Goal: Task Accomplishment & Management: Manage account settings

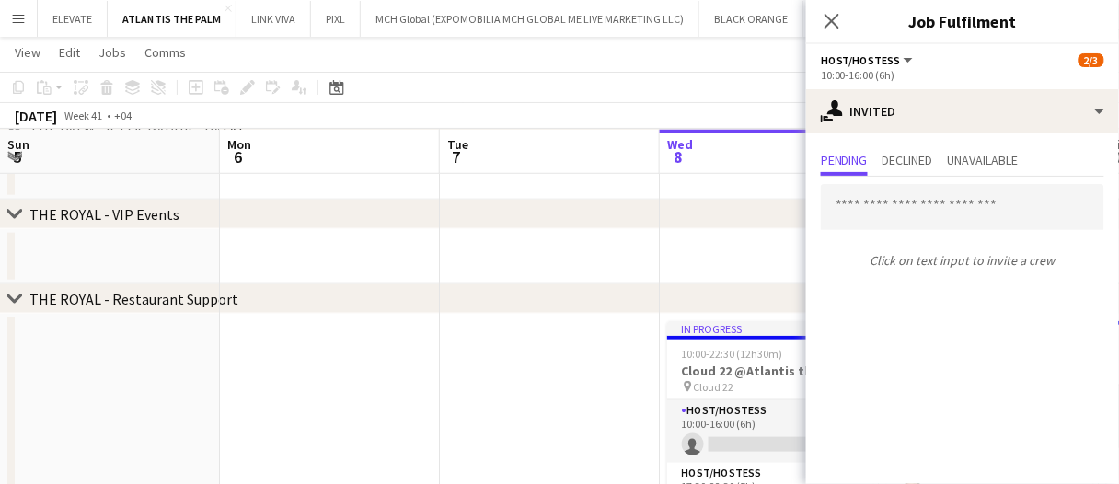
scroll to position [0, 591]
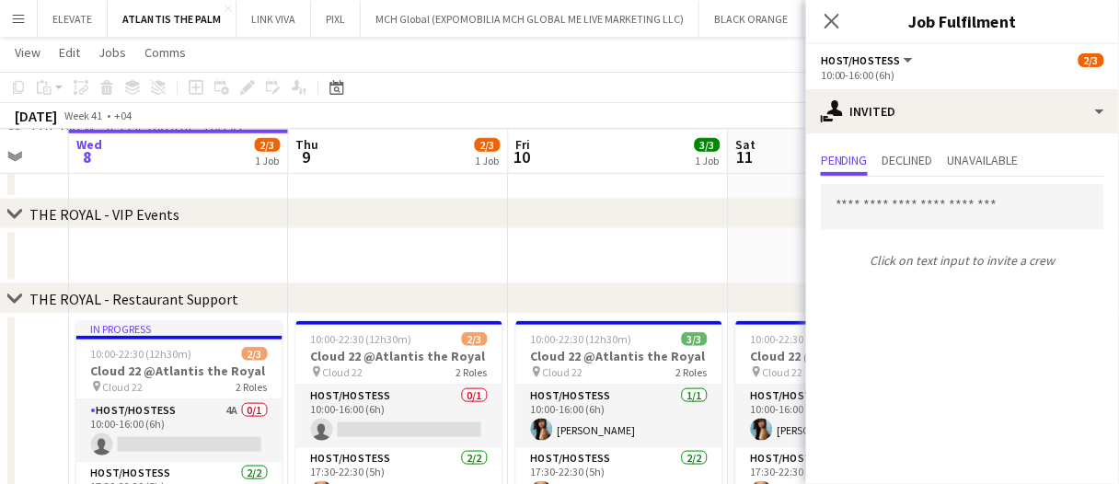
click at [460, 264] on app-date-cell at bounding box center [399, 256] width 220 height 55
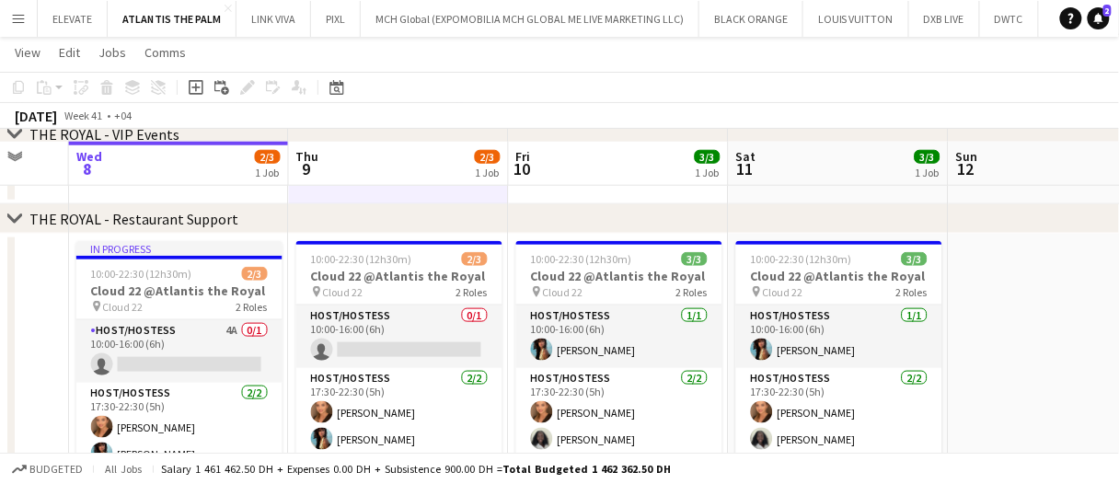
scroll to position [408, 0]
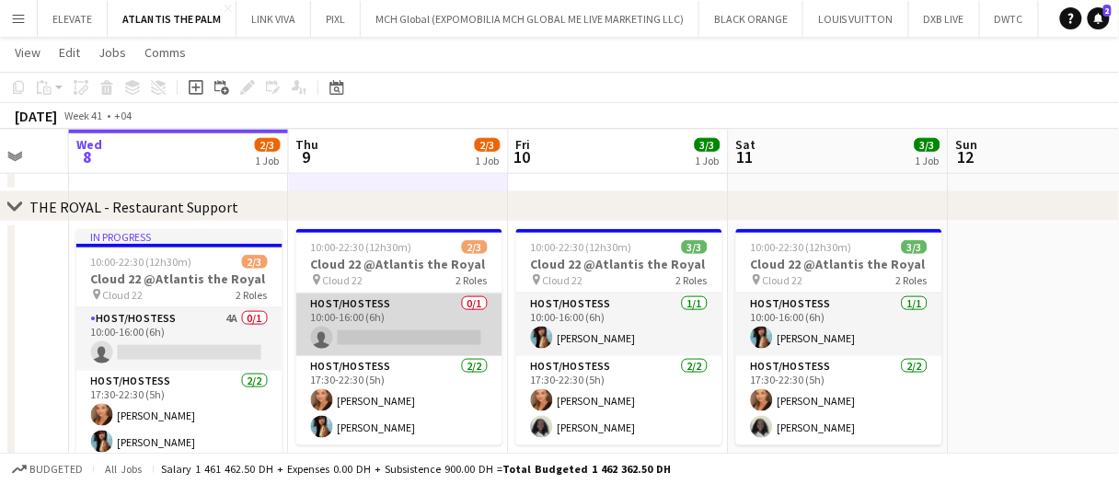
click at [472, 330] on app-card-role "Host/Hostess 0/1 10:00-16:00 (6h) single-neutral-actions" at bounding box center [399, 324] width 206 height 63
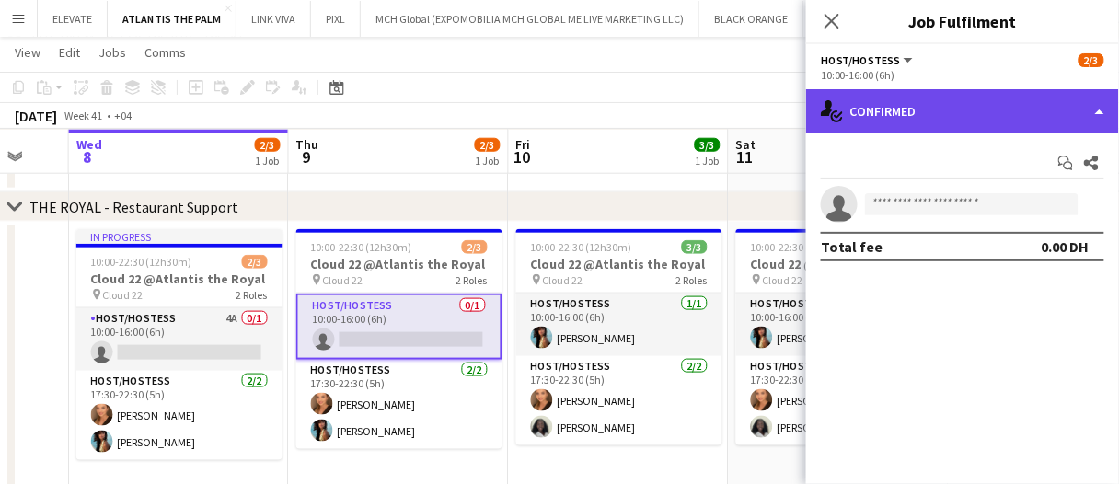
click at [886, 110] on div "single-neutral-actions-check-2 Confirmed" at bounding box center [962, 111] width 313 height 44
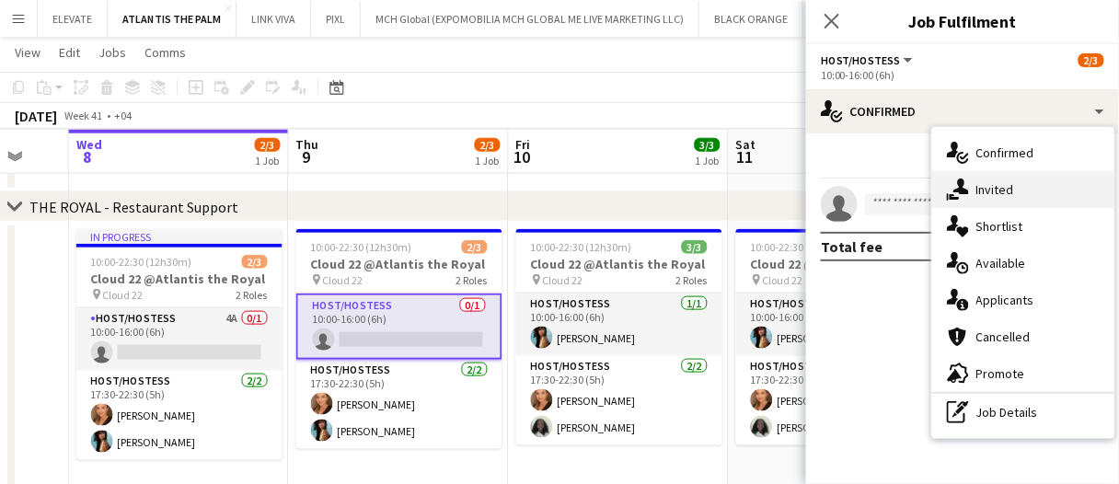
click at [1002, 189] on span "Invited" at bounding box center [995, 189] width 38 height 17
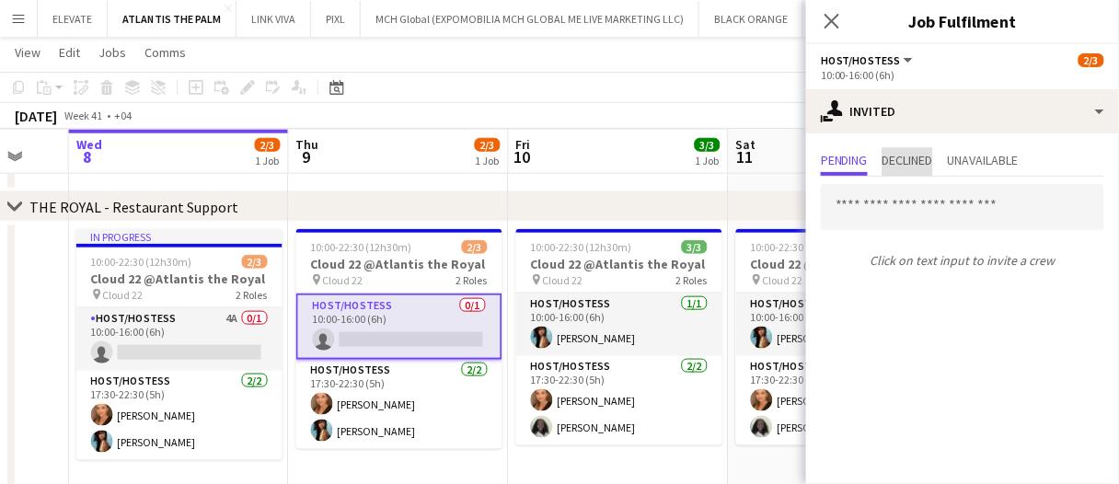
drag, startPoint x: 927, startPoint y: 163, endPoint x: 939, endPoint y: 162, distance: 12.0
click at [927, 163] on span "Declined" at bounding box center [907, 160] width 51 height 13
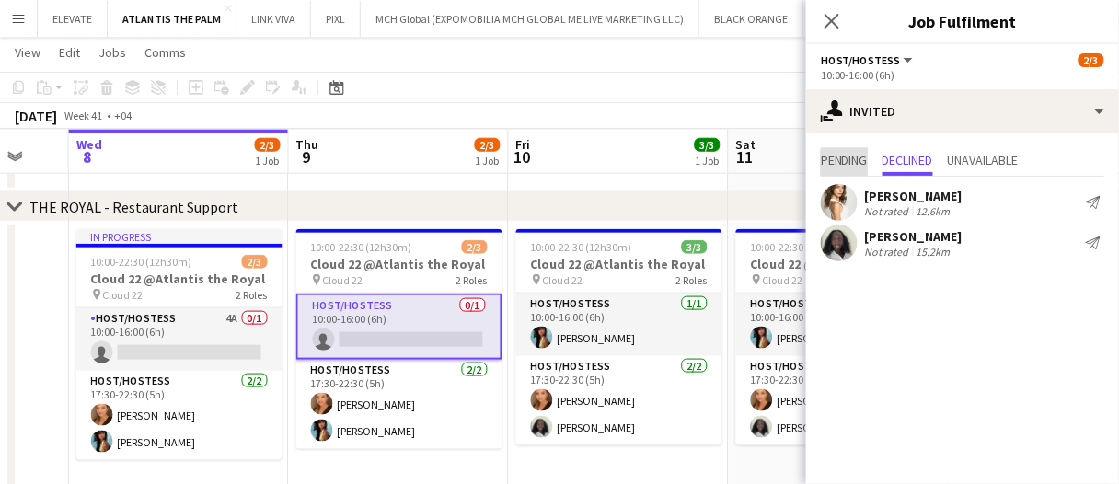
click at [851, 166] on span "Pending" at bounding box center [844, 160] width 47 height 13
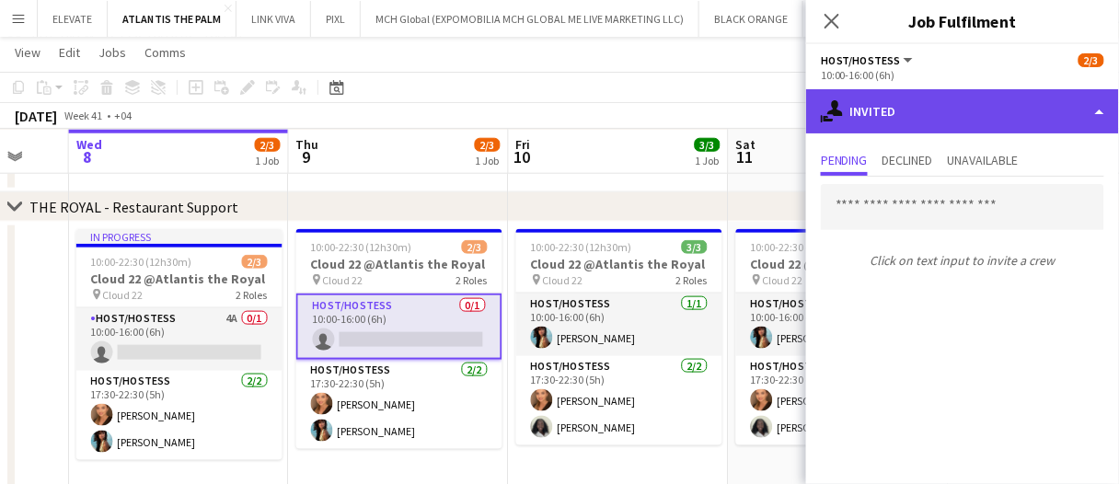
click at [905, 117] on div "single-neutral-actions-share-1 Invited" at bounding box center [962, 111] width 313 height 44
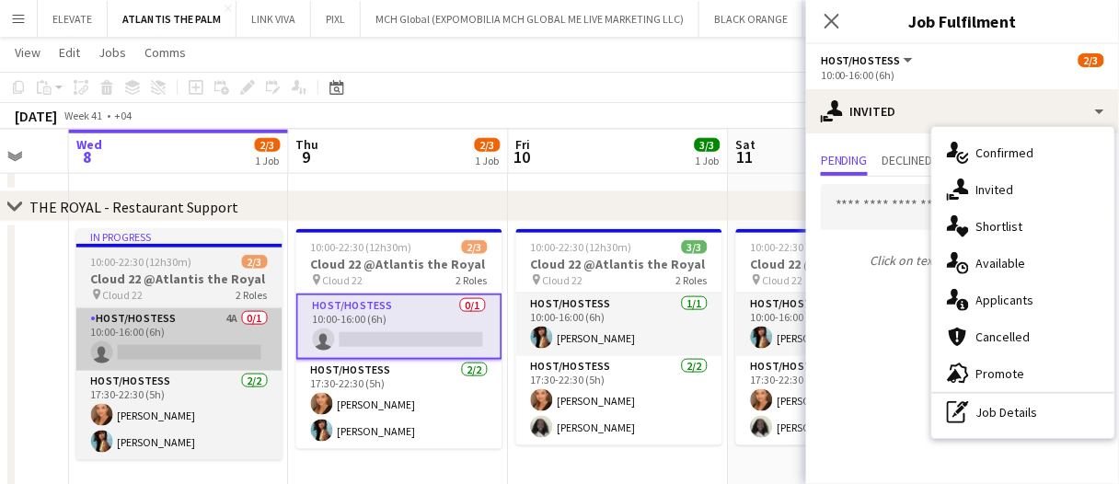
click at [213, 316] on app-card-role "Host/Hostess 4A 0/1 10:00-16:00 (6h) single-neutral-actions" at bounding box center [179, 339] width 206 height 63
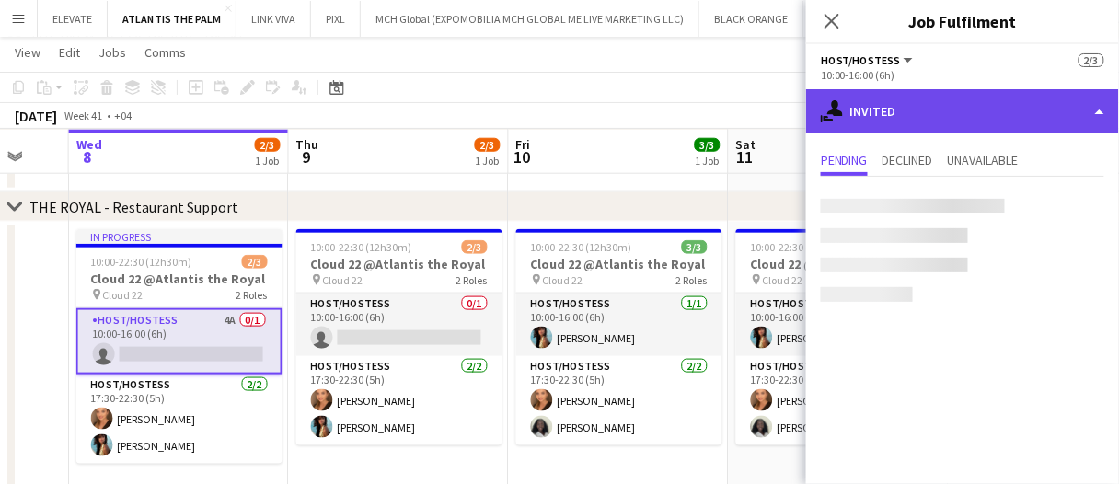
click at [947, 99] on div "single-neutral-actions-share-1 Invited" at bounding box center [962, 111] width 313 height 44
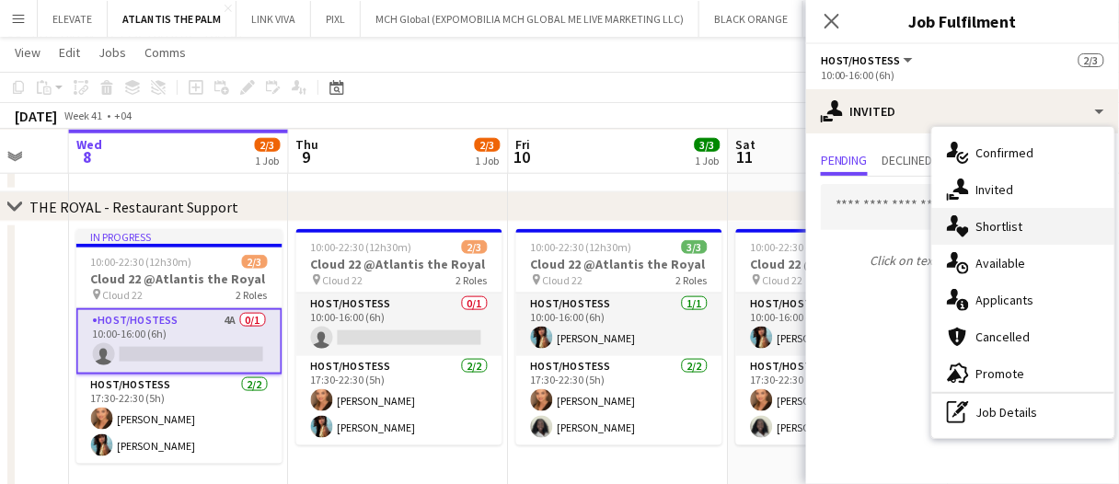
click at [1013, 224] on span "Shortlist" at bounding box center [999, 226] width 47 height 17
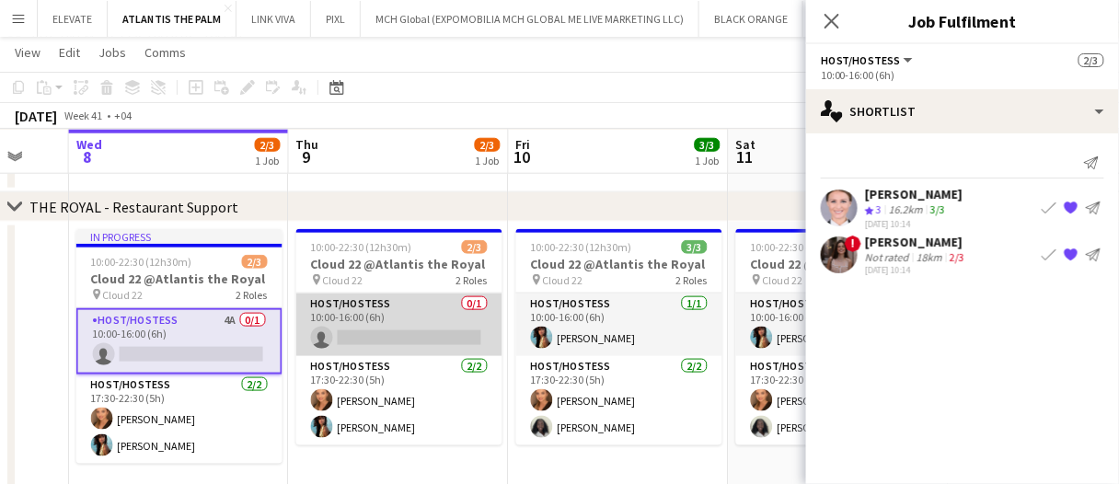
click at [438, 312] on app-card-role "Host/Hostess 0/1 10:00-16:00 (6h) single-neutral-actions" at bounding box center [399, 324] width 206 height 63
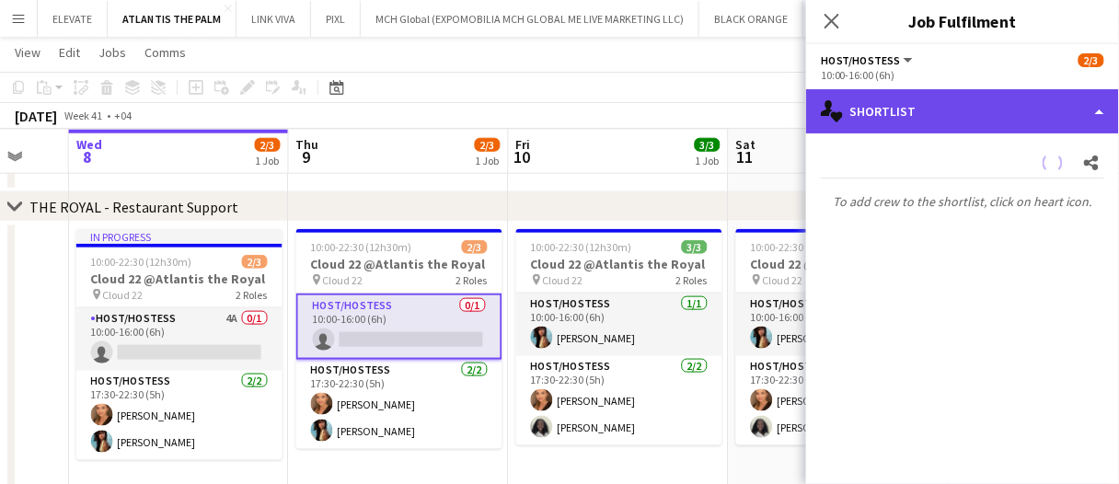
click at [979, 122] on div "single-neutral-actions-heart Shortlist" at bounding box center [962, 111] width 313 height 44
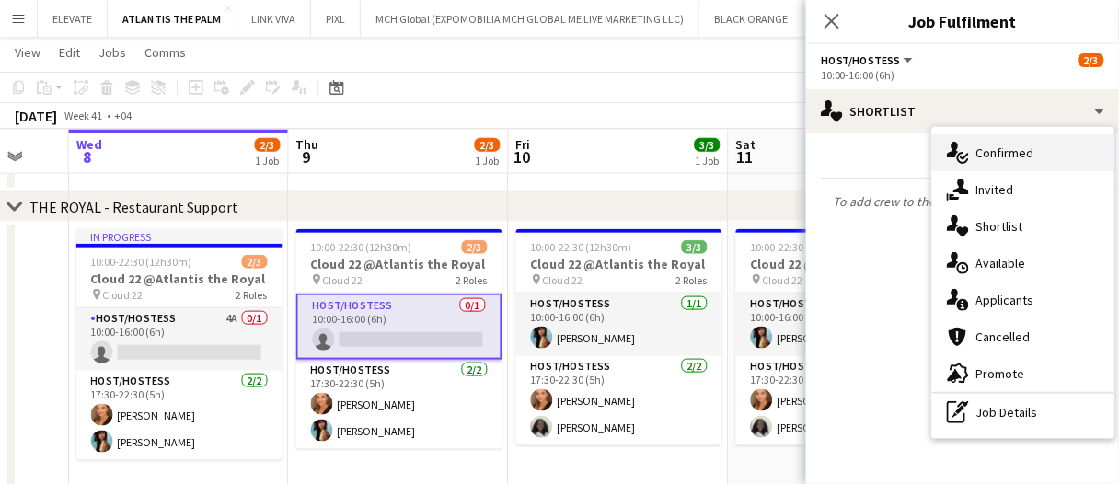
click at [984, 157] on span "Confirmed" at bounding box center [1005, 152] width 58 height 17
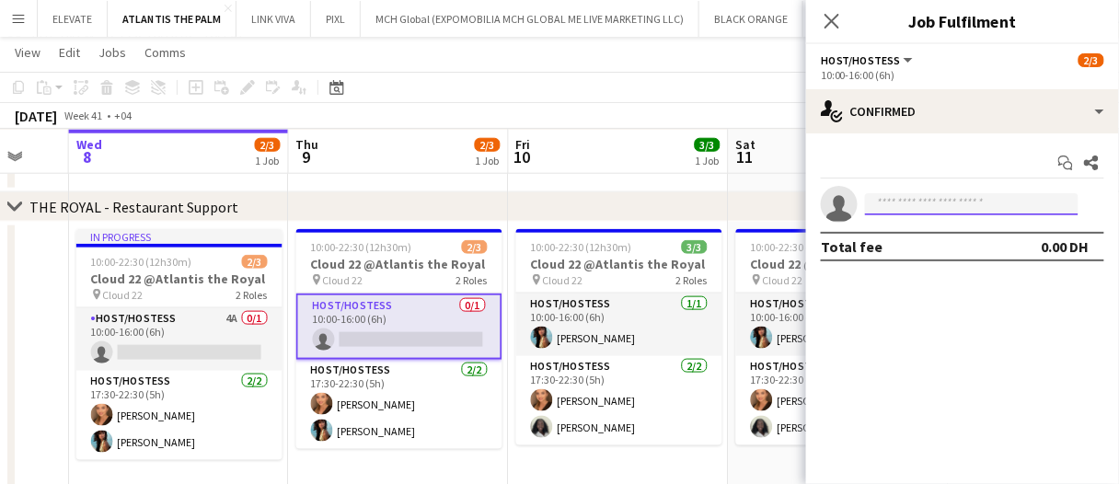
click at [903, 209] on input at bounding box center [971, 204] width 213 height 22
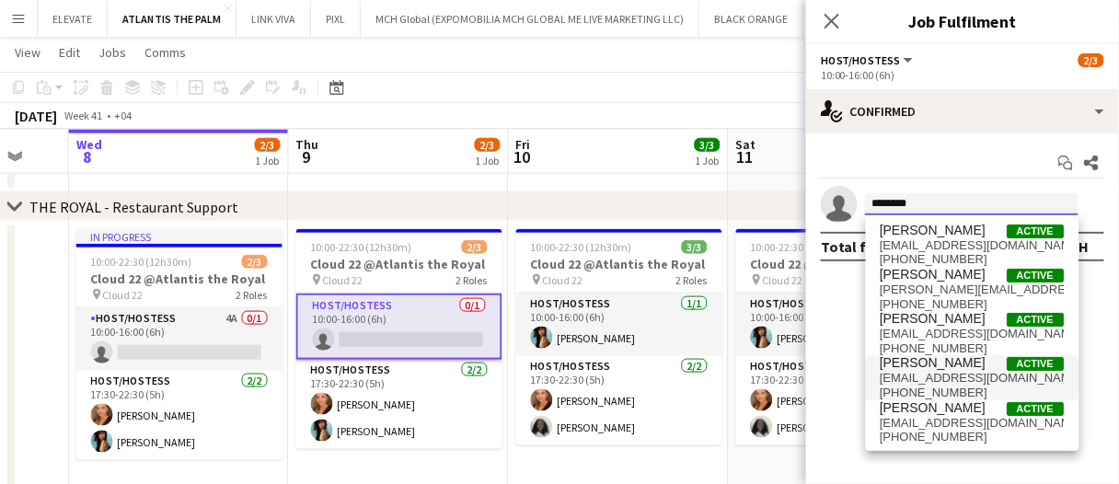
type input "*******"
click at [953, 363] on span "Daniela Fernandes" at bounding box center [933, 363] width 106 height 16
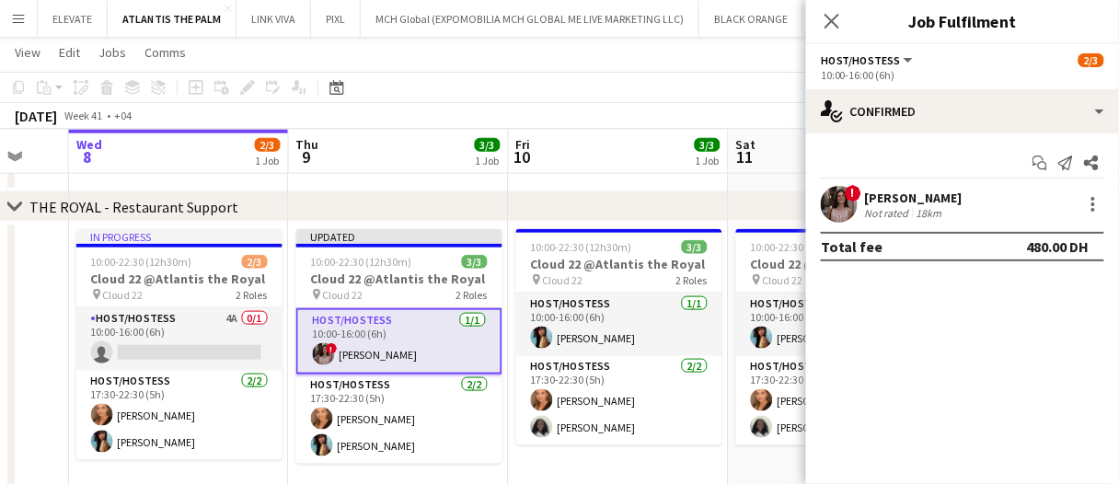
click at [627, 174] on app-date-cell at bounding box center [619, 164] width 220 height 55
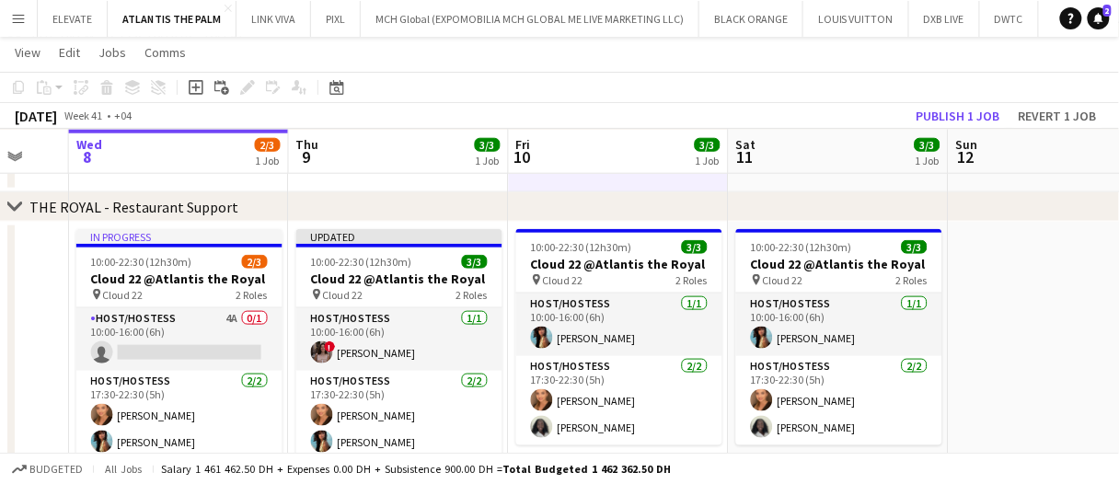
click at [627, 174] on app-date-cell at bounding box center [619, 164] width 220 height 55
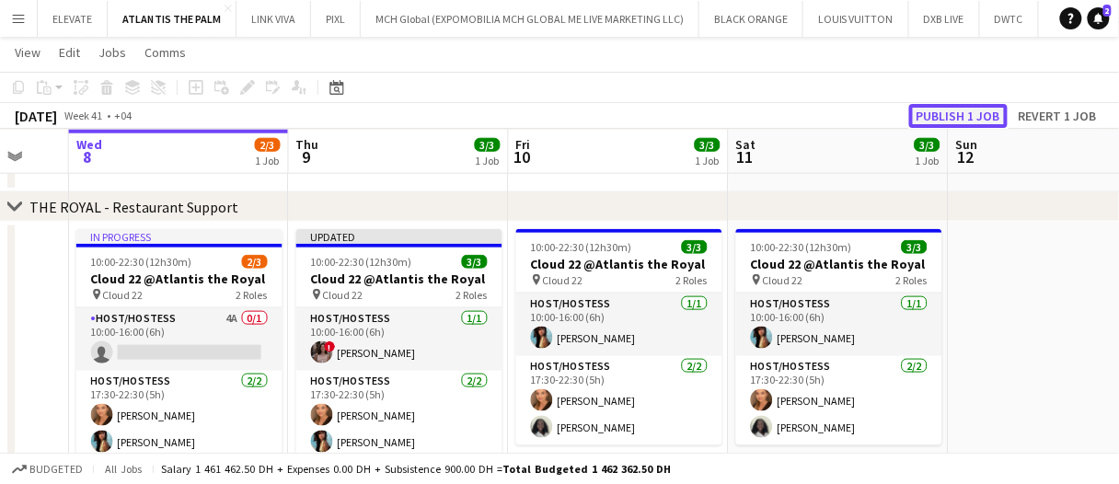
click at [958, 110] on button "Publish 1 job" at bounding box center [958, 116] width 98 height 24
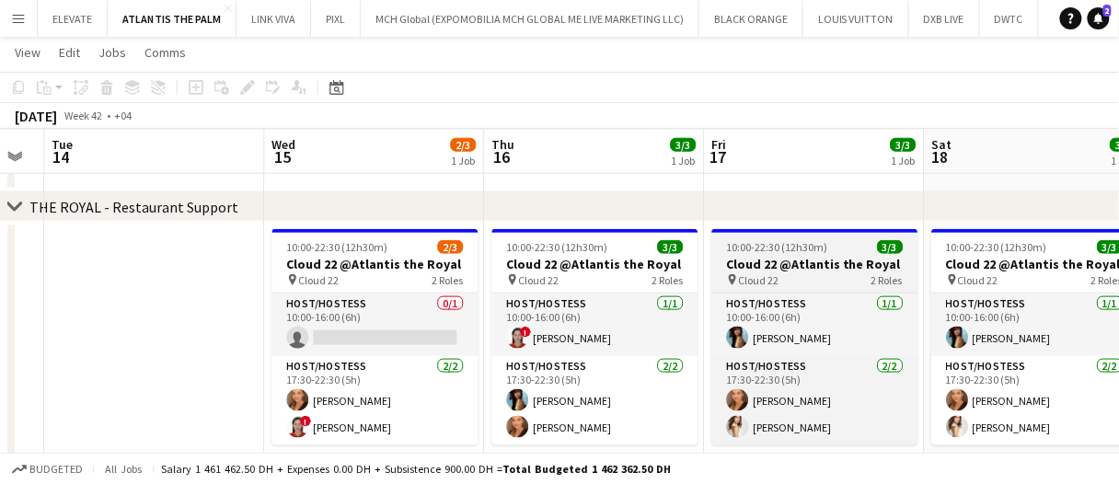
scroll to position [0, 500]
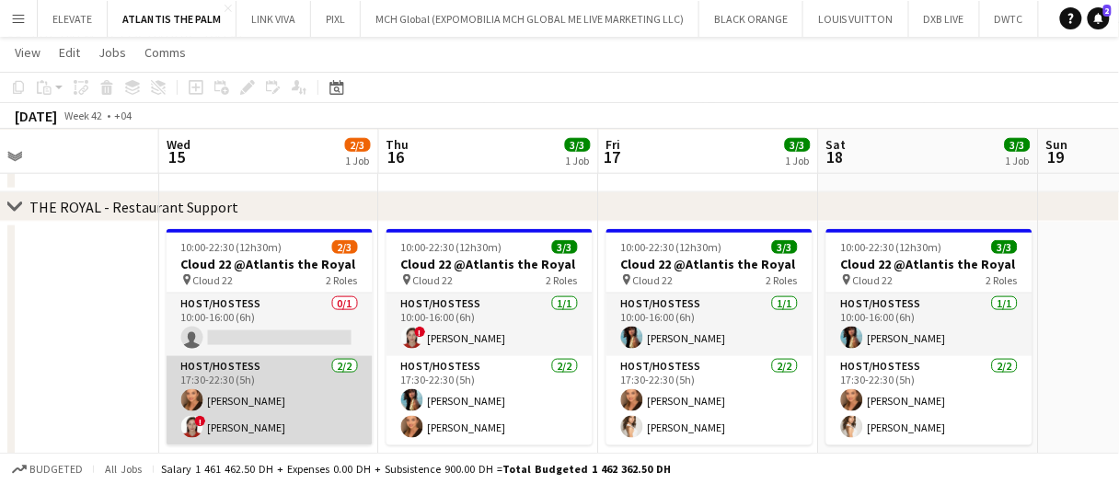
click at [333, 401] on app-card-role "Host/Hostess 2/2 17:30-22:30 (5h) Maryna Demchenko ! Corina Gisca" at bounding box center [270, 400] width 206 height 89
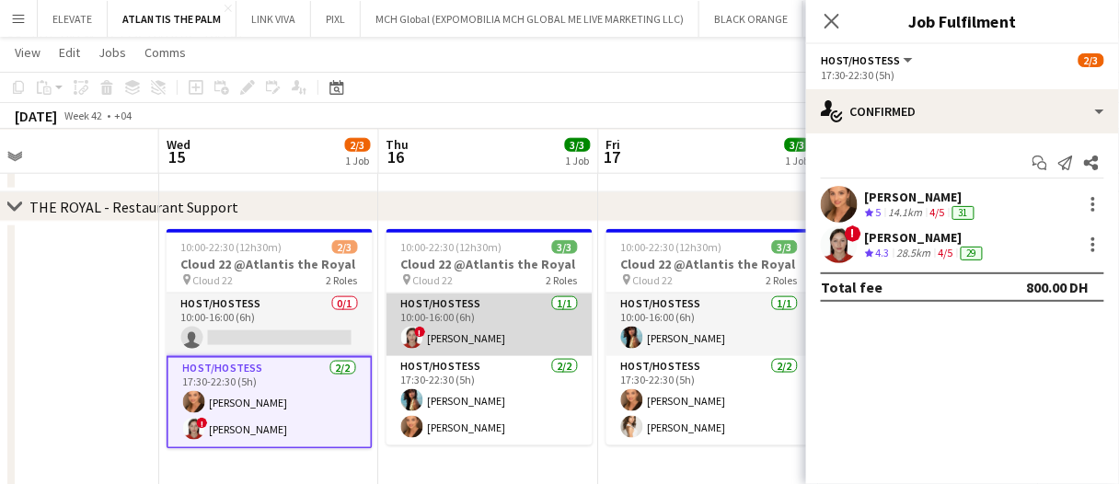
click at [476, 333] on app-card-role "Host/Hostess 1/1 10:00-16:00 (6h) ! Corina Gisca" at bounding box center [489, 324] width 206 height 63
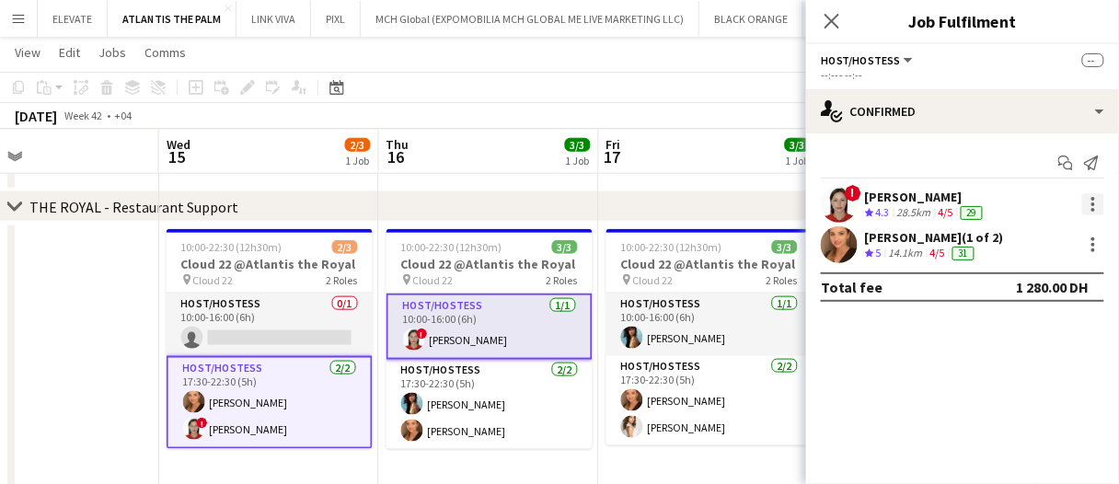
click at [1092, 197] on div at bounding box center [1093, 199] width 4 height 4
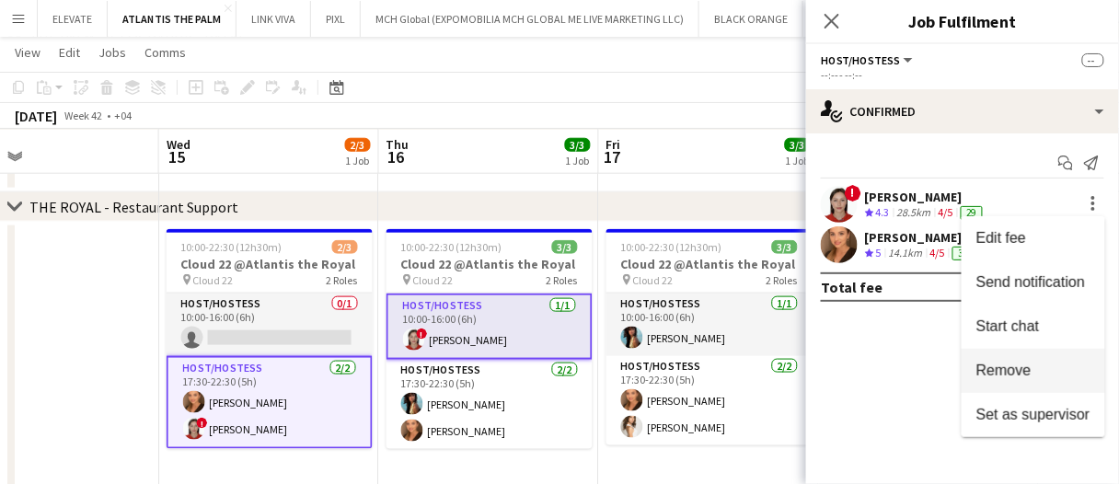
click at [1010, 376] on span "Remove" at bounding box center [1003, 370] width 55 height 16
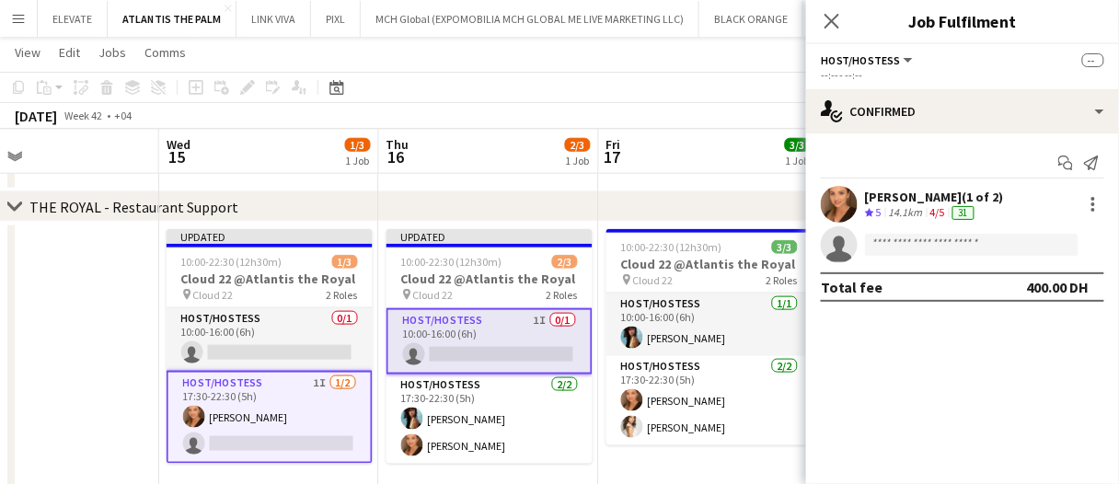
click at [621, 178] on app-date-cell at bounding box center [709, 164] width 220 height 55
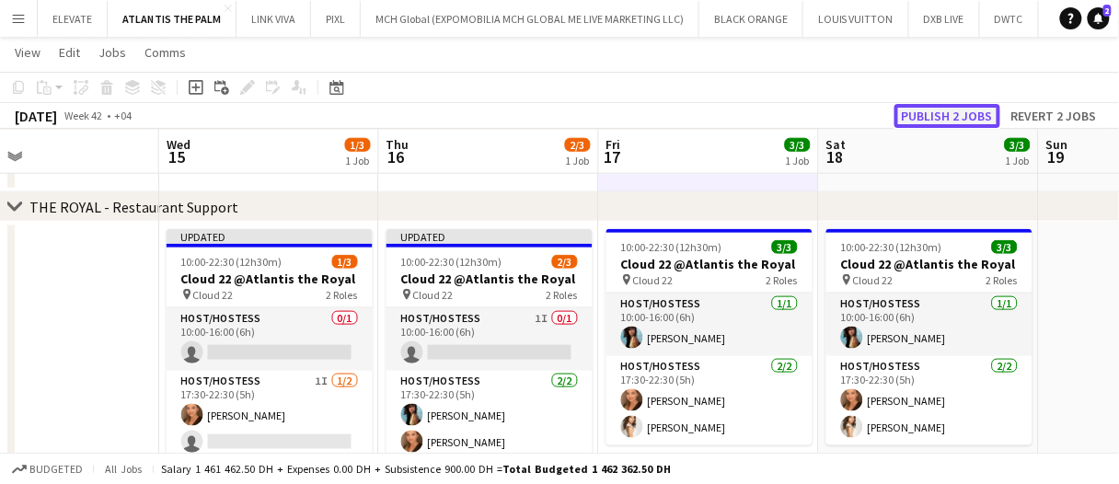
click at [944, 121] on button "Publish 2 jobs" at bounding box center [947, 116] width 106 height 24
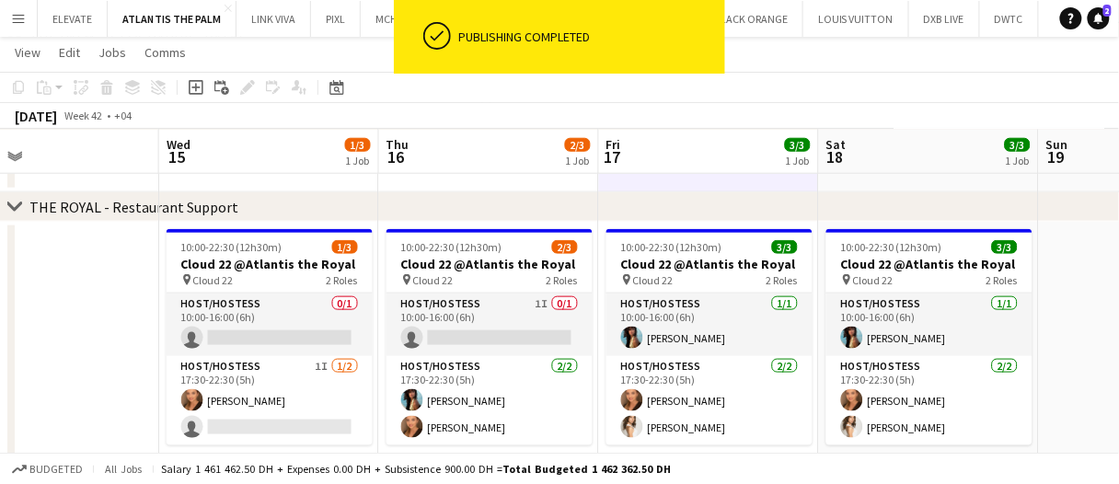
drag, startPoint x: 882, startPoint y: 182, endPoint x: 835, endPoint y: 186, distance: 47.1
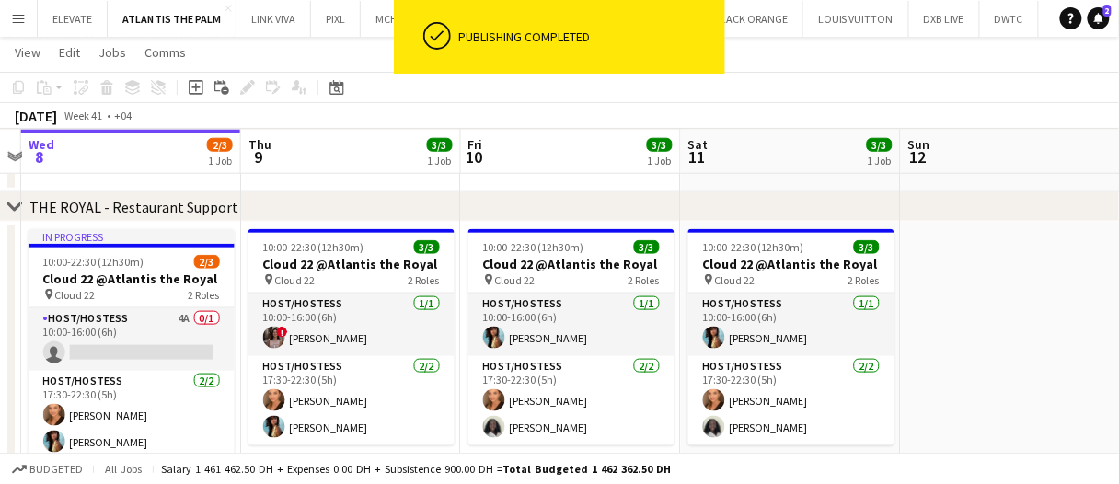
scroll to position [0, 400]
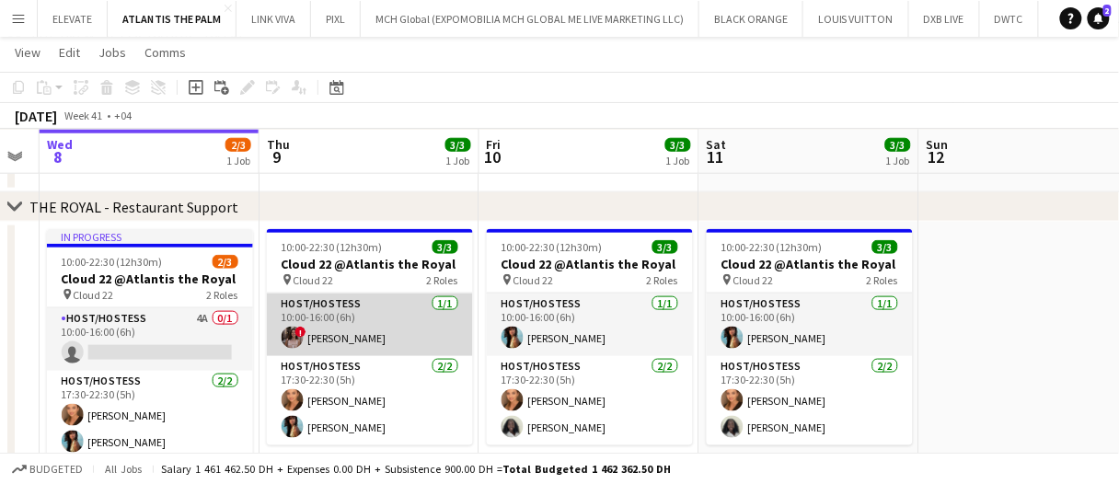
click at [431, 328] on app-card-role "Host/Hostess 1/1 10:00-16:00 (6h) ! Daniela Fernandes" at bounding box center [370, 324] width 206 height 63
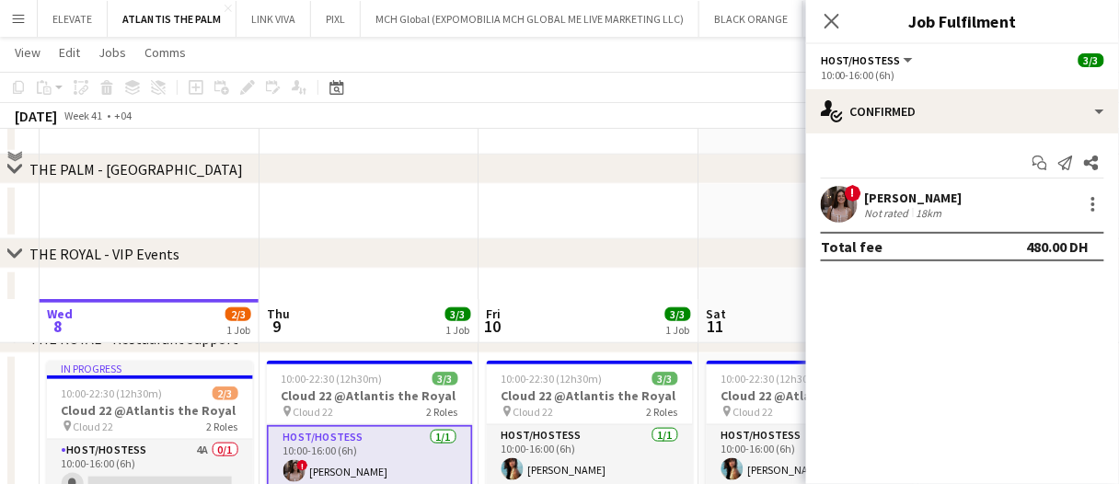
scroll to position [460, 0]
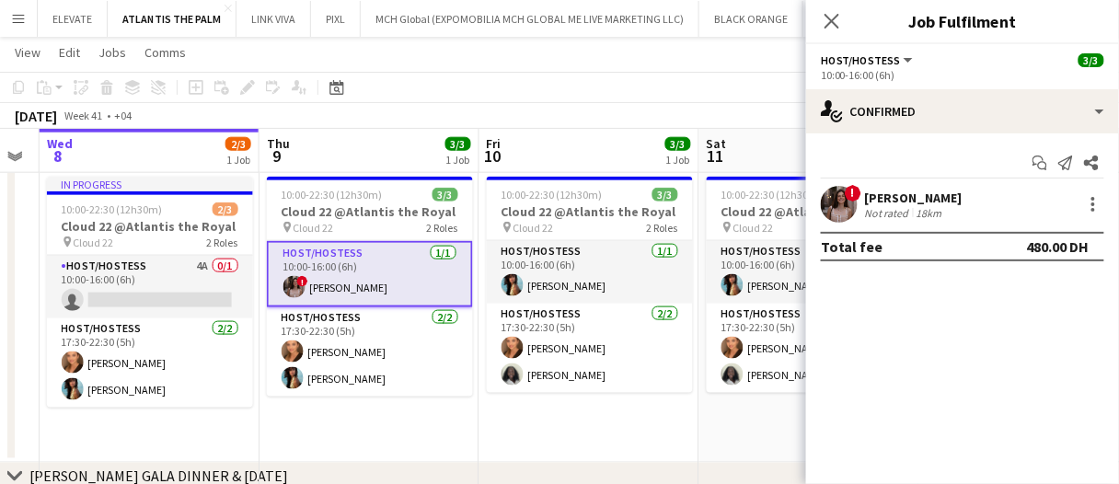
click at [433, 416] on app-date-cell "10:00-22:30 (12h30m) 3/3 Cloud 22 @Atlantis the Royal pin Cloud 22 2 Roles Host…" at bounding box center [369, 315] width 220 height 293
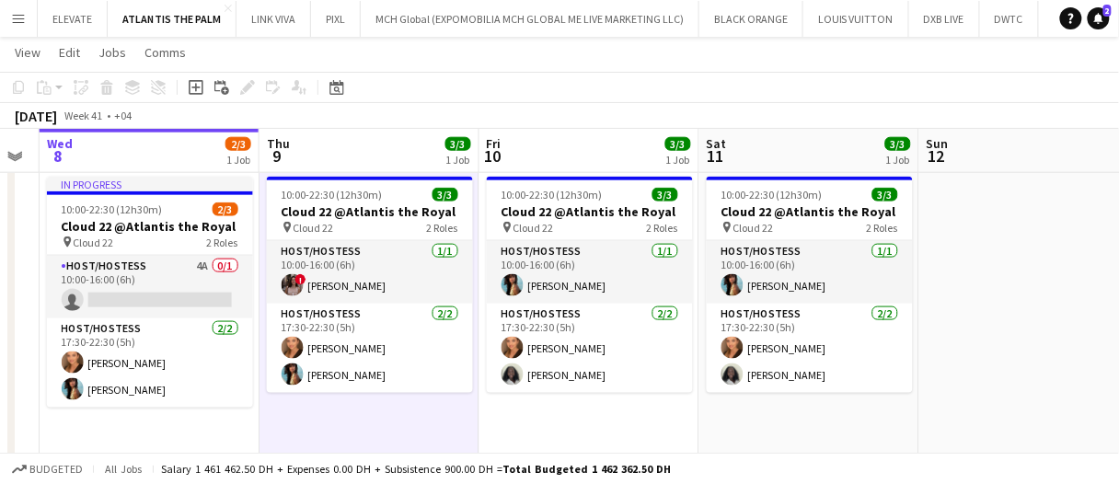
click at [433, 419] on app-date-cell "10:00-22:30 (12h30m) 3/3 Cloud 22 @Atlantis the Royal pin Cloud 22 2 Roles Host…" at bounding box center [369, 315] width 220 height 293
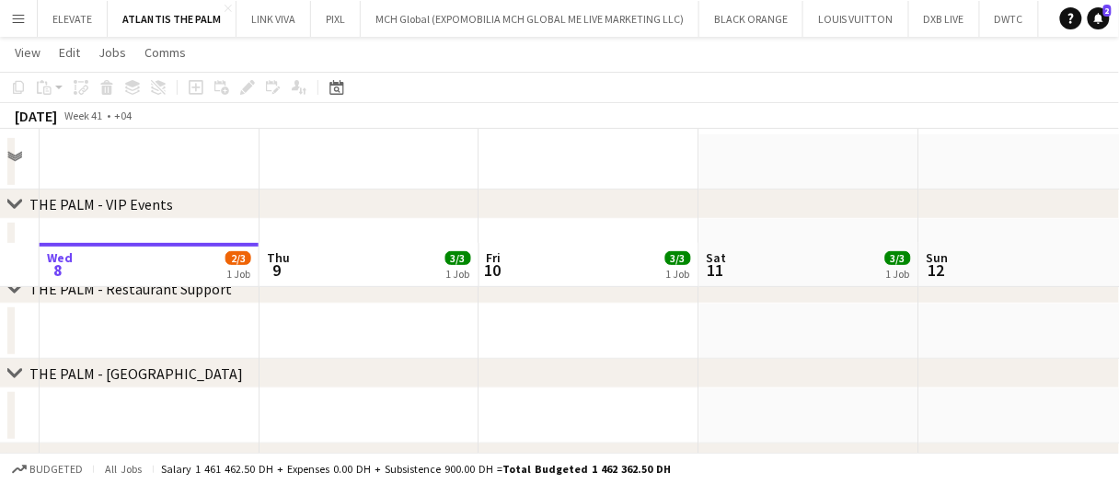
scroll to position [0, 0]
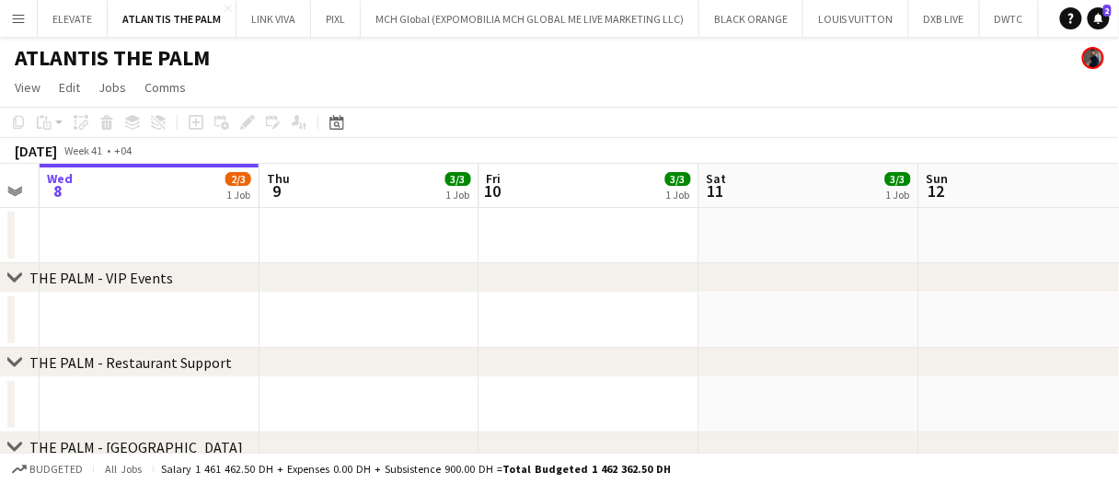
click at [673, 252] on app-date-cell at bounding box center [589, 235] width 220 height 55
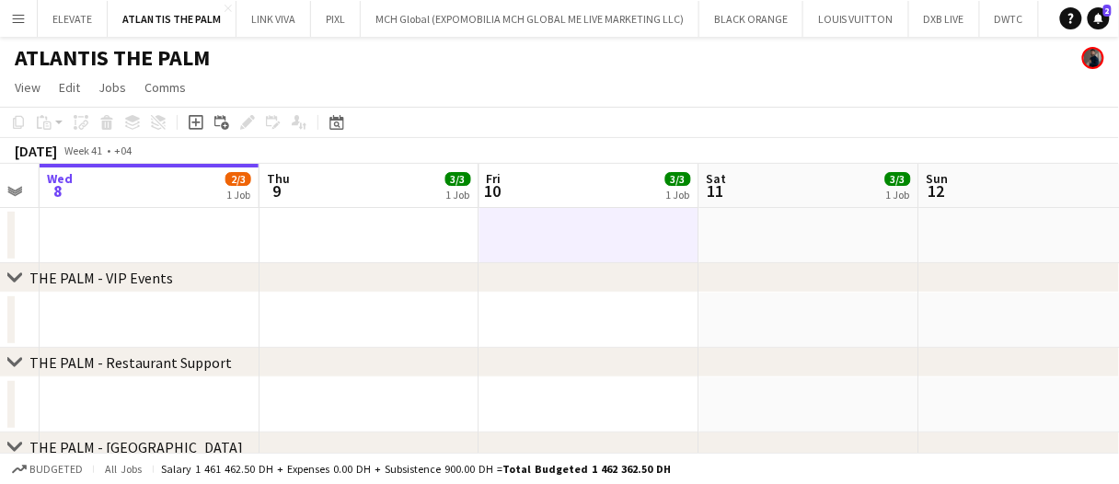
click at [673, 251] on app-date-cell at bounding box center [589, 235] width 220 height 55
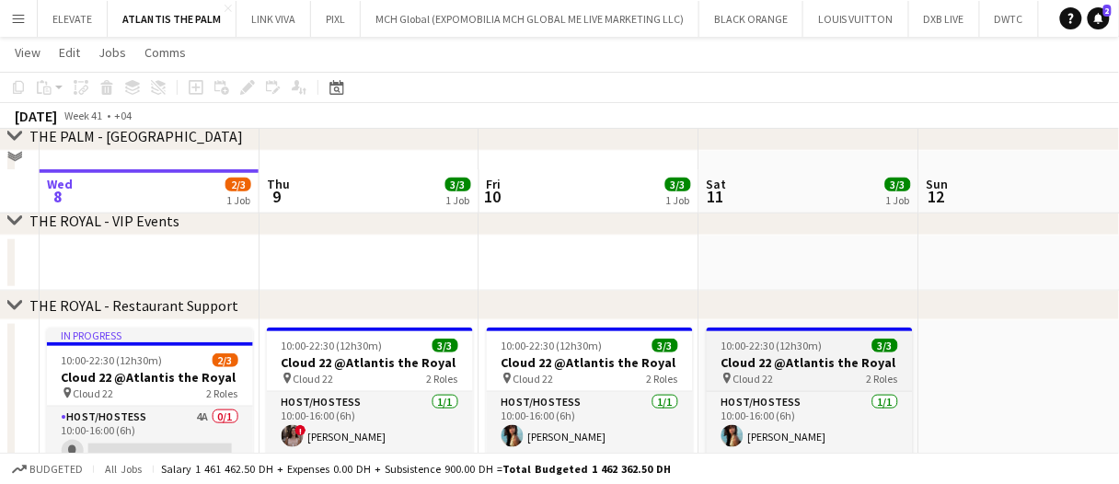
scroll to position [460, 0]
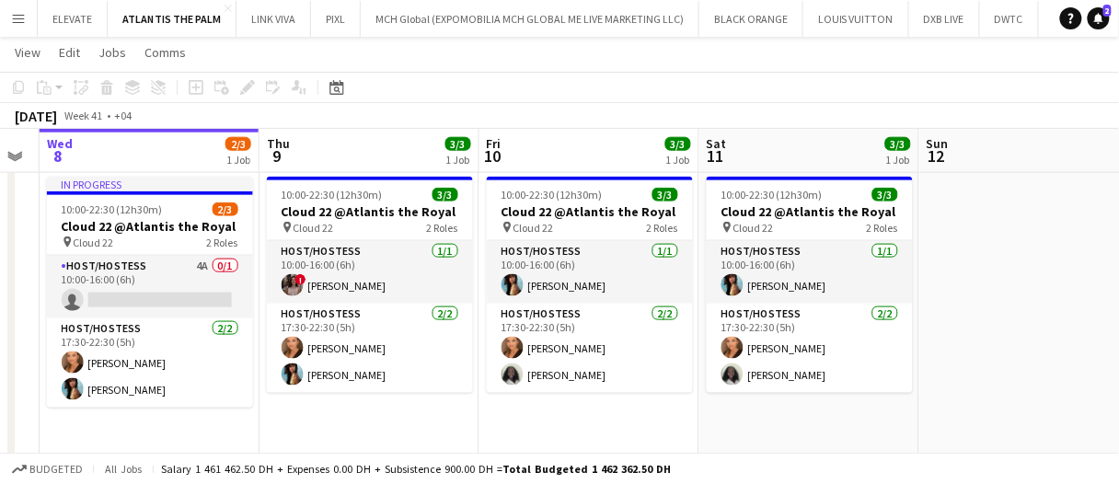
drag, startPoint x: 494, startPoint y: 425, endPoint x: 484, endPoint y: 420, distance: 11.5
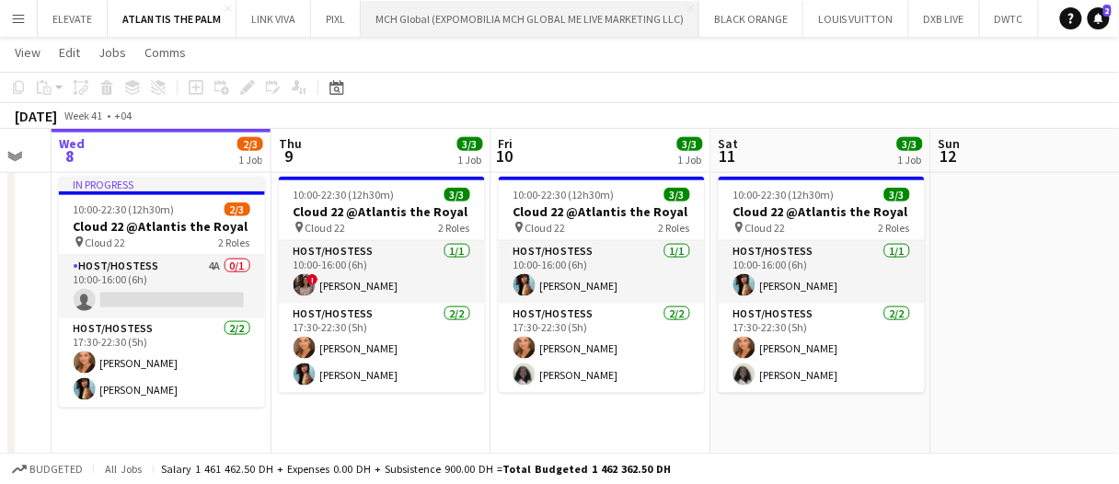
scroll to position [0, 387]
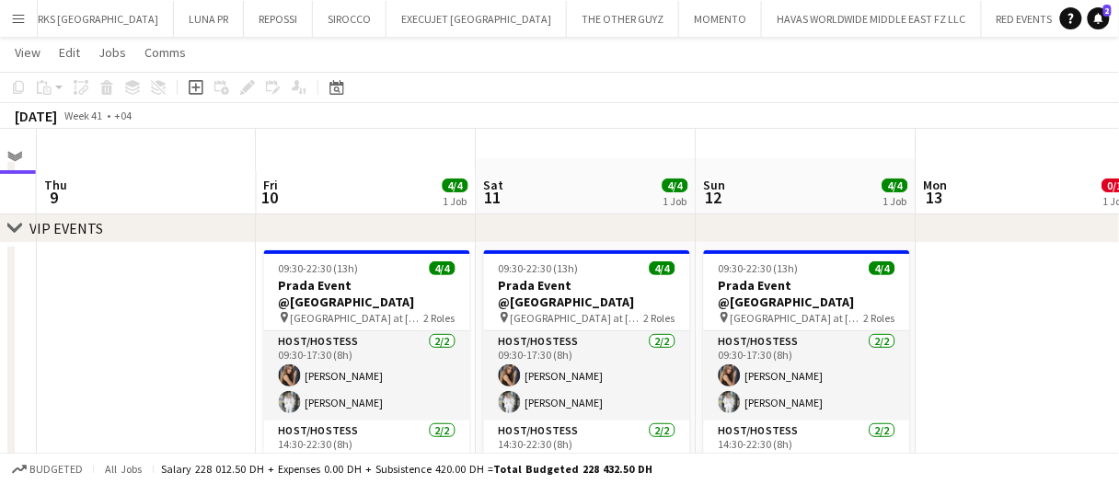
scroll to position [92, 0]
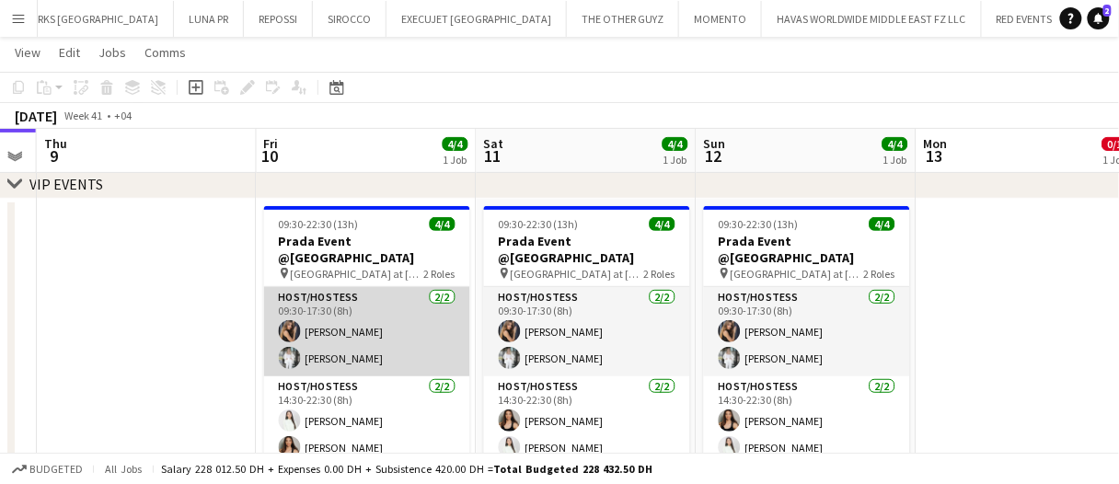
click at [377, 309] on app-card-role "Host/Hostess 2/2 09:30-17:30 (8h) Juliya Chumachova Anna Piatkina" at bounding box center [367, 331] width 206 height 89
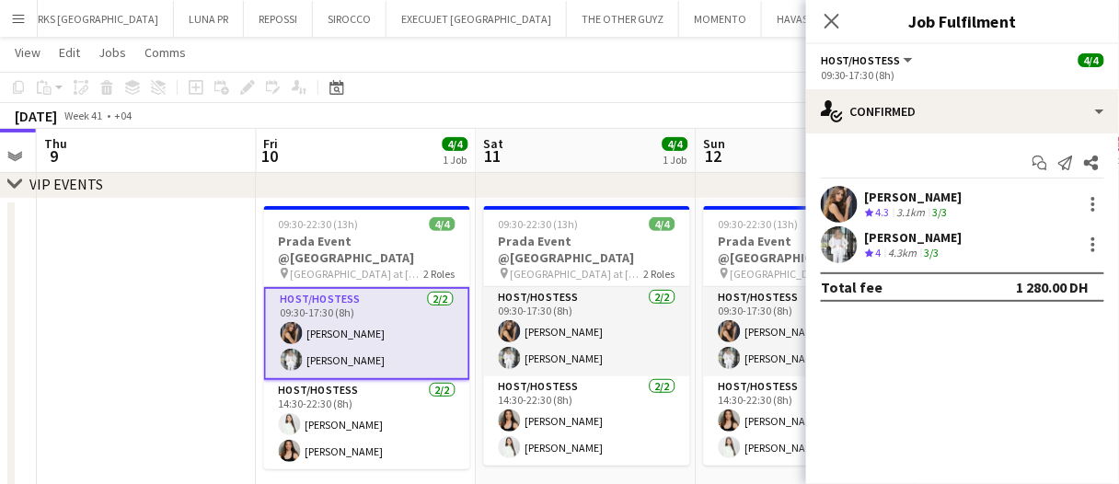
click at [962, 205] on div "Crew rating 4.3 3.1km 3/3" at bounding box center [914, 213] width 98 height 16
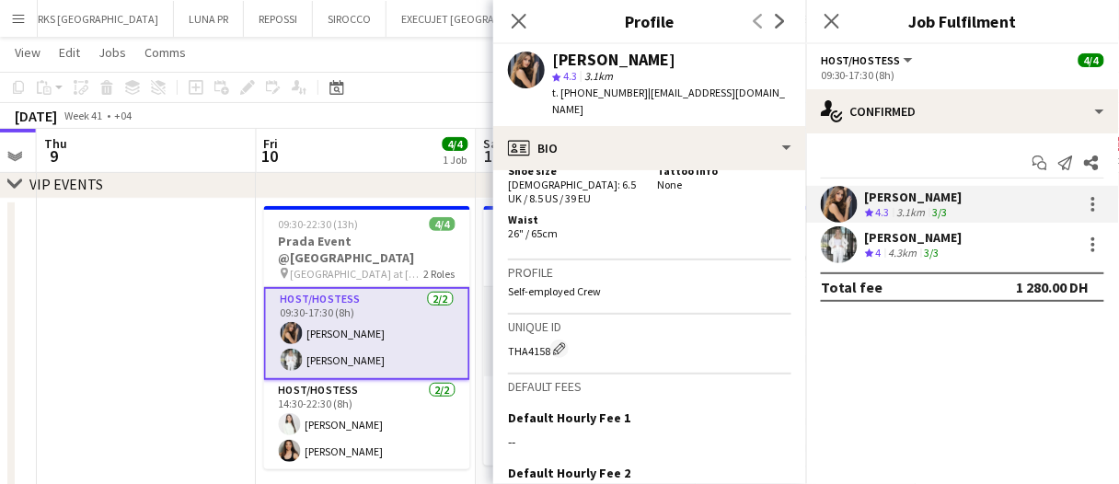
scroll to position [1104, 0]
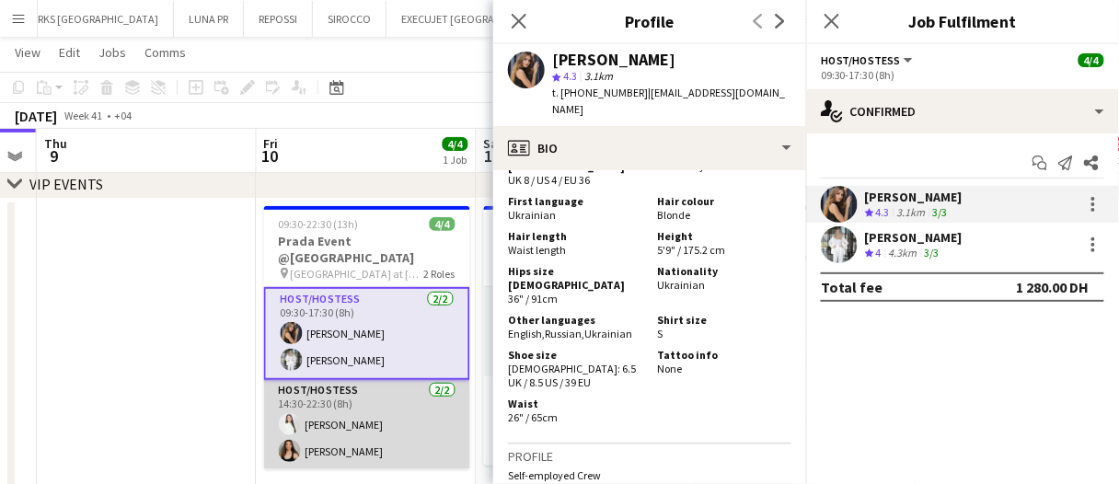
click at [402, 406] on app-card-role "Host/Hostess 2/2 14:30-22:30 (8h) Luna Cafieiro Olha Dudnik" at bounding box center [367, 424] width 206 height 89
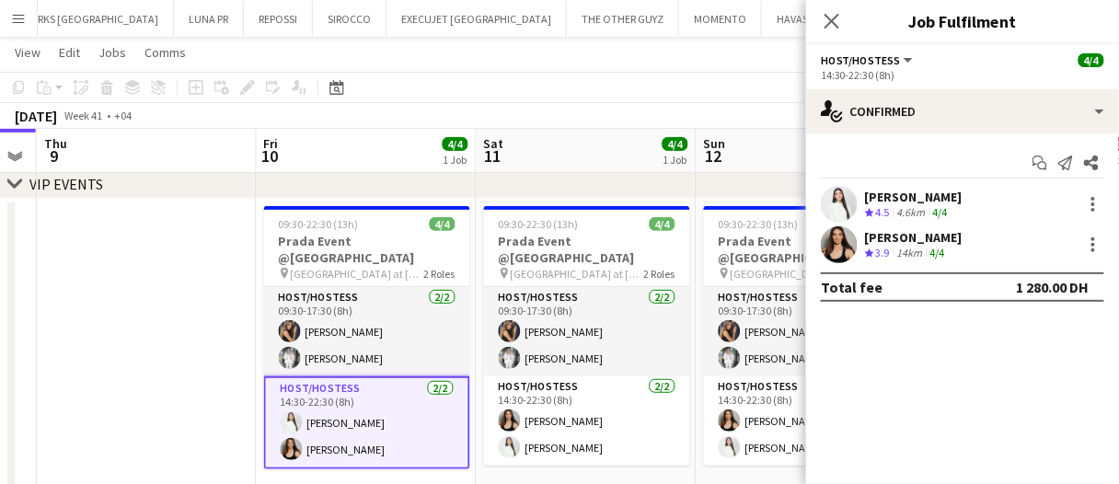
click at [916, 201] on div "Luna Cafieiro" at bounding box center [914, 197] width 98 height 17
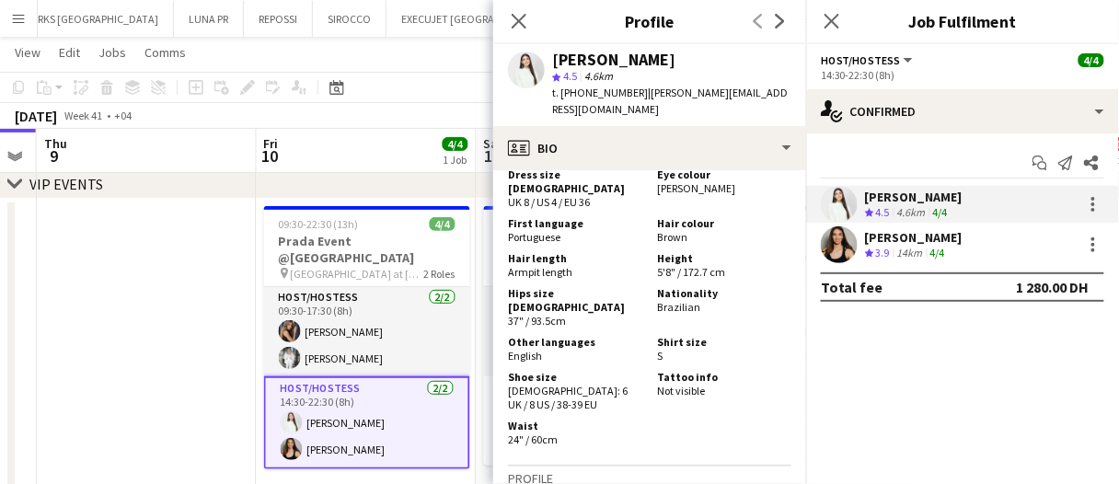
scroll to position [1196, 0]
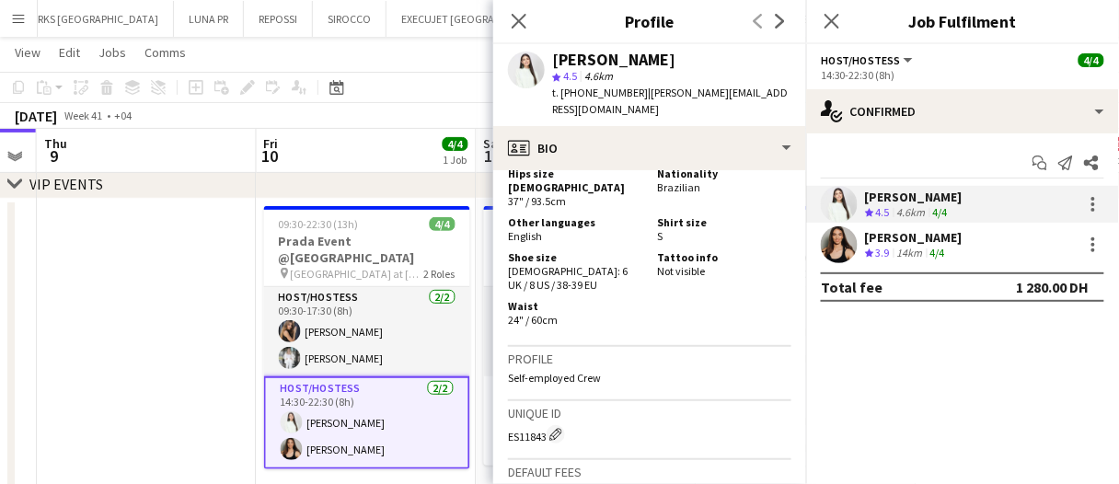
click at [899, 257] on div "14km" at bounding box center [909, 254] width 33 height 16
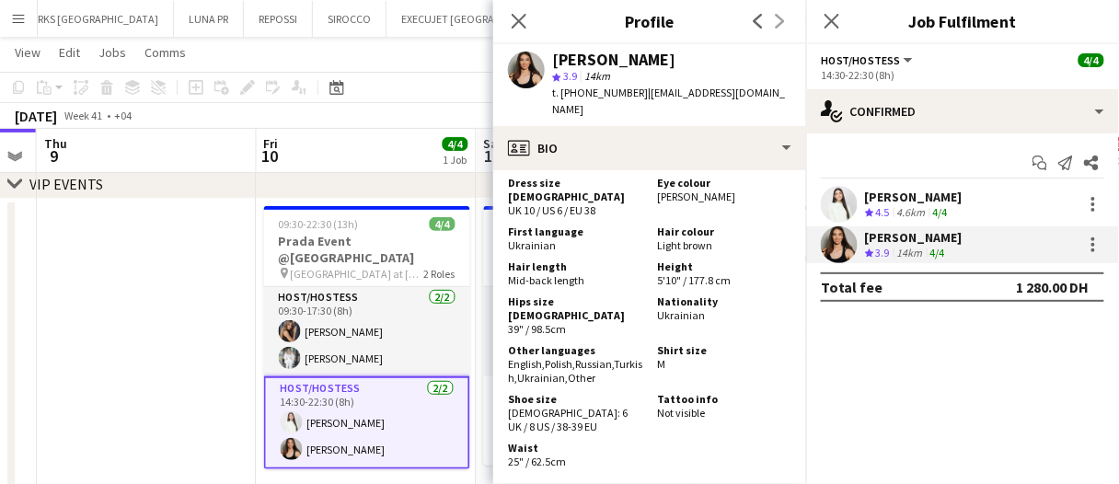
scroll to position [1288, 0]
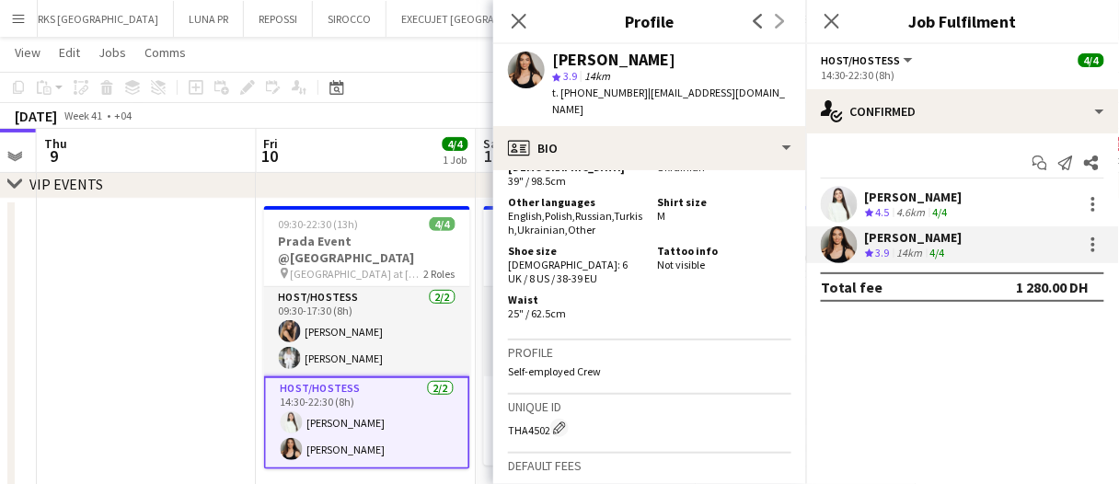
click at [199, 356] on app-date-cell at bounding box center [147, 351] width 220 height 305
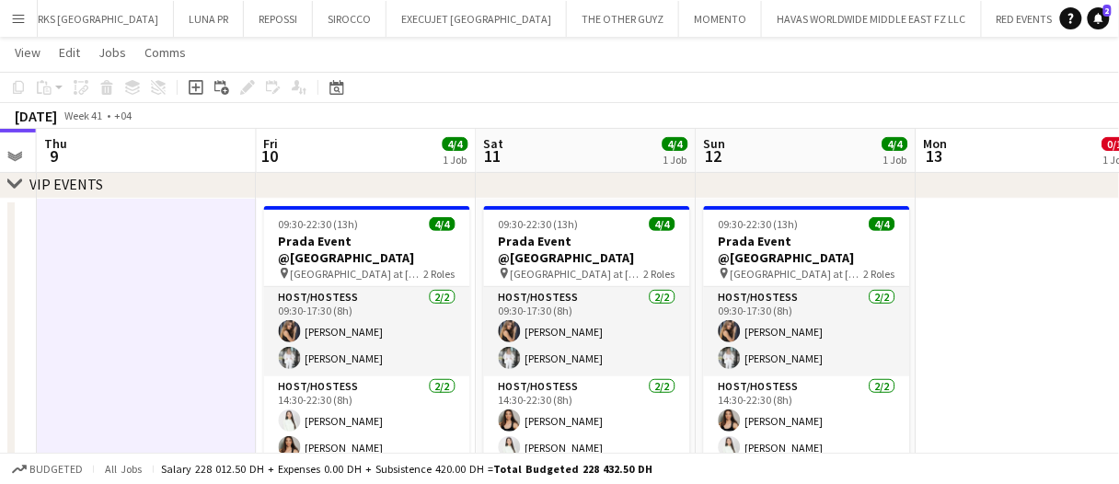
click at [199, 356] on app-date-cell at bounding box center [147, 351] width 220 height 305
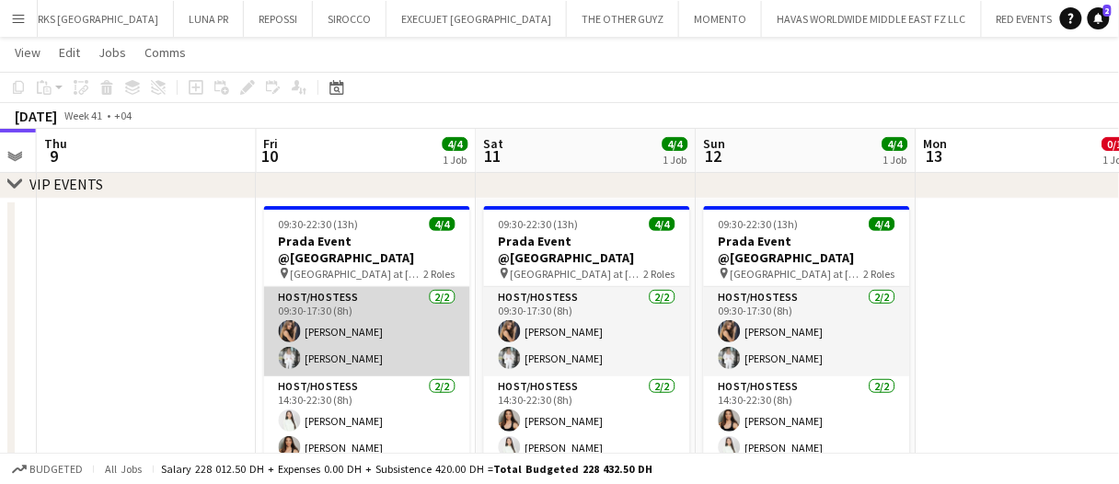
click at [361, 321] on app-card-role "Host/Hostess 2/2 09:30-17:30 (8h) Juliya Chumachova Anna Piatkina" at bounding box center [367, 331] width 206 height 89
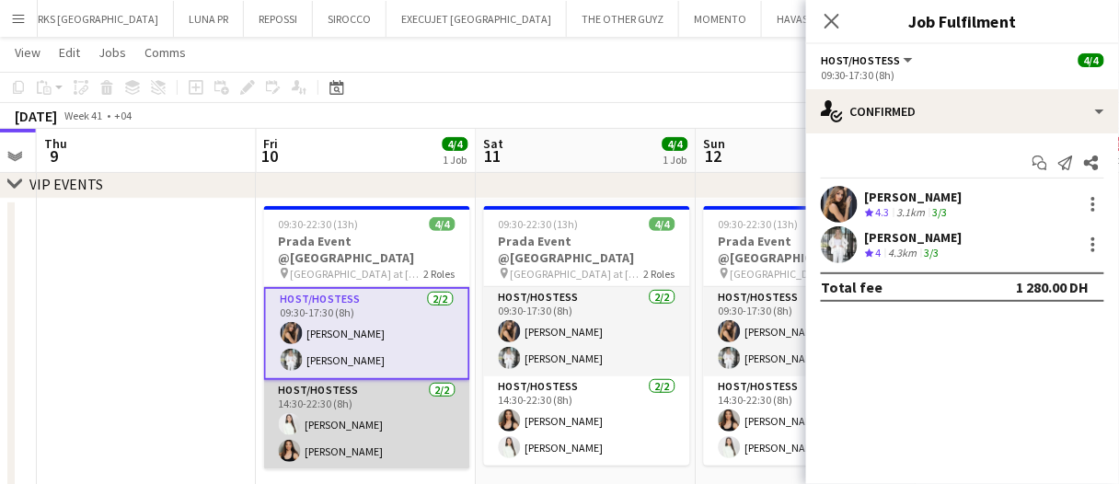
click at [348, 391] on app-card-role "Host/Hostess 2/2 14:30-22:30 (8h) Luna Cafieiro Olha Dudnik" at bounding box center [367, 424] width 206 height 89
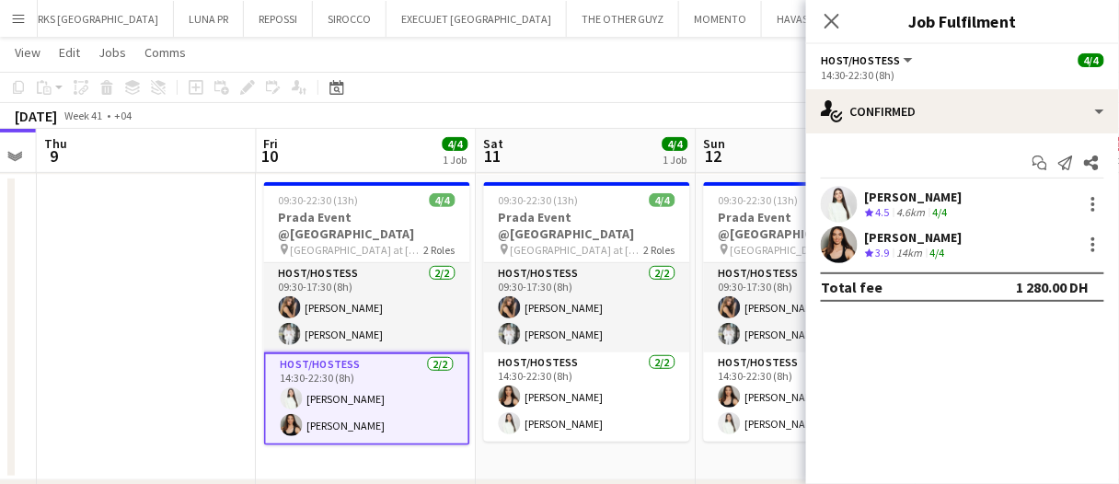
scroll to position [92, 0]
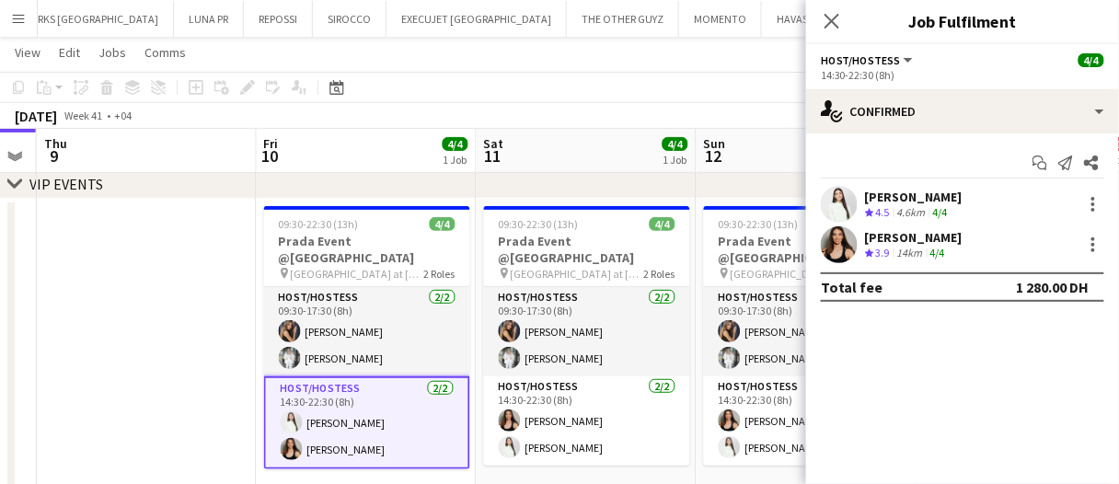
click at [248, 345] on app-date-cell at bounding box center [147, 351] width 220 height 305
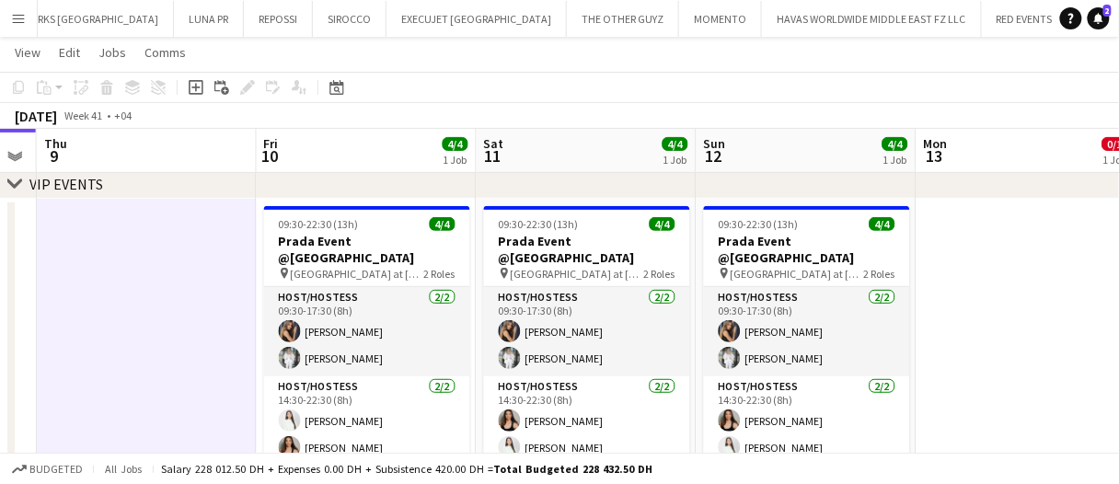
click at [248, 345] on app-date-cell at bounding box center [147, 351] width 220 height 305
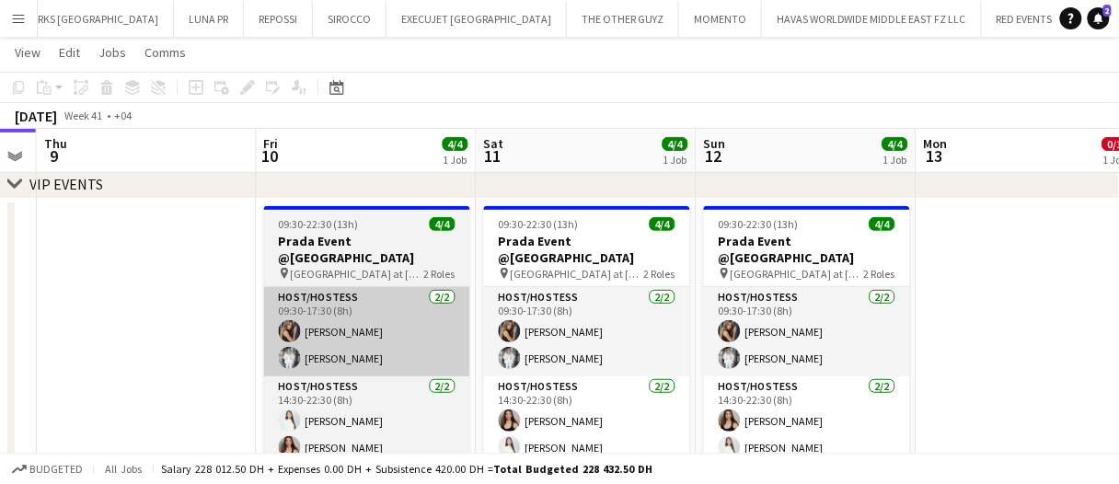
click at [354, 316] on app-card-role "Host/Hostess 2/2 09:30-17:30 (8h) Juliya Chumachova Anna Piatkina" at bounding box center [367, 331] width 206 height 89
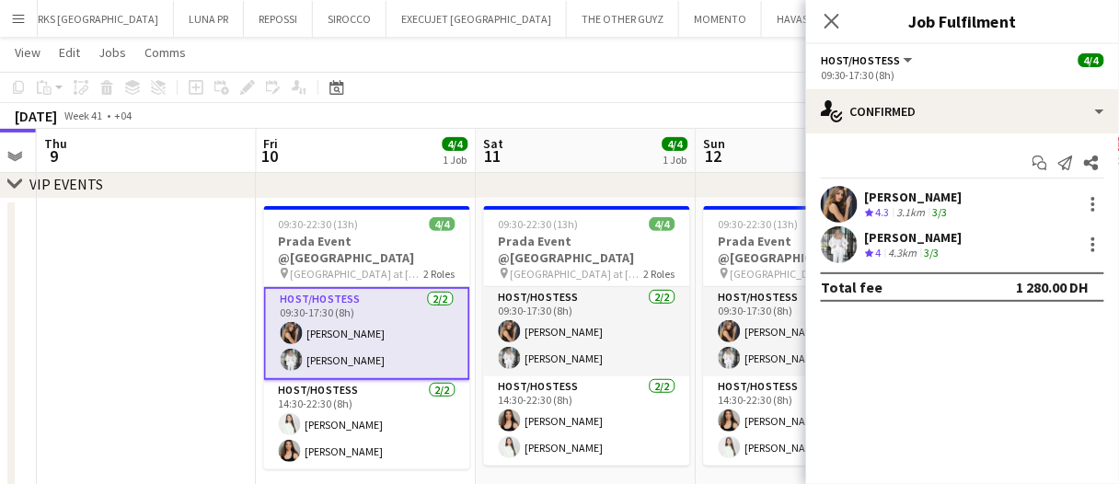
click at [397, 148] on app-board-header-date "Fri 10 4/4 1 Job" at bounding box center [367, 151] width 220 height 44
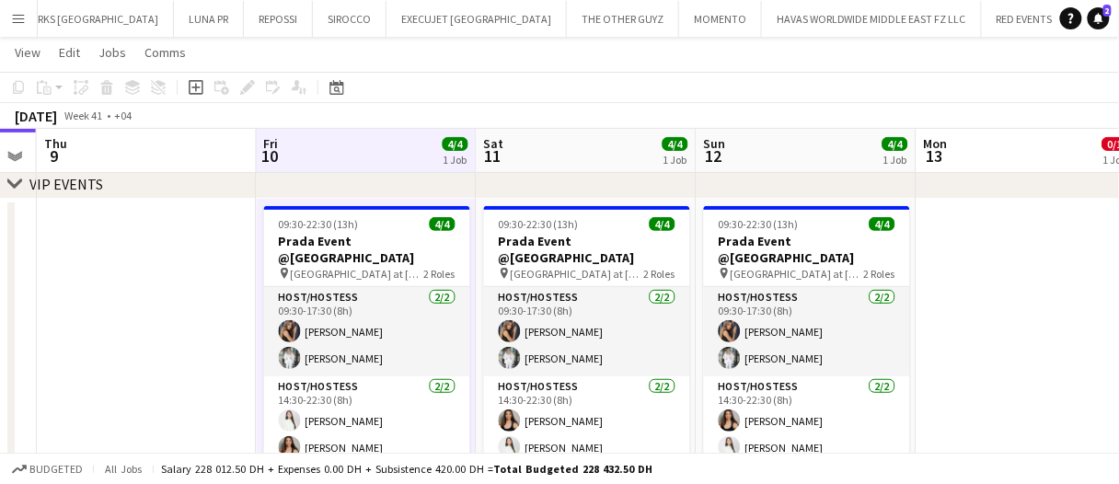
click at [397, 148] on app-board-header-date "Fri 10 4/4 1 Job" at bounding box center [367, 151] width 220 height 44
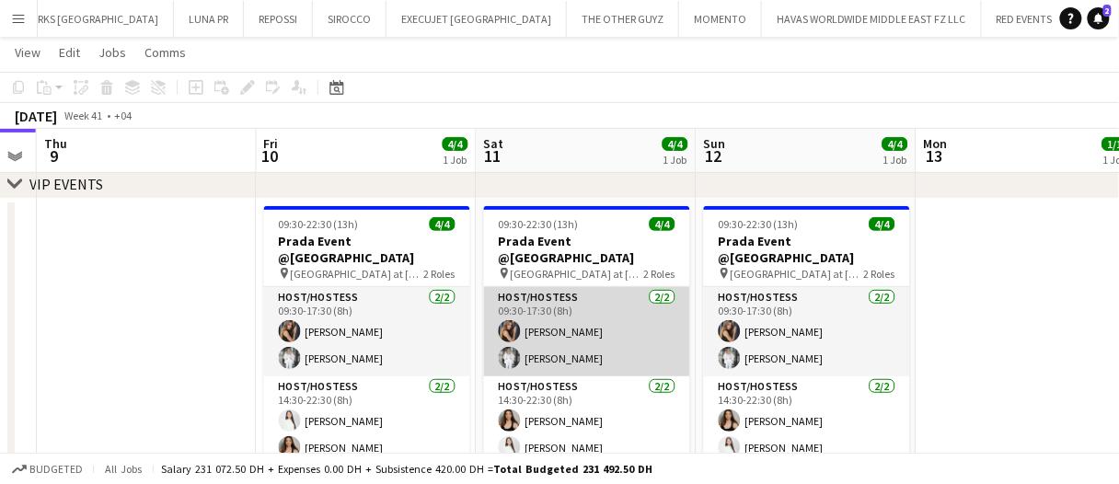
click at [614, 301] on app-card-role "Host/Hostess 2/2 09:30-17:30 (8h) Juliya Chumachova Anna Piatkina" at bounding box center [587, 331] width 206 height 89
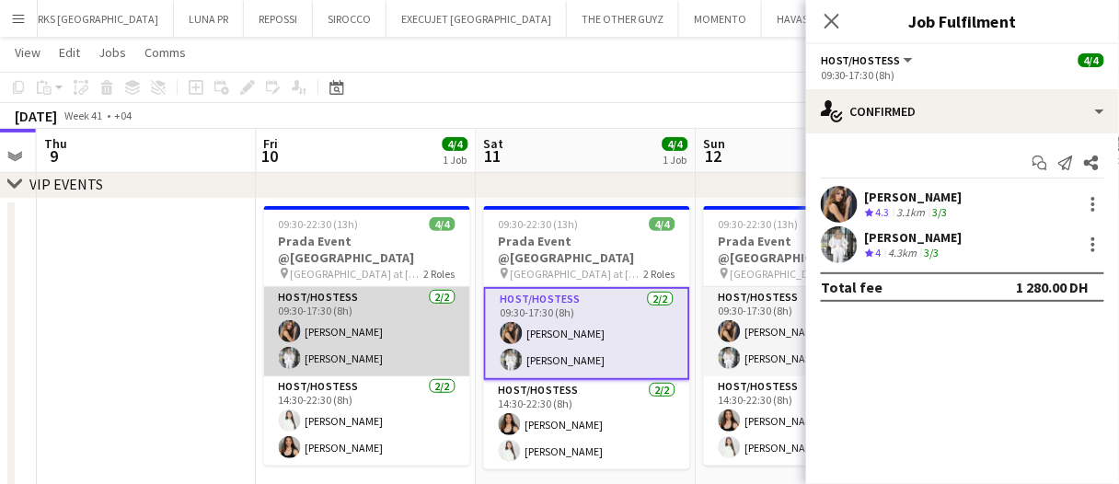
click at [400, 328] on app-card-role "Host/Hostess 2/2 09:30-17:30 (8h) Juliya Chumachova Anna Piatkina" at bounding box center [367, 331] width 206 height 89
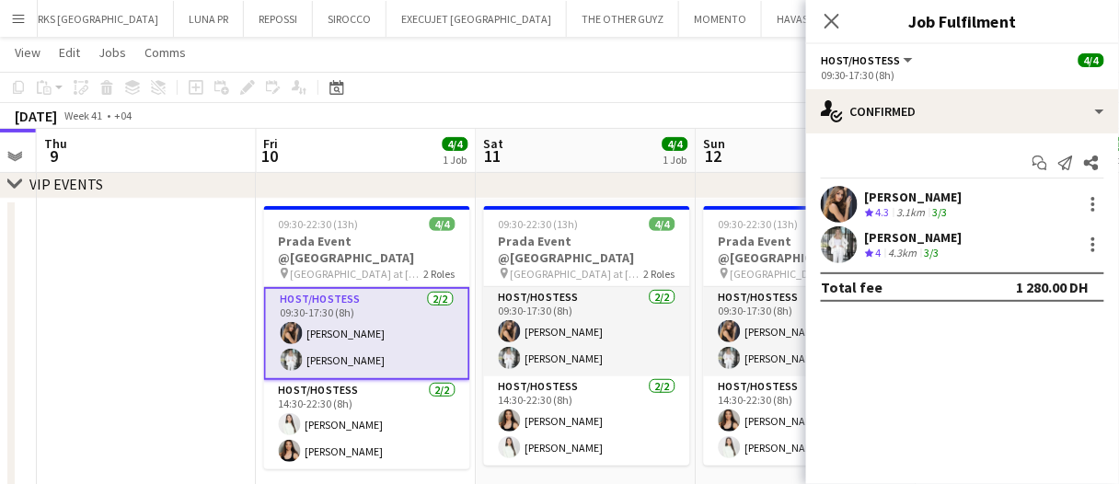
click at [883, 209] on span "4.3" at bounding box center [883, 212] width 14 height 14
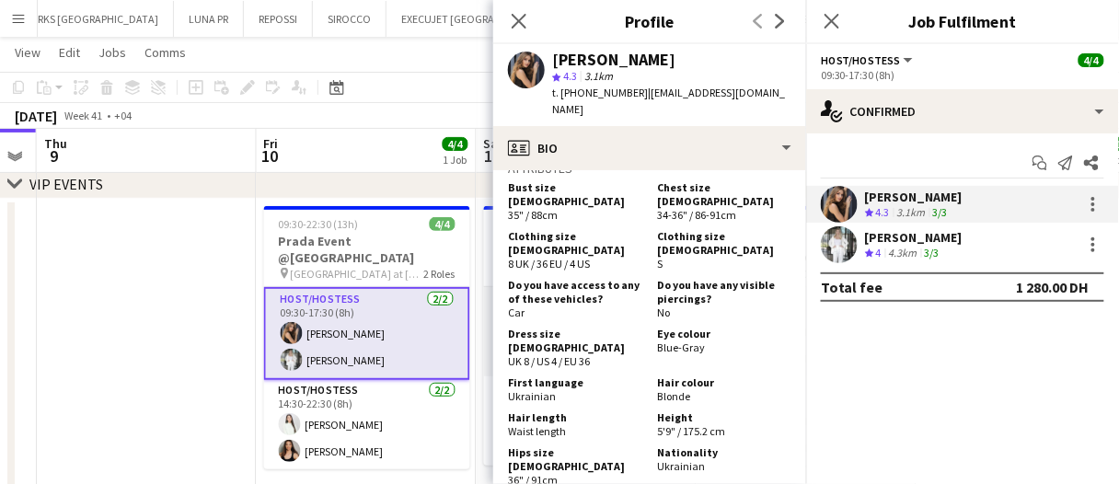
scroll to position [920, 0]
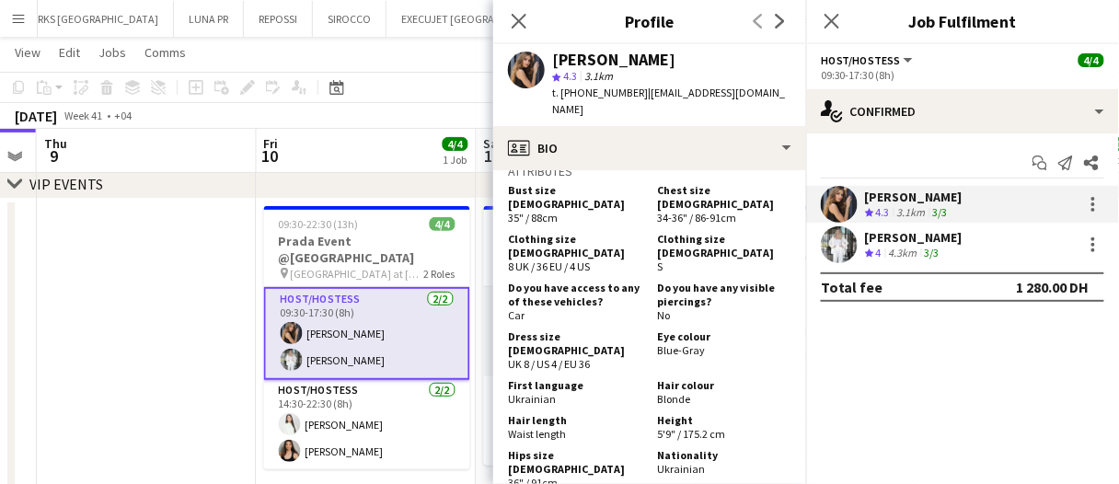
click at [881, 246] on span "4" at bounding box center [879, 253] width 6 height 14
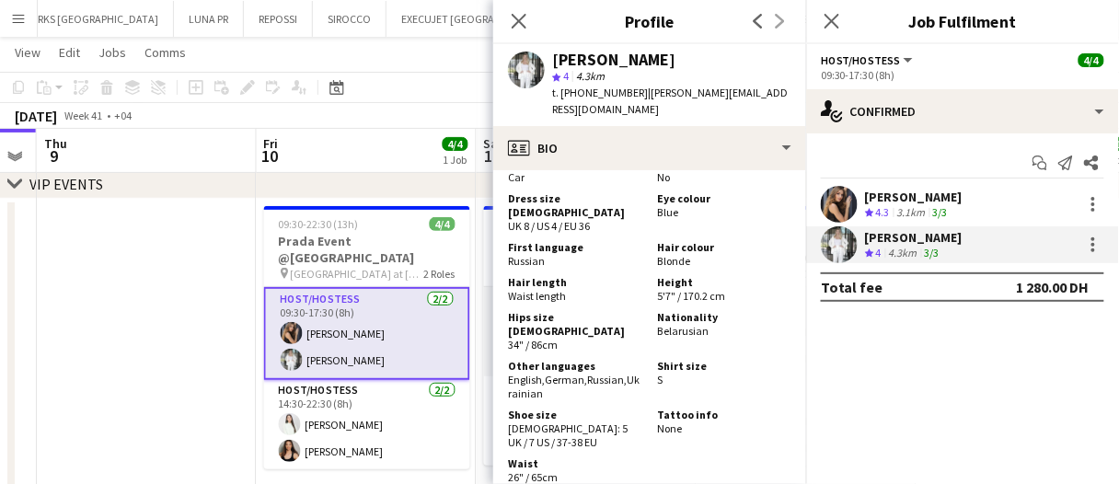
scroll to position [1104, 0]
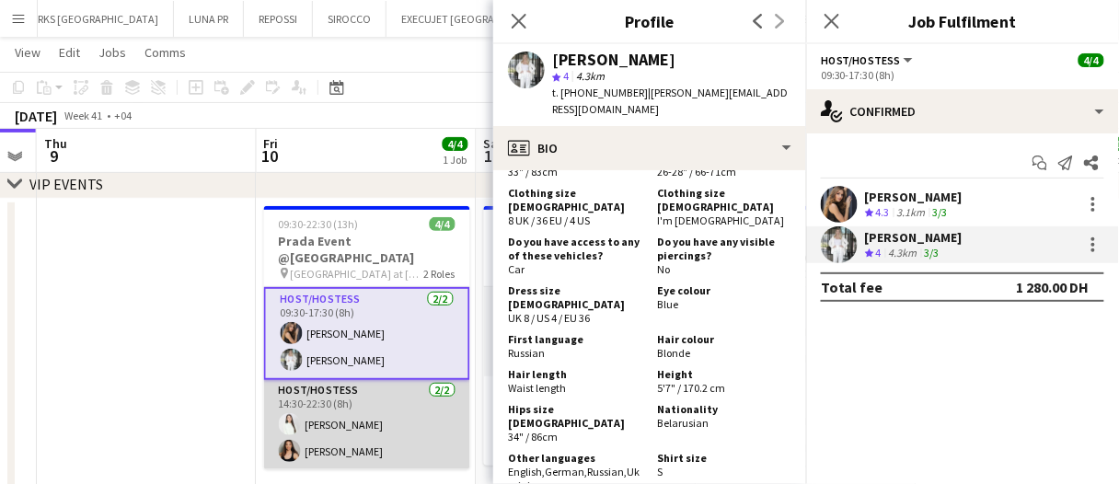
click at [364, 400] on app-card-role "Host/Hostess 2/2 14:30-22:30 (8h) Luna Cafieiro Olha Dudnik" at bounding box center [367, 424] width 206 height 89
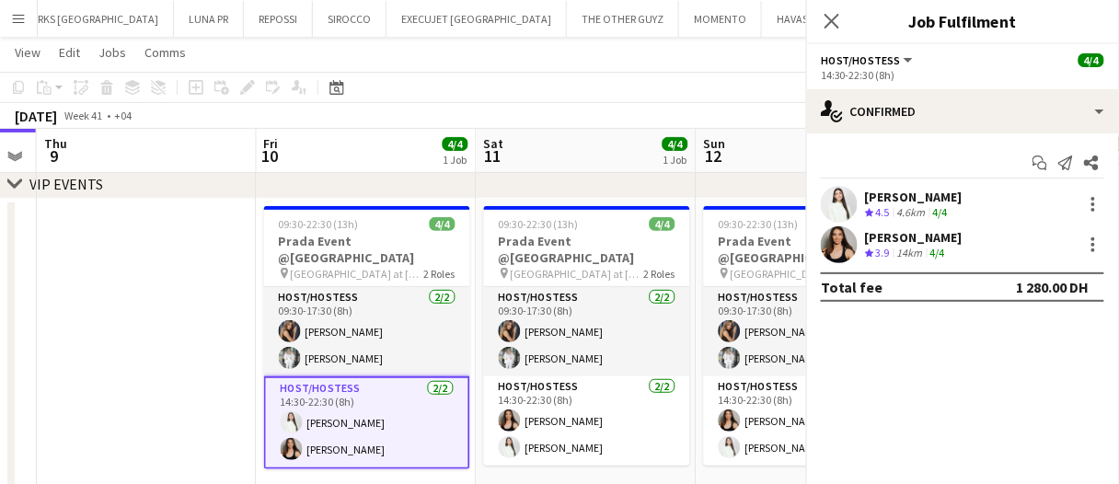
click at [913, 208] on div "4.6km" at bounding box center [911, 213] width 36 height 16
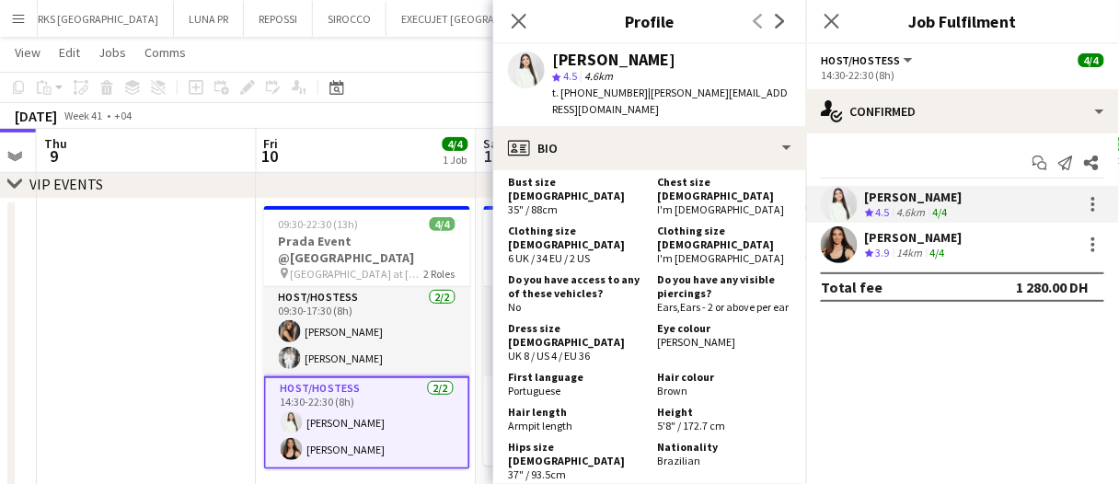
scroll to position [920, 0]
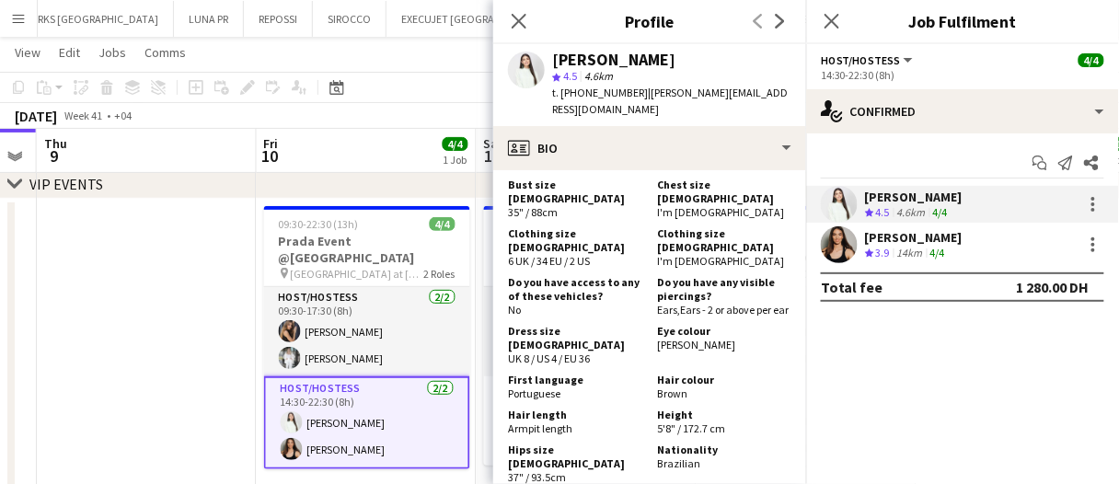
click at [883, 262] on div "Olha Dudnik Crew rating 3.9 14km 4/4" at bounding box center [962, 244] width 313 height 37
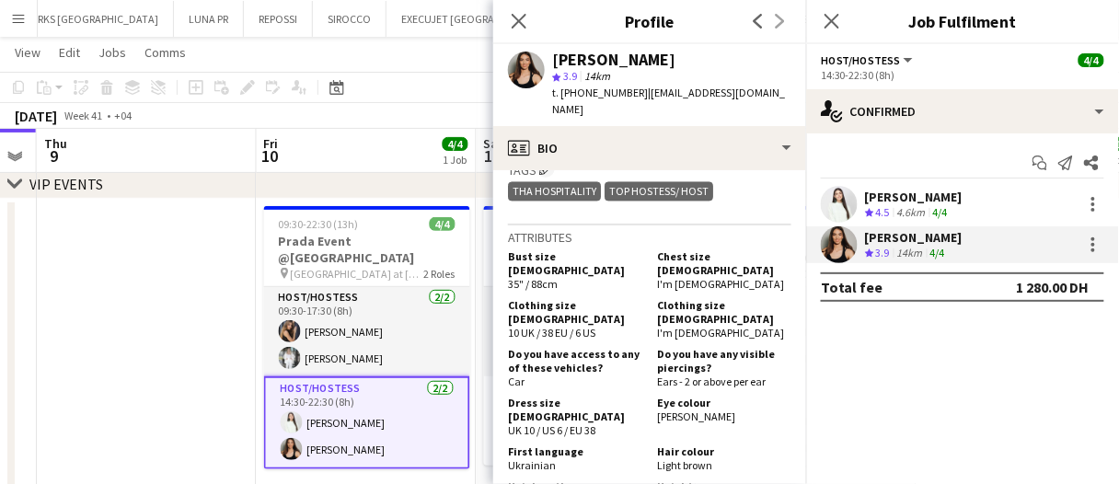
click at [152, 333] on app-date-cell at bounding box center [147, 351] width 220 height 305
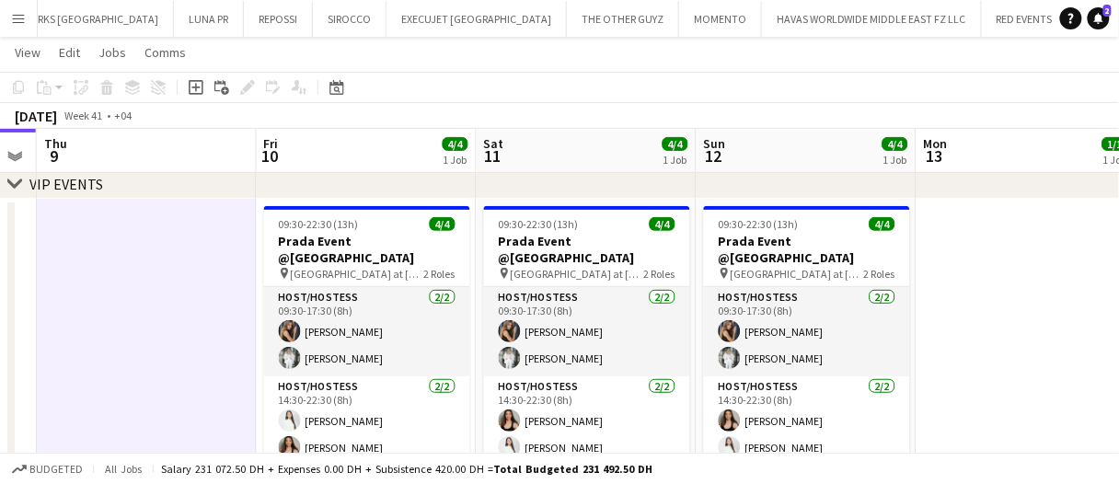
click at [153, 334] on app-date-cell at bounding box center [147, 351] width 220 height 305
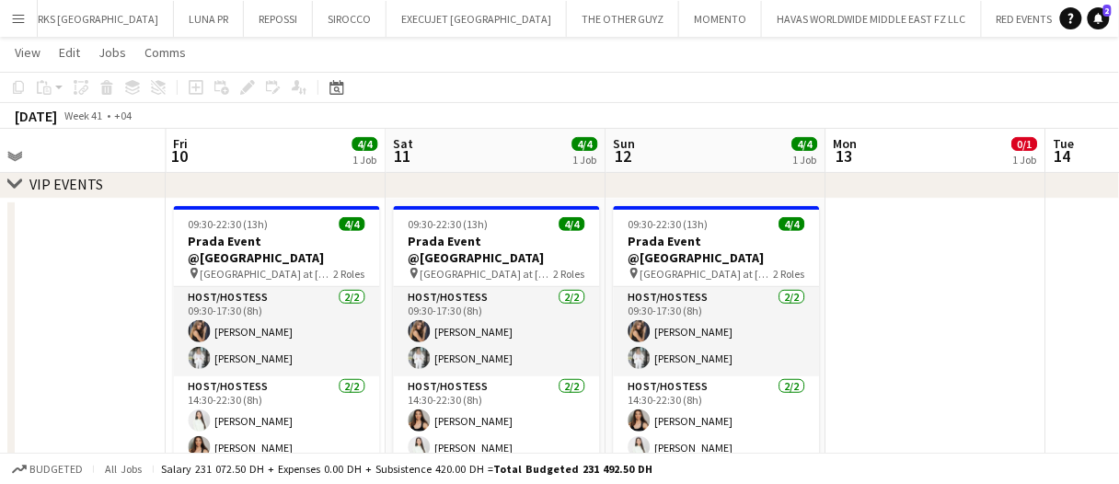
scroll to position [0, 715]
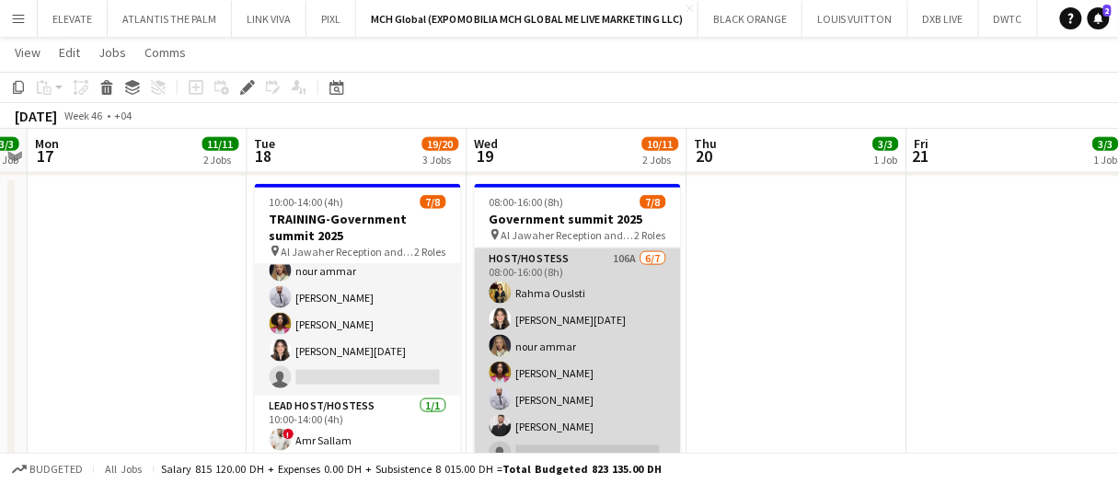
scroll to position [76, 0]
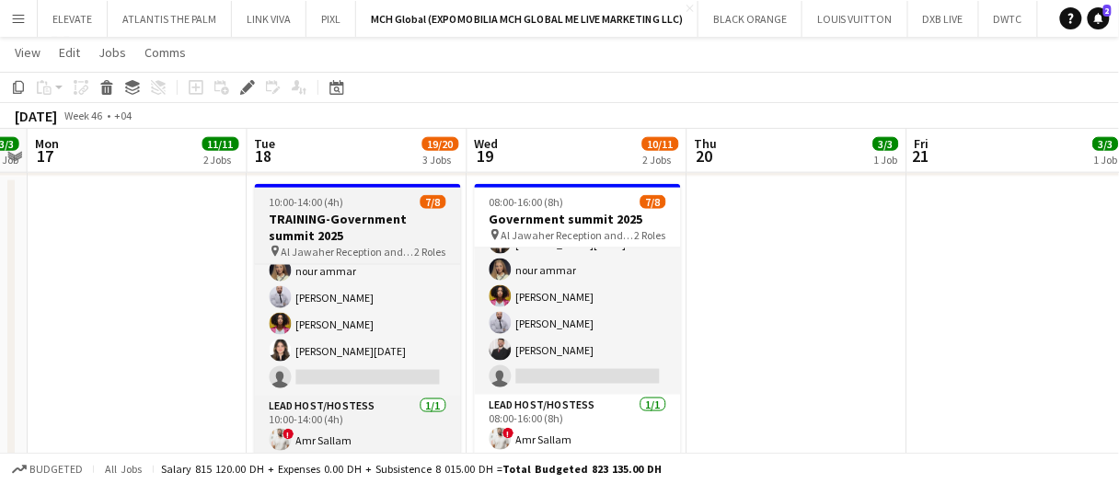
click at [358, 244] on div "pin Al Jawaher Reception and Convention Centre (‘JRCC’) in Sharjah 2 Roles" at bounding box center [358, 251] width 206 height 15
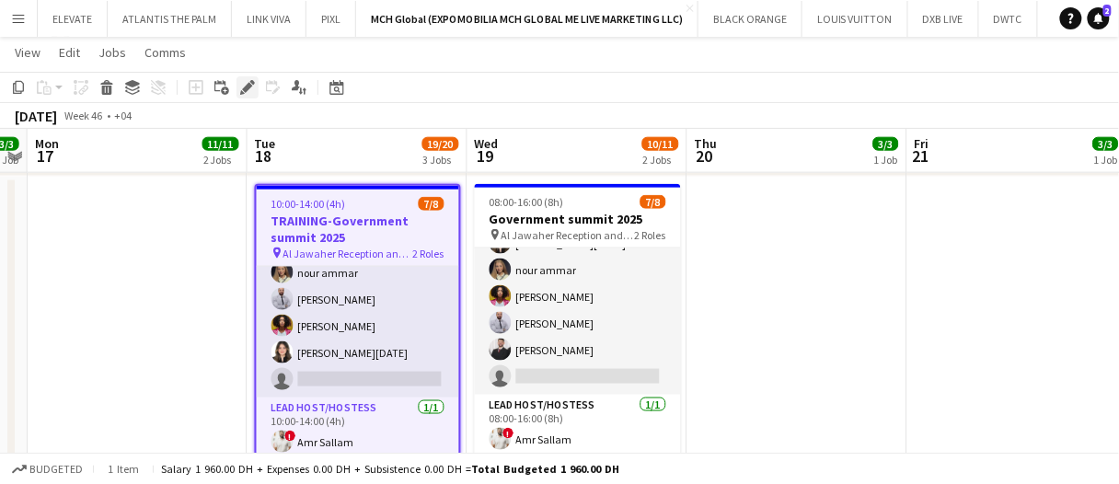
click at [236, 93] on div "Edit" at bounding box center [247, 87] width 22 height 22
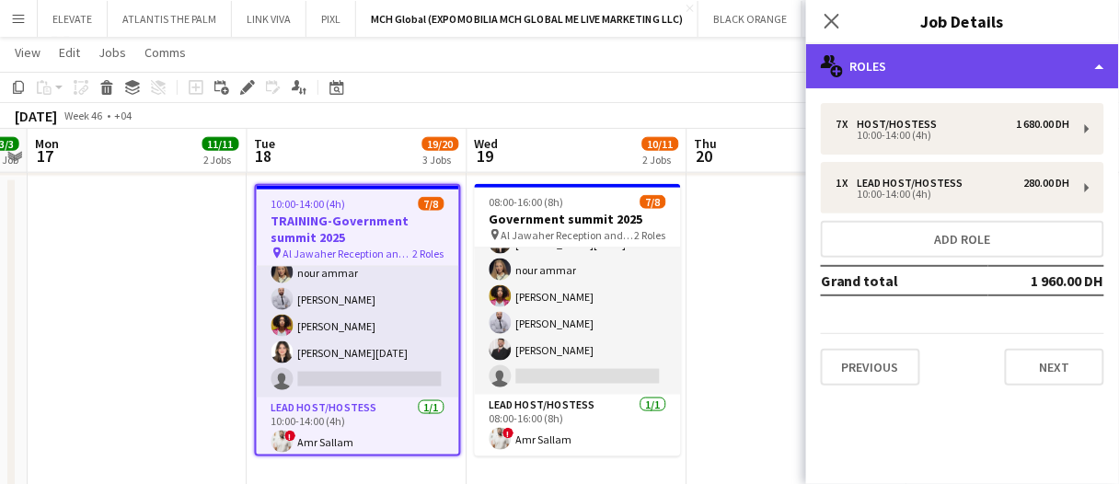
click at [865, 74] on div "multiple-users-add Roles" at bounding box center [962, 66] width 313 height 44
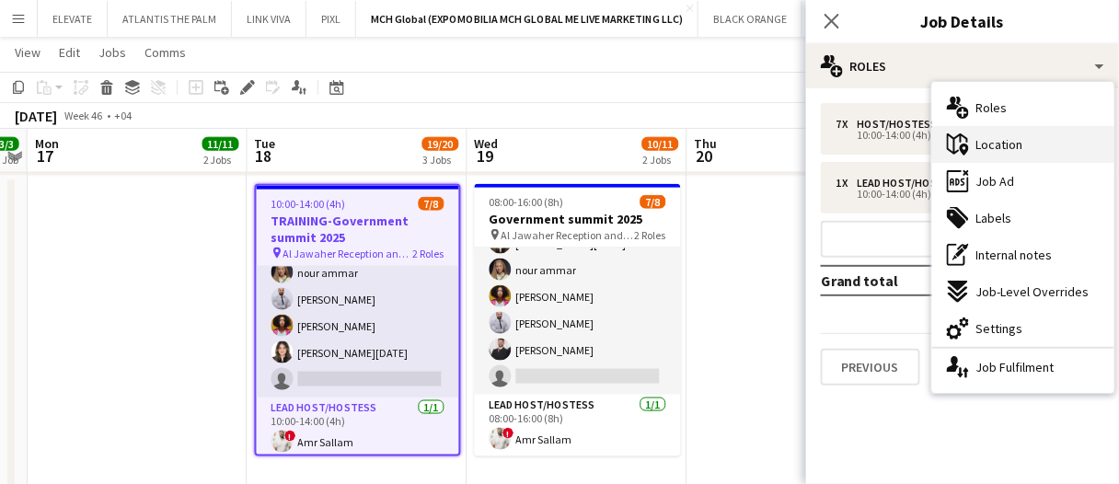
click at [1008, 149] on span "Location" at bounding box center [999, 144] width 47 height 17
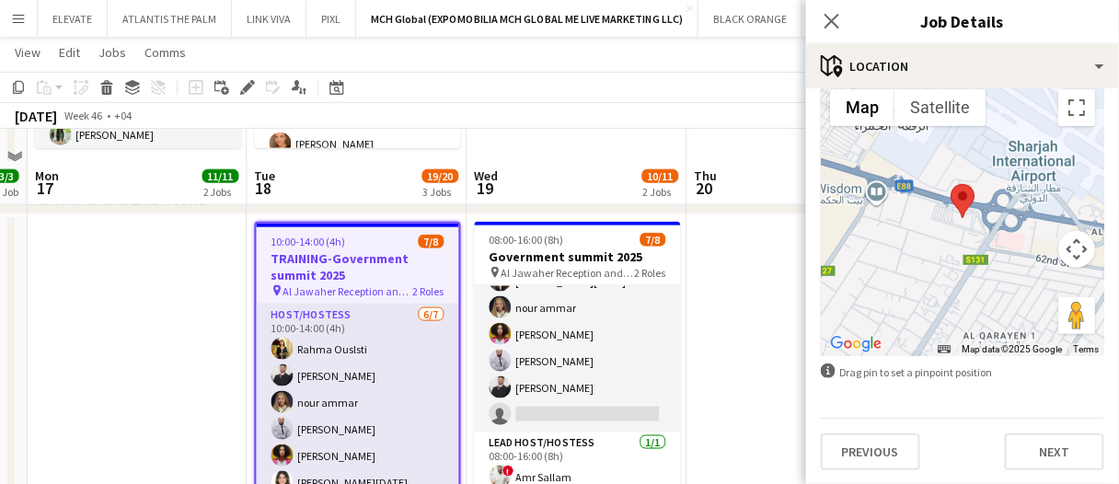
scroll to position [460, 0]
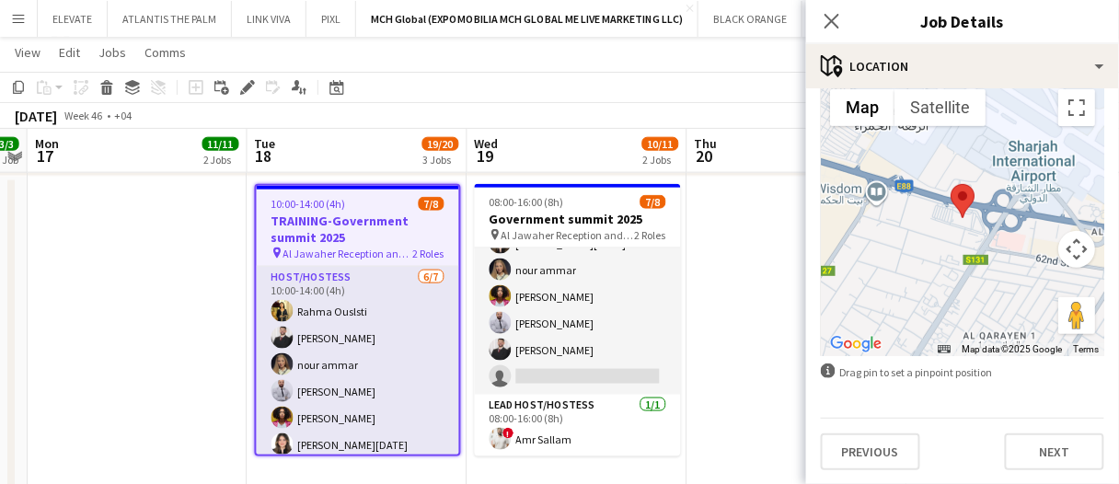
click at [721, 289] on app-date-cell at bounding box center [797, 335] width 220 height 316
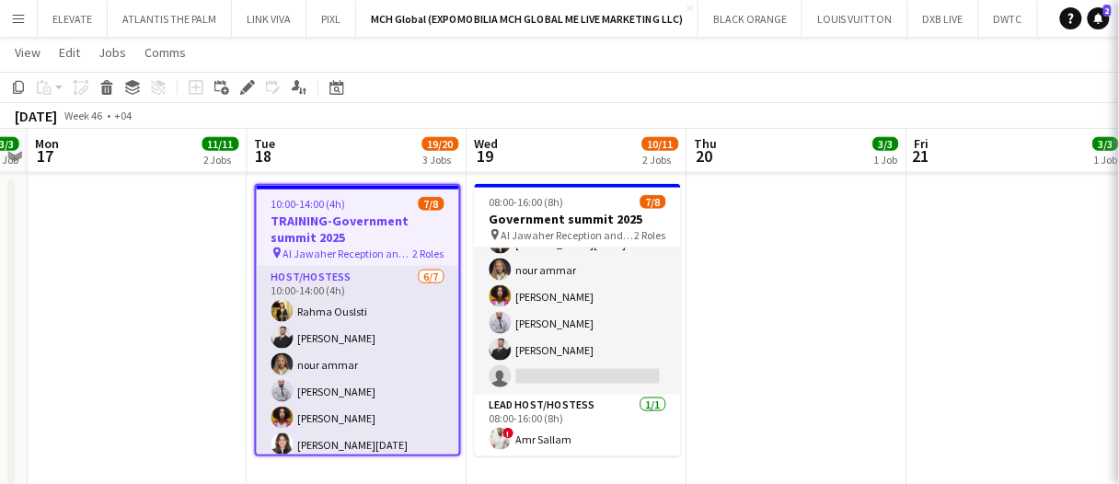
scroll to position [0, 0]
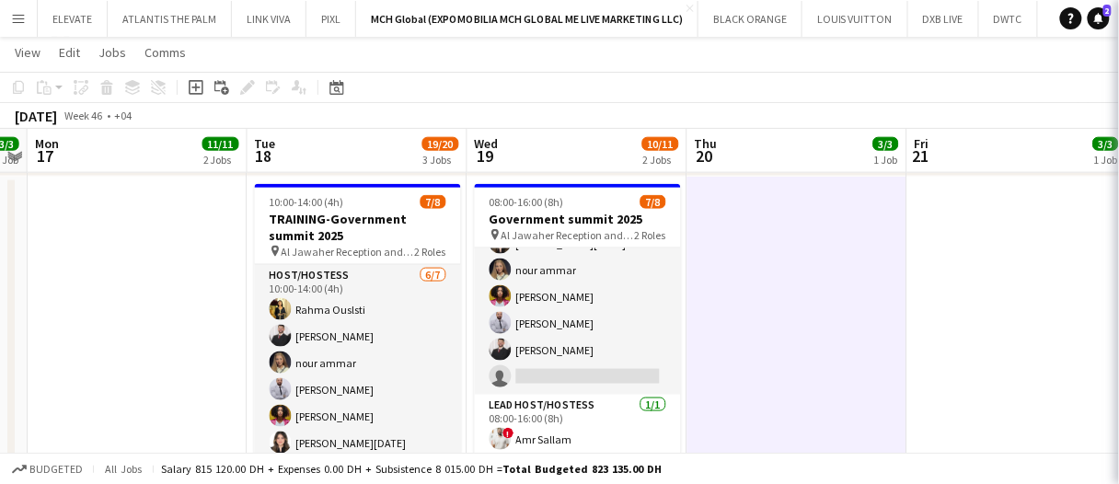
click at [721, 289] on app-date-cell at bounding box center [797, 335] width 220 height 316
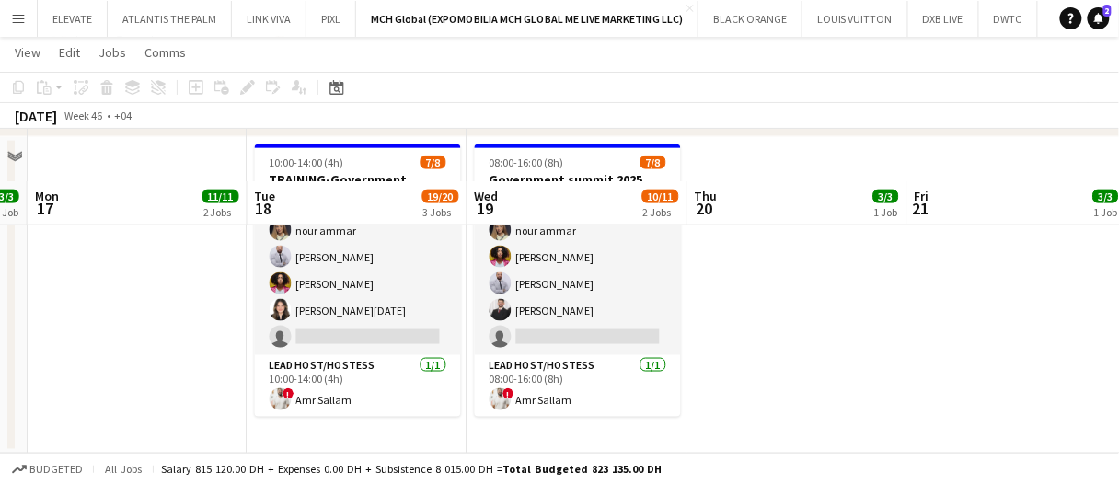
scroll to position [460, 0]
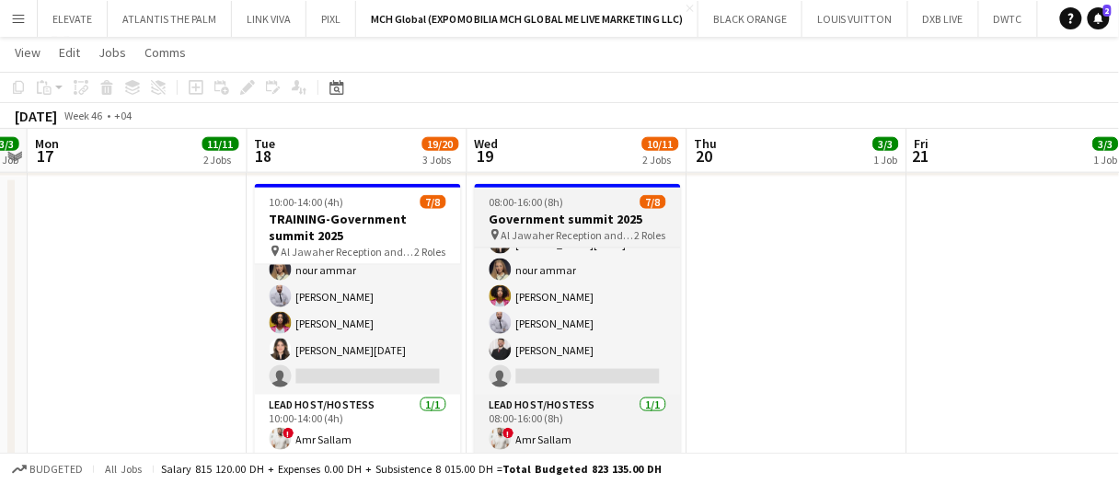
click at [548, 225] on h3 "Government summit 2025" at bounding box center [578, 219] width 206 height 17
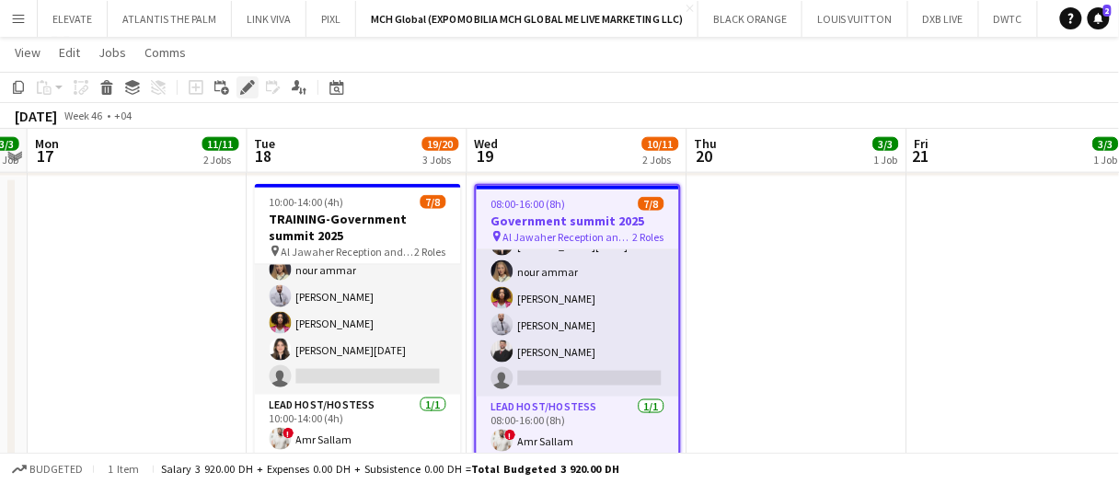
click at [247, 89] on icon at bounding box center [247, 88] width 10 height 10
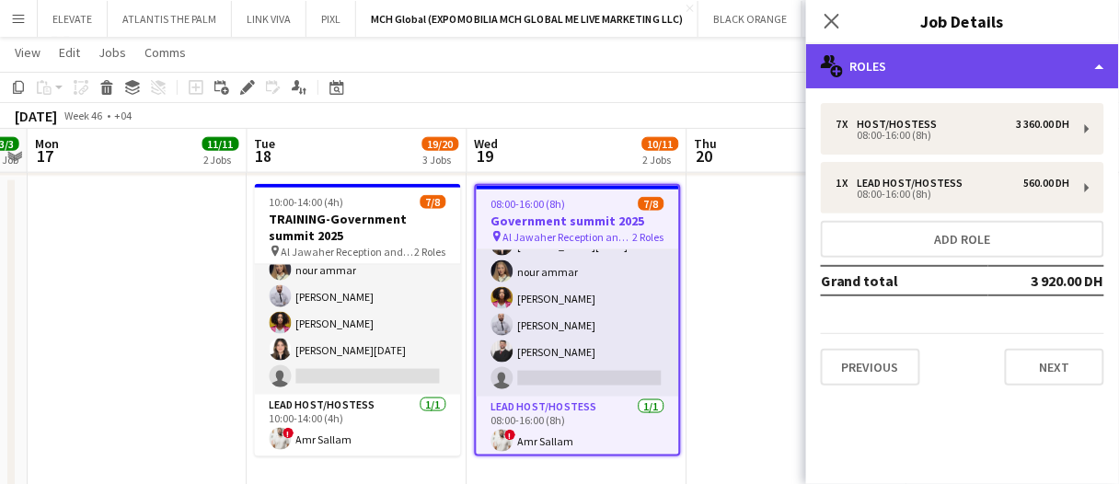
click at [881, 75] on div "multiple-users-add Roles" at bounding box center [962, 66] width 313 height 44
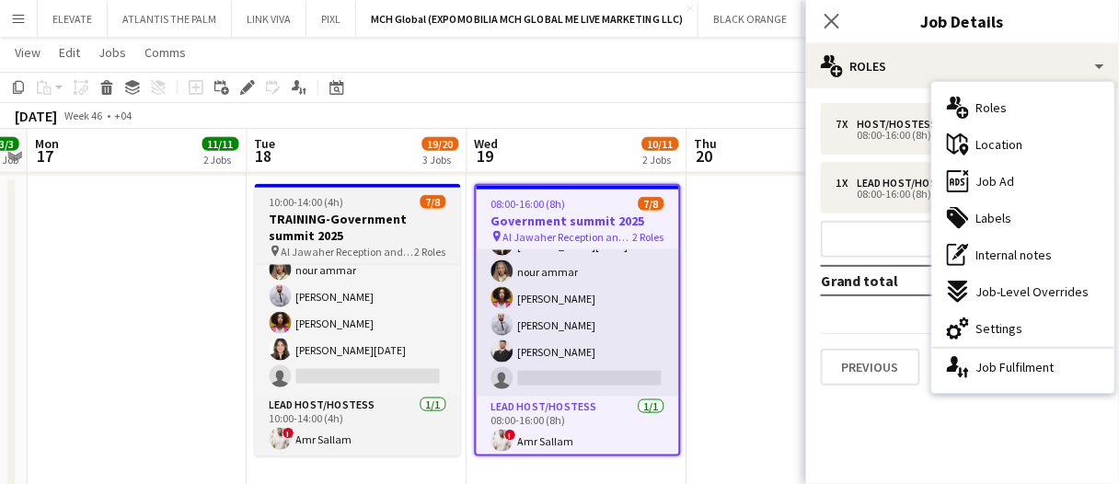
click at [385, 233] on h3 "TRAINING-Government summit 2025" at bounding box center [358, 227] width 206 height 33
type input "**********"
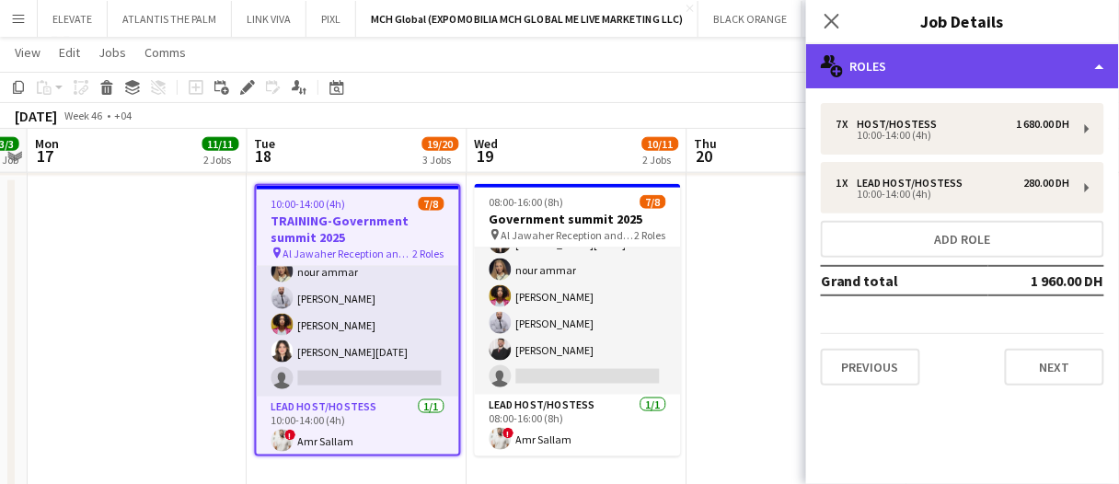
click at [874, 80] on div "multiple-users-add Roles" at bounding box center [962, 66] width 313 height 44
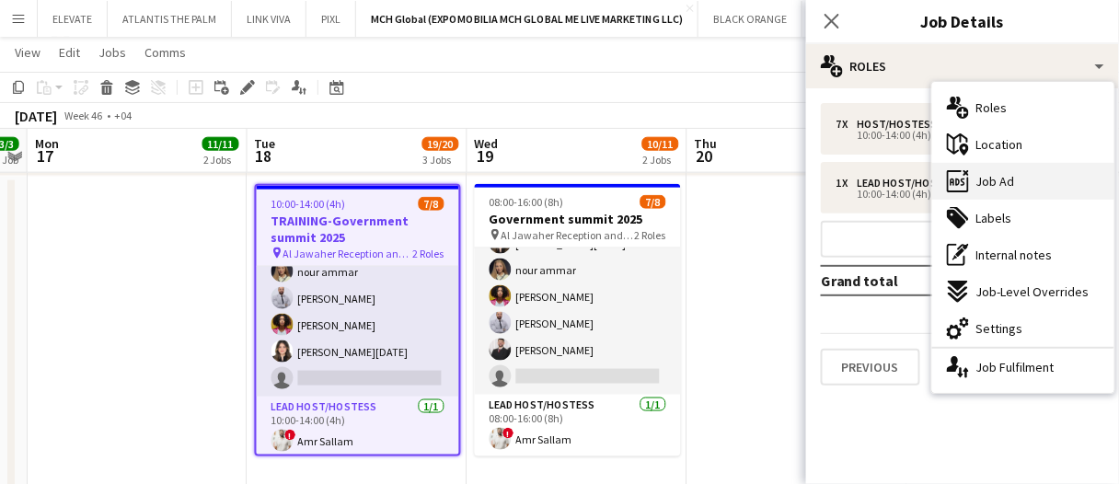
click at [1029, 191] on div "ads-window Job Ad" at bounding box center [1023, 181] width 182 height 37
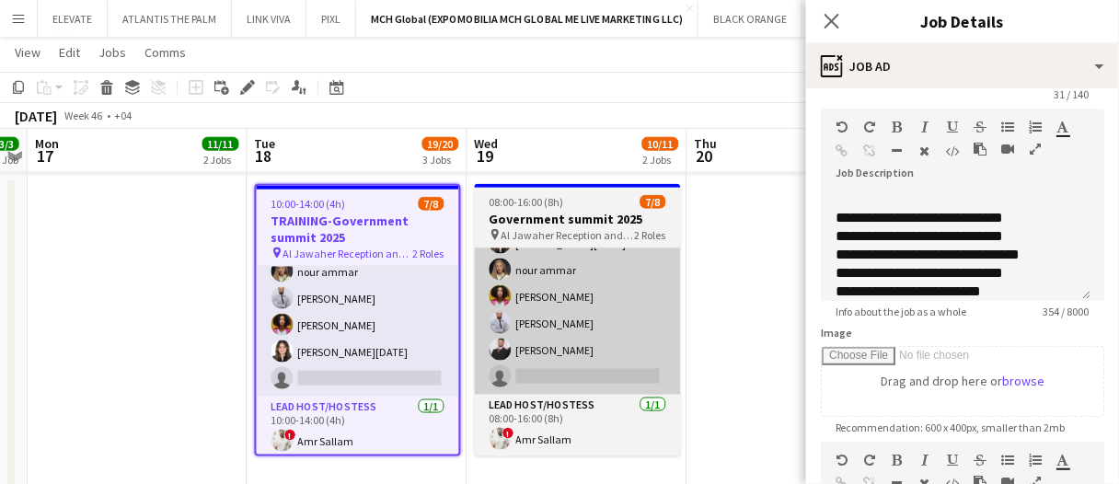
scroll to position [92, 0]
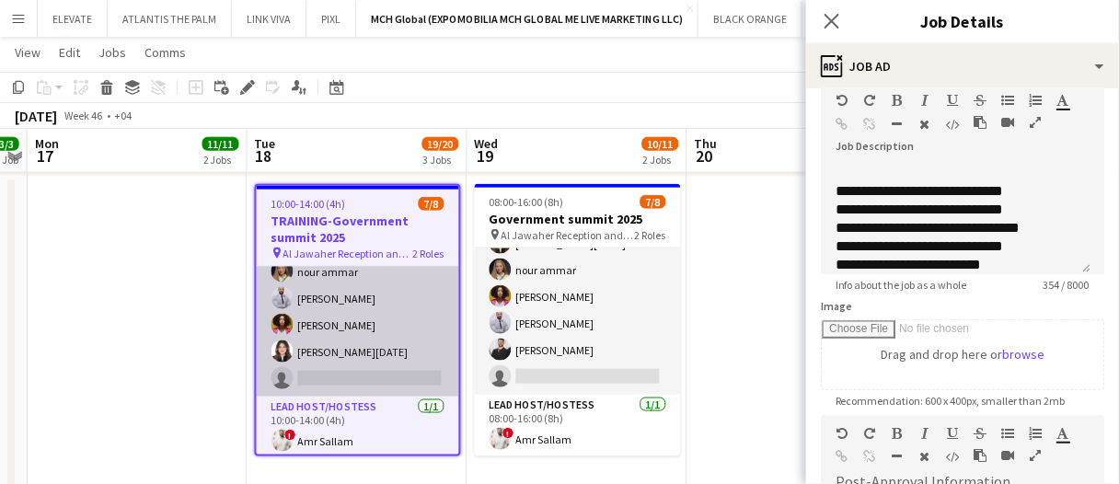
click at [333, 363] on app-card-role "Host/Hostess 6/7 10:00-14:00 (4h) Rahma Ouslsti Radwan Jrish nour ammar Laith A…" at bounding box center [358, 285] width 202 height 223
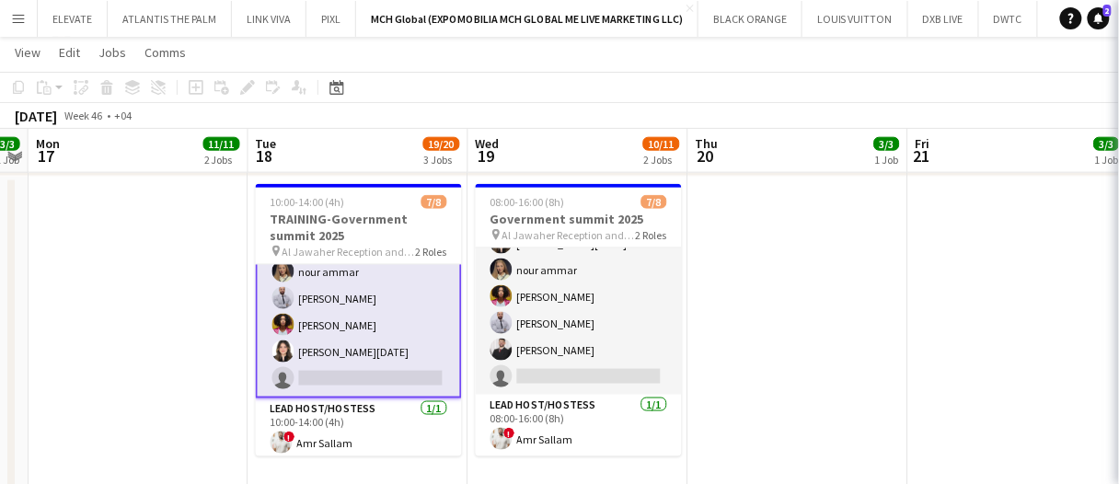
scroll to position [95, 0]
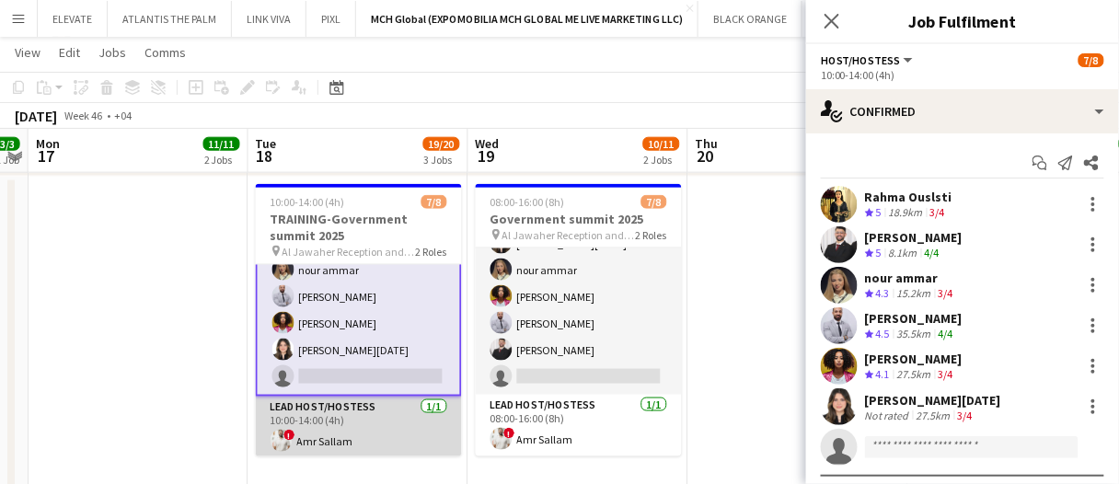
click at [299, 427] on app-card-role "Lead Host/Hostess 1/1 10:00-14:00 (4h) ! Amr Sallam" at bounding box center [359, 428] width 206 height 63
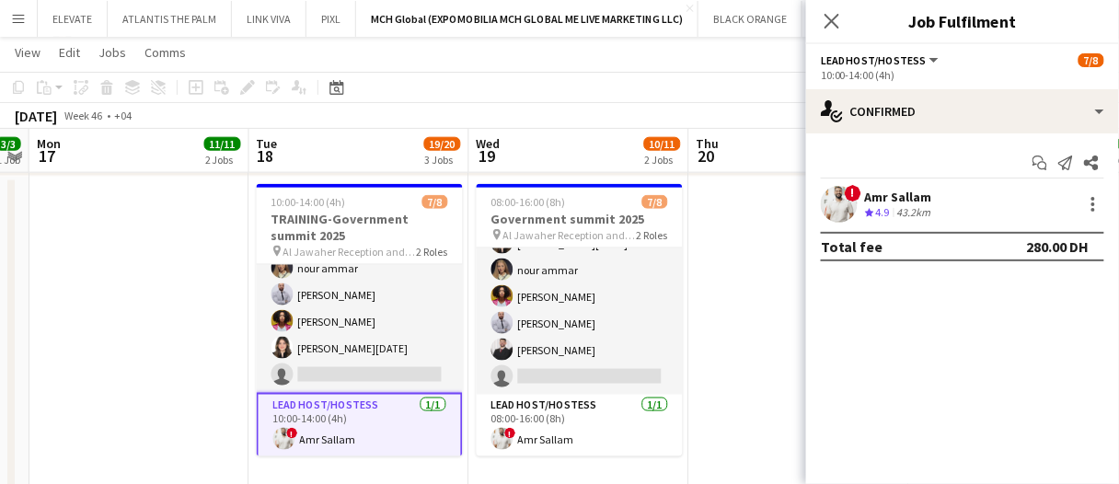
scroll to position [93, 0]
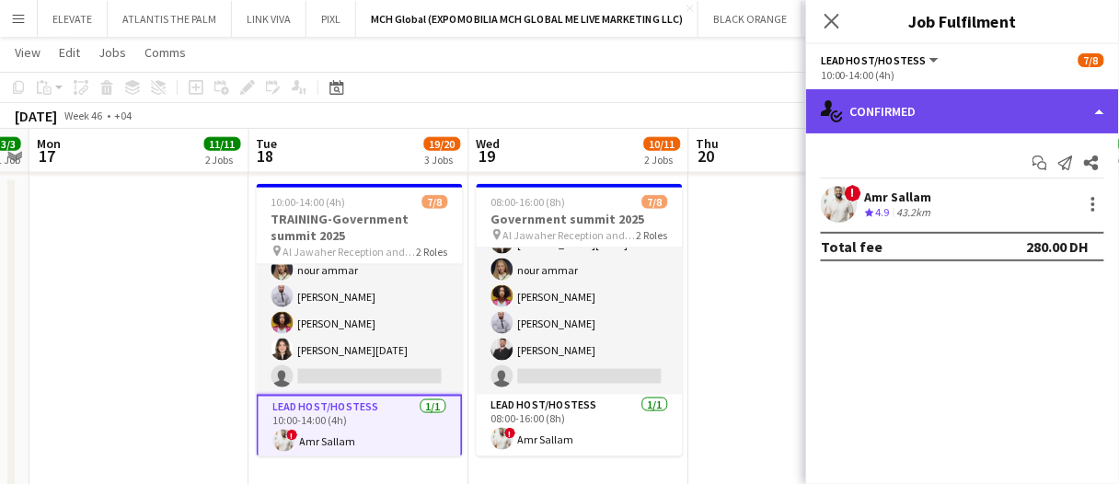
click at [913, 113] on div "single-neutral-actions-check-2 Confirmed" at bounding box center [962, 111] width 313 height 44
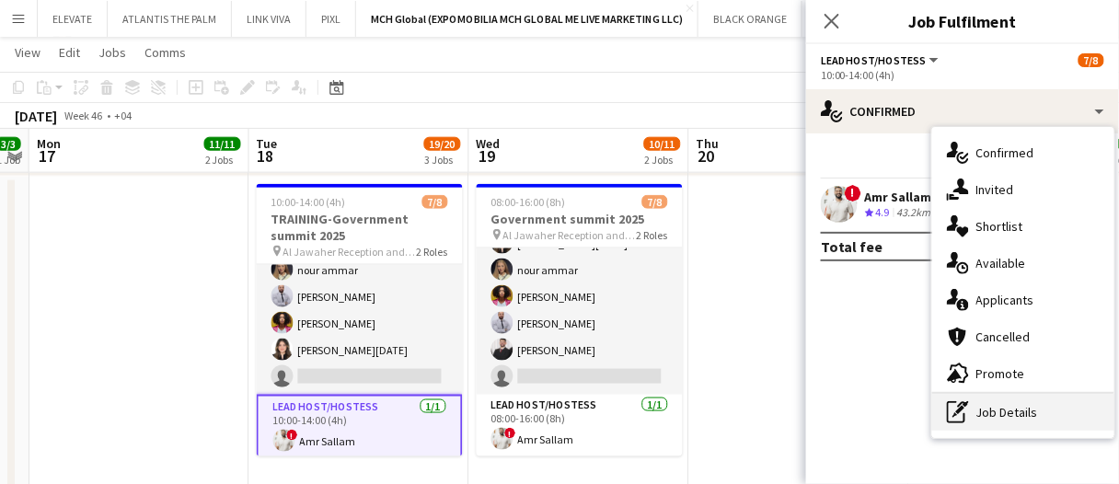
click at [1023, 408] on div "pen-write Job Details" at bounding box center [1023, 412] width 182 height 37
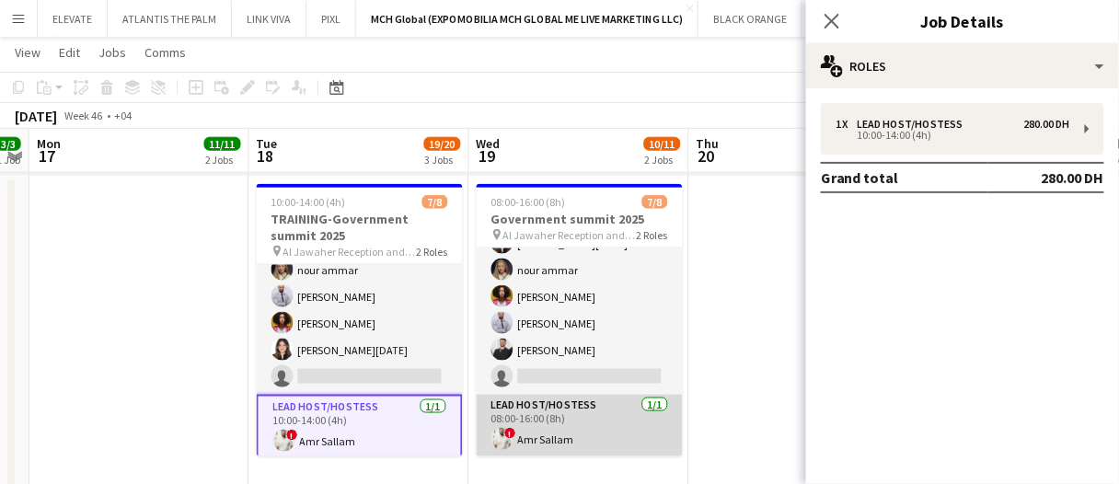
click at [517, 435] on app-card-role "Lead Host/Hostess 1/1 08:00-16:00 (8h) ! Amr Sallam" at bounding box center [580, 426] width 206 height 63
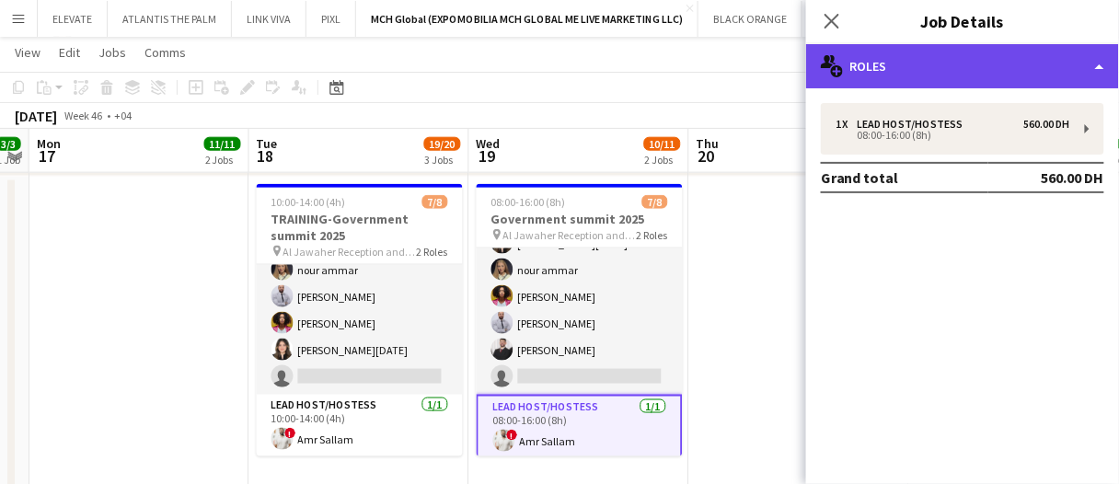
click at [945, 77] on div "multiple-users-add Roles" at bounding box center [962, 66] width 313 height 44
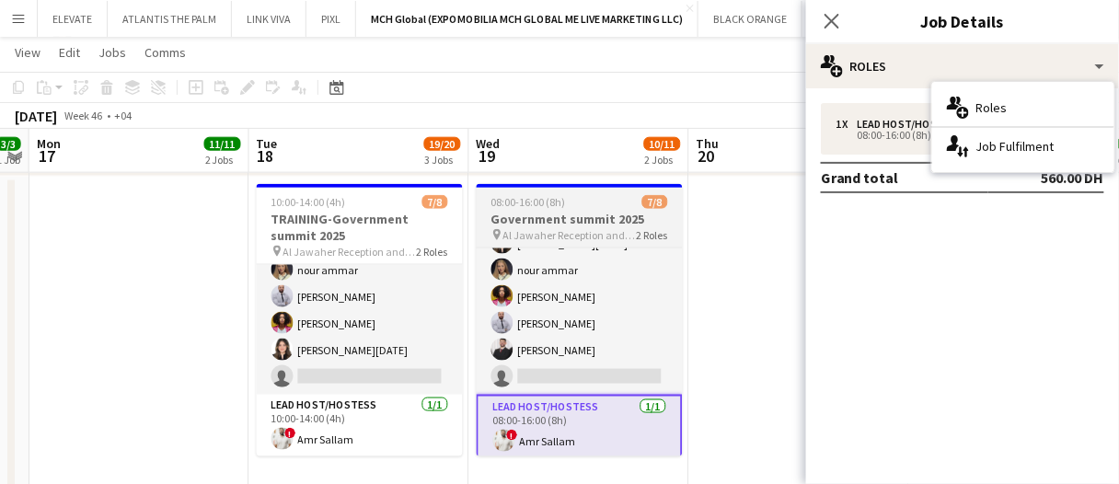
click at [556, 427] on app-card-role "Lead Host/Hostess 1/1 08:00-16:00 (8h) ! Amr Sallam" at bounding box center [580, 428] width 206 height 66
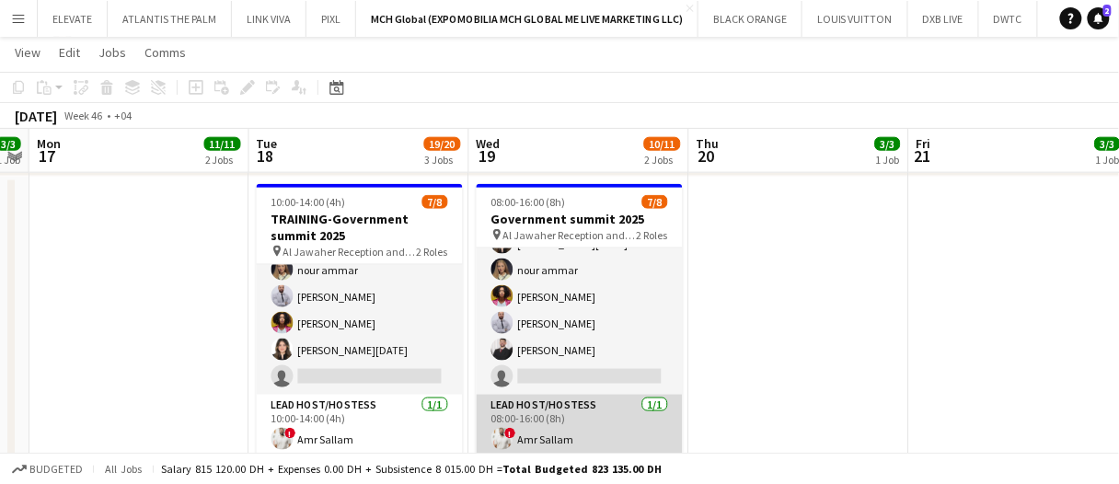
click at [556, 427] on app-card-role "Lead Host/Hostess 1/1 08:00-16:00 (8h) ! Amr Sallam" at bounding box center [580, 426] width 206 height 63
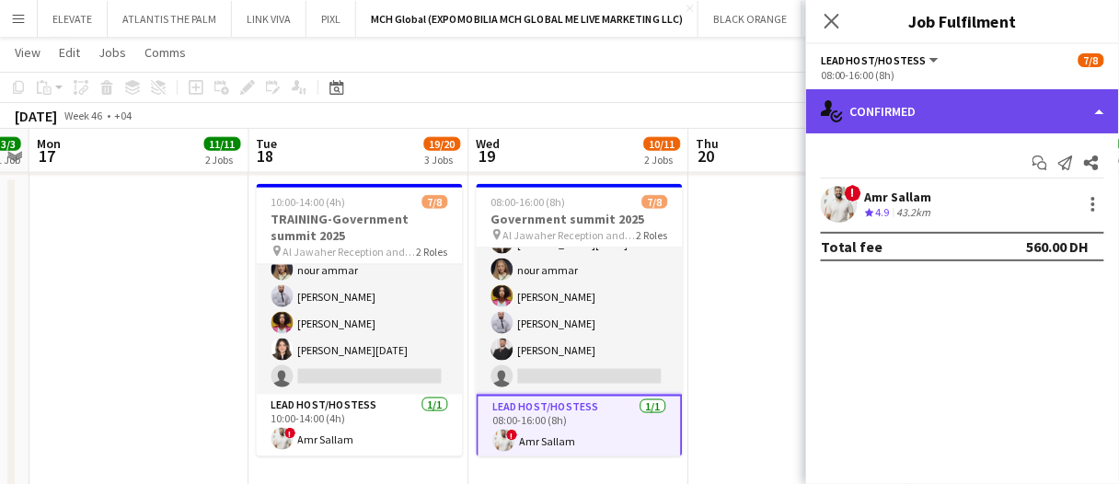
click at [920, 109] on div "single-neutral-actions-check-2 Confirmed" at bounding box center [962, 111] width 313 height 44
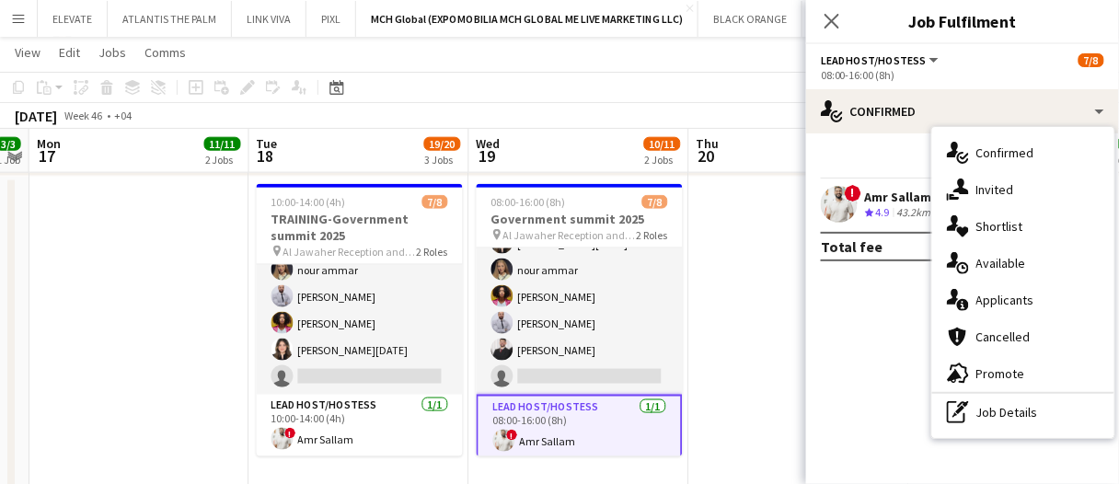
click at [1009, 408] on div "pen-write Job Details" at bounding box center [1023, 412] width 182 height 37
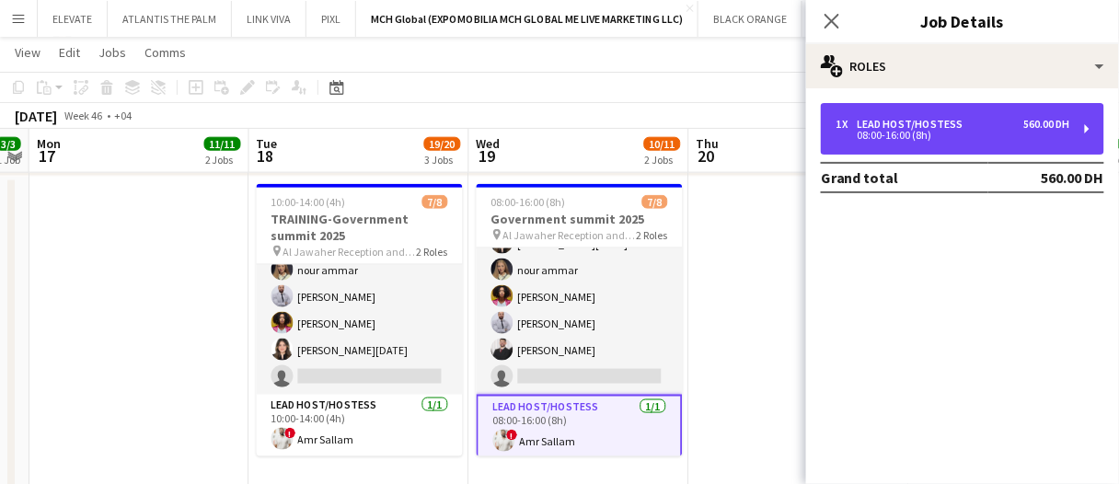
click at [935, 142] on div "1 x Lead Host/Hostess 560.00 DH 08:00-16:00 (8h)" at bounding box center [962, 129] width 283 height 52
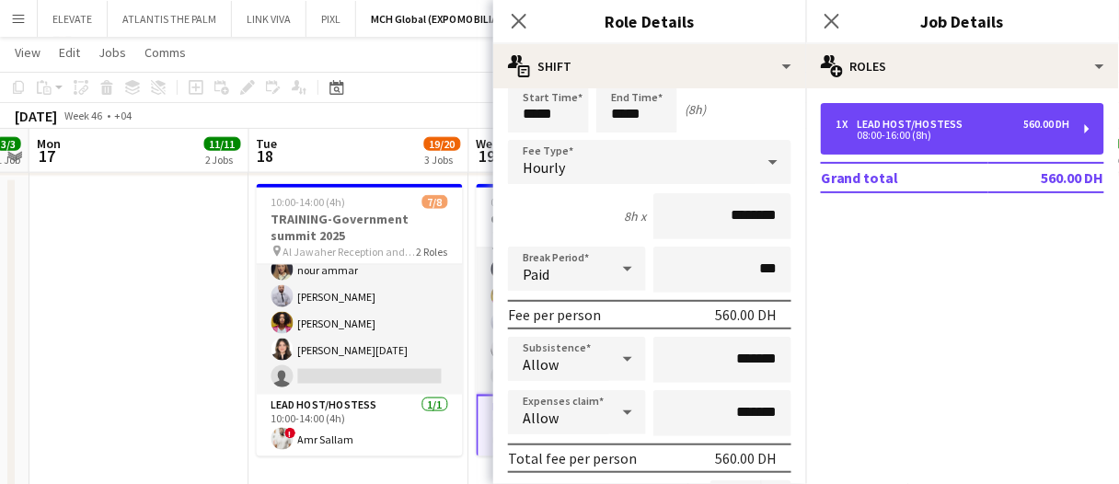
scroll to position [92, 0]
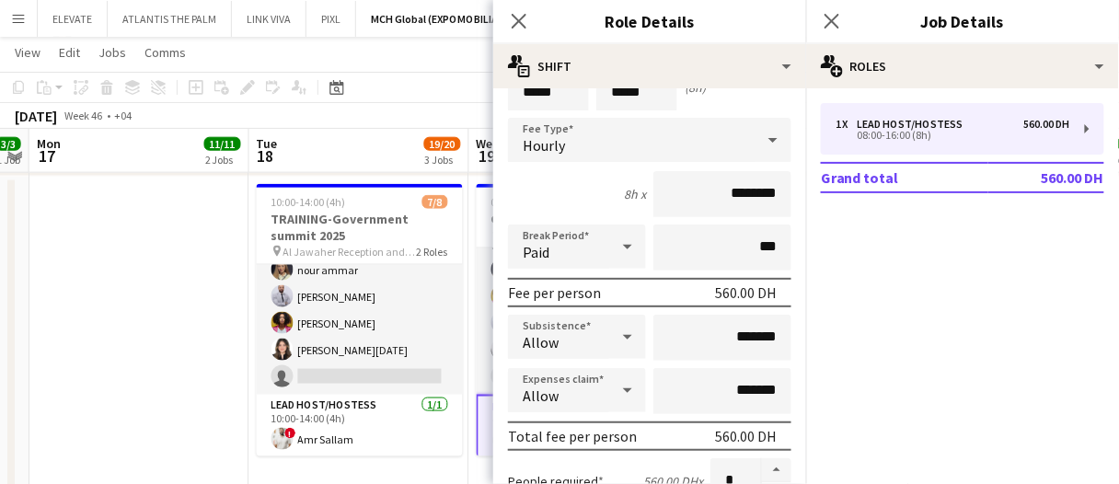
click at [128, 358] on app-date-cell at bounding box center [139, 335] width 220 height 316
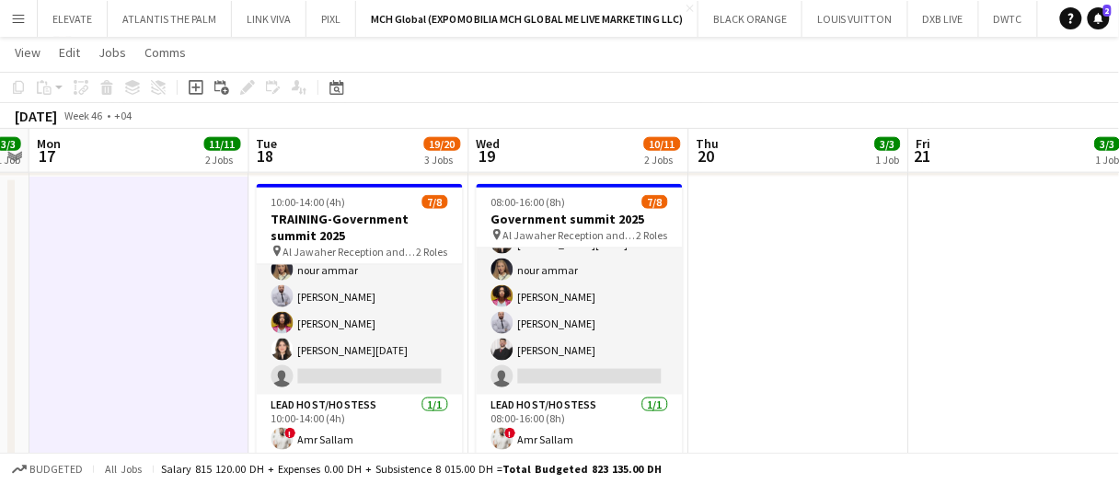
click at [128, 358] on app-date-cell at bounding box center [139, 335] width 220 height 316
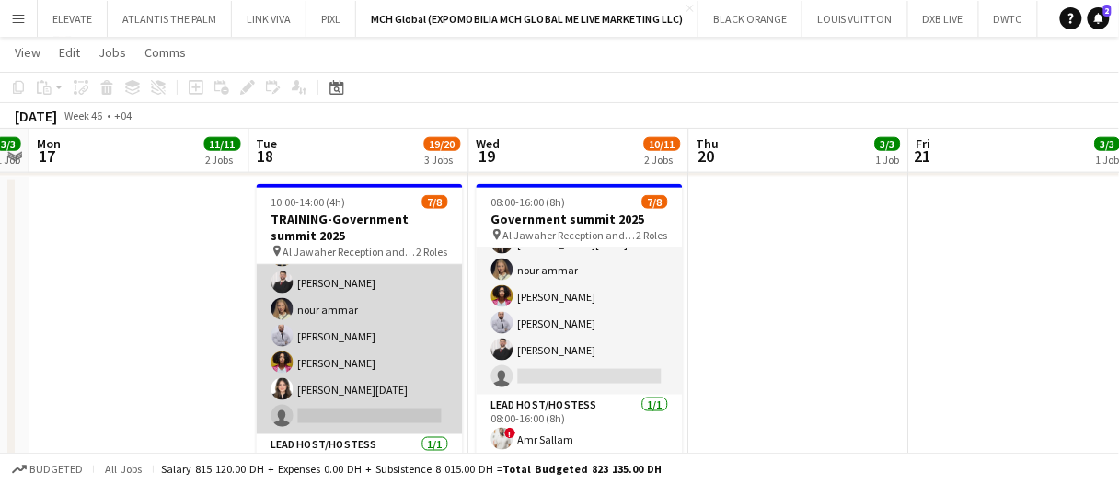
scroll to position [93, 0]
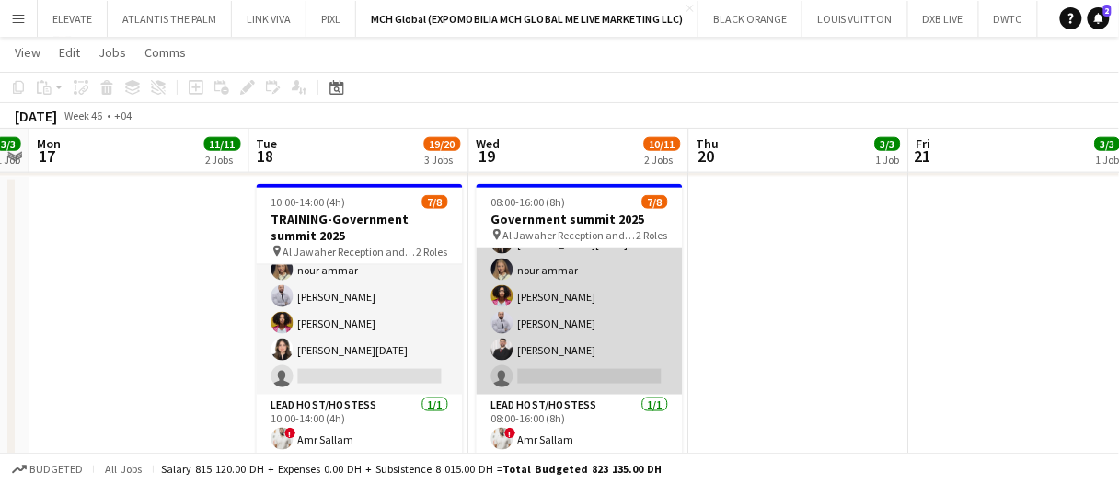
click at [595, 316] on app-card-role "Host/Hostess 106A 6/7 08:00-16:00 (8h) Rahma Ouslsti Rama Ramadan nour ammar Ne…" at bounding box center [580, 283] width 206 height 223
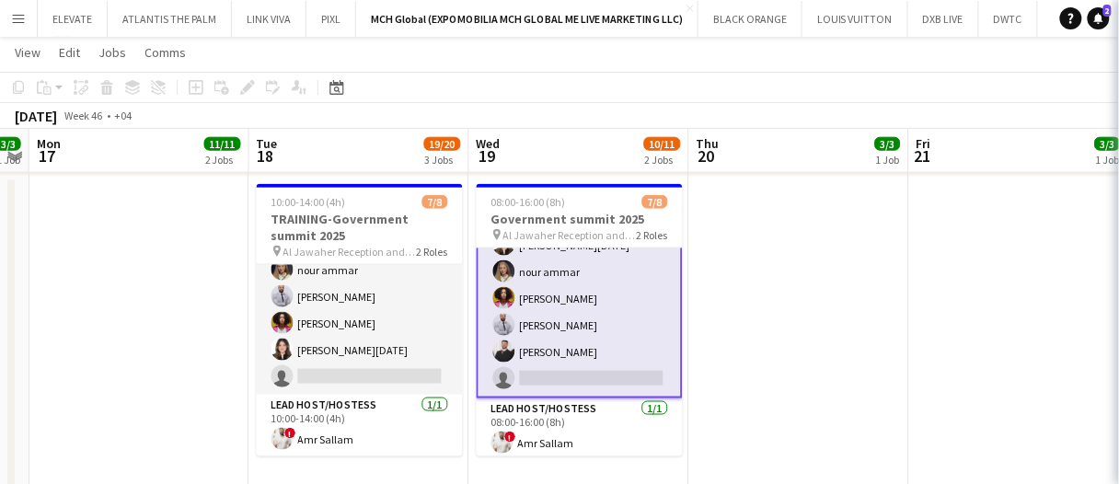
scroll to position [78, 0]
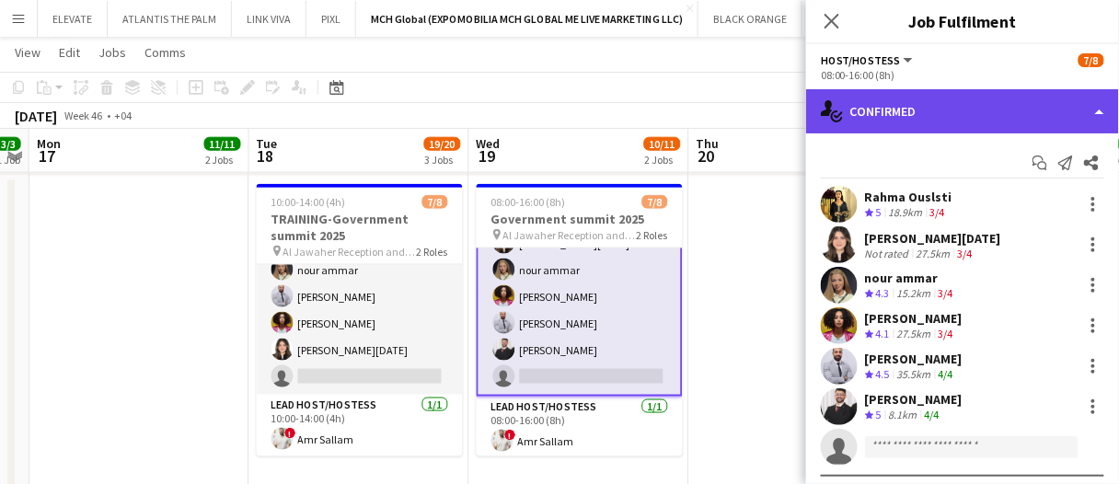
drag, startPoint x: 910, startPoint y: 96, endPoint x: 1040, endPoint y: 379, distance: 311.6
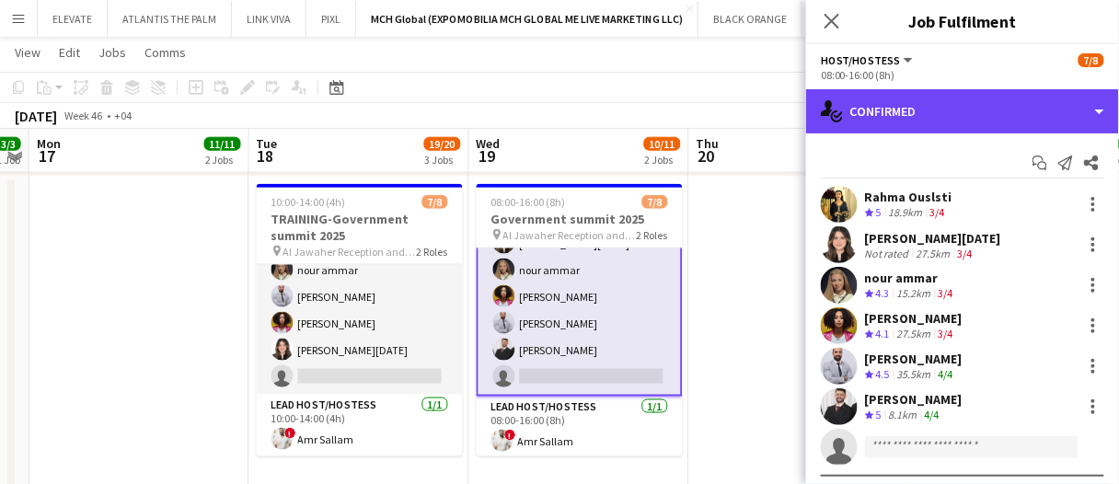
click at [910, 96] on div "single-neutral-actions-check-2 Confirmed" at bounding box center [962, 111] width 313 height 44
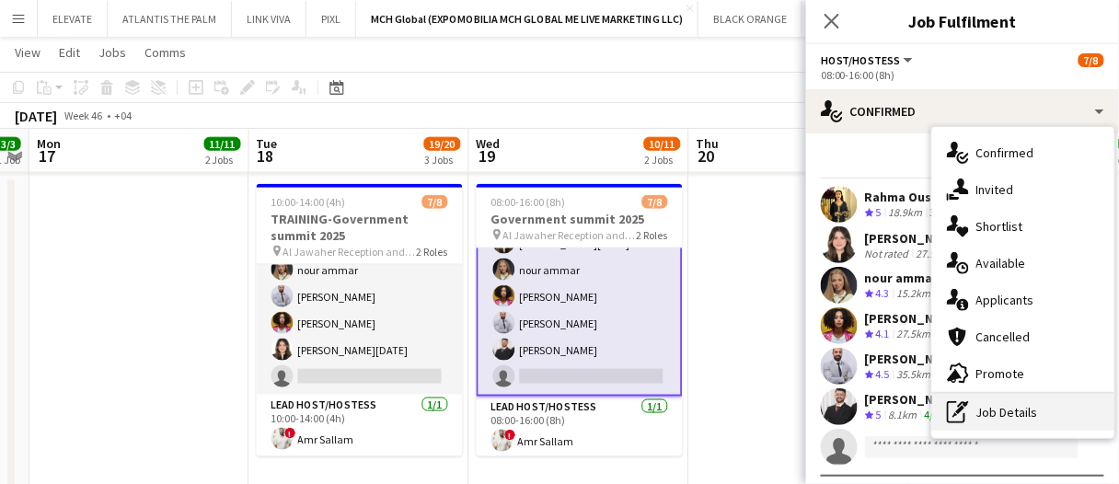
click at [1044, 401] on div "pen-write Job Details" at bounding box center [1023, 412] width 182 height 37
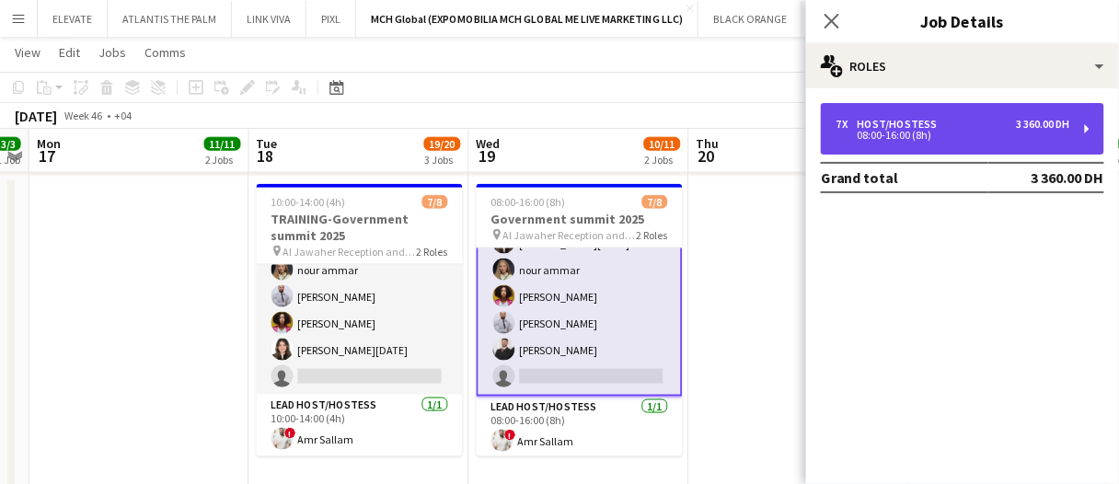
click at [953, 118] on div "7 x Host/Hostess 3 360.00 DH" at bounding box center [952, 124] width 235 height 13
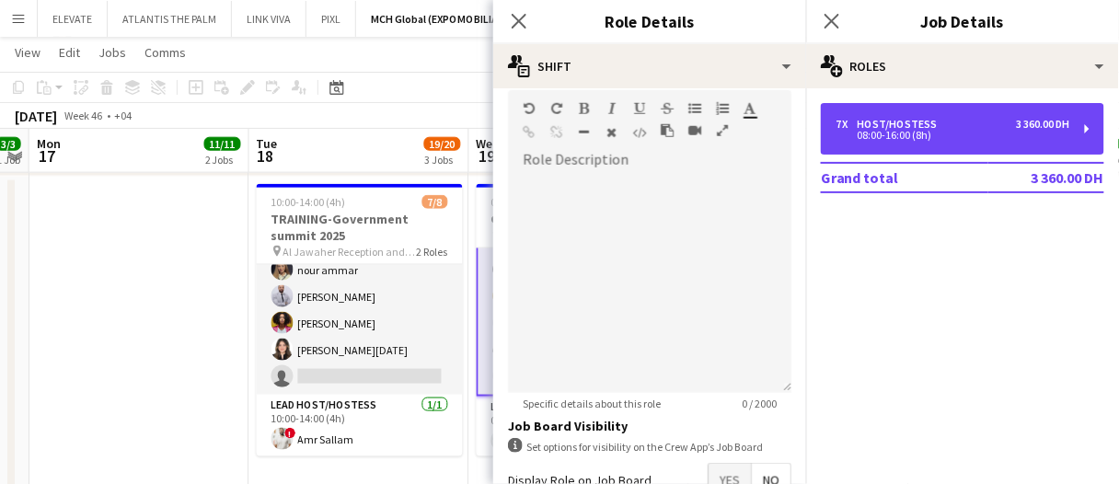
scroll to position [552, 0]
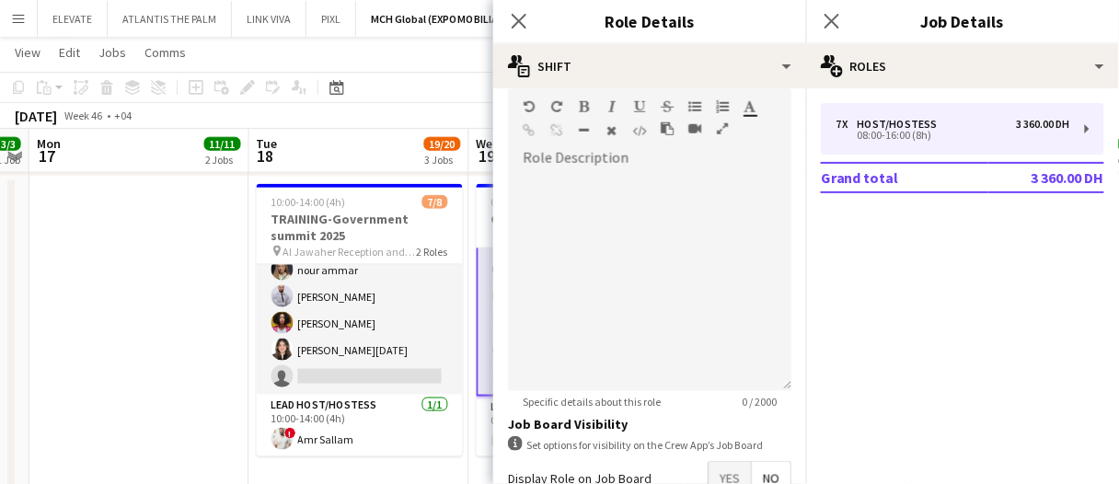
click at [193, 297] on app-date-cell at bounding box center [139, 335] width 220 height 316
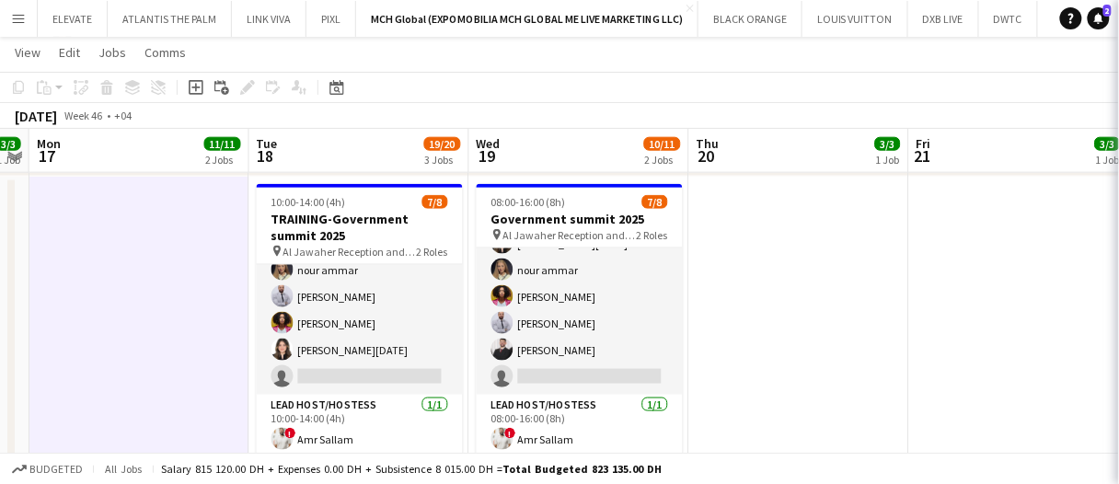
click at [211, 289] on app-date-cell at bounding box center [139, 335] width 220 height 316
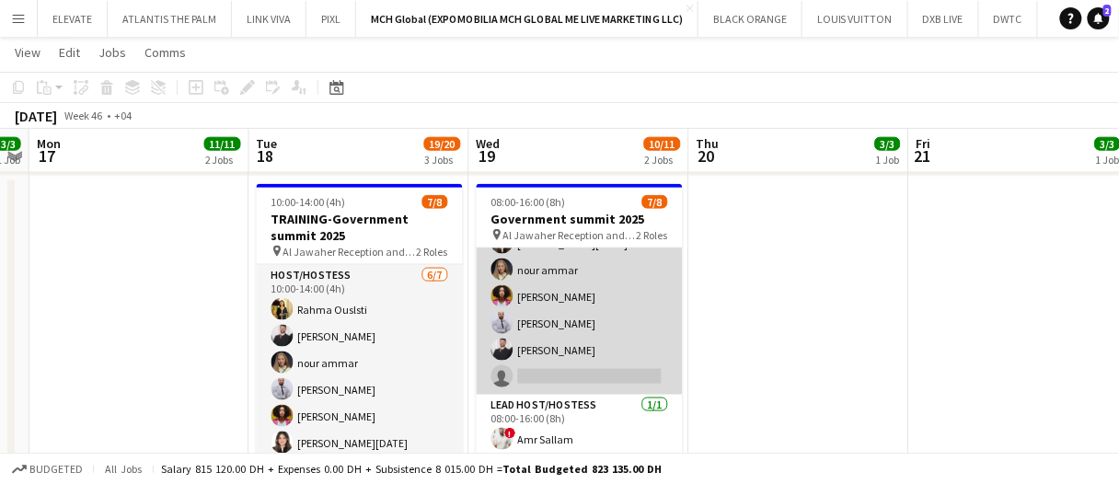
scroll to position [0, 0]
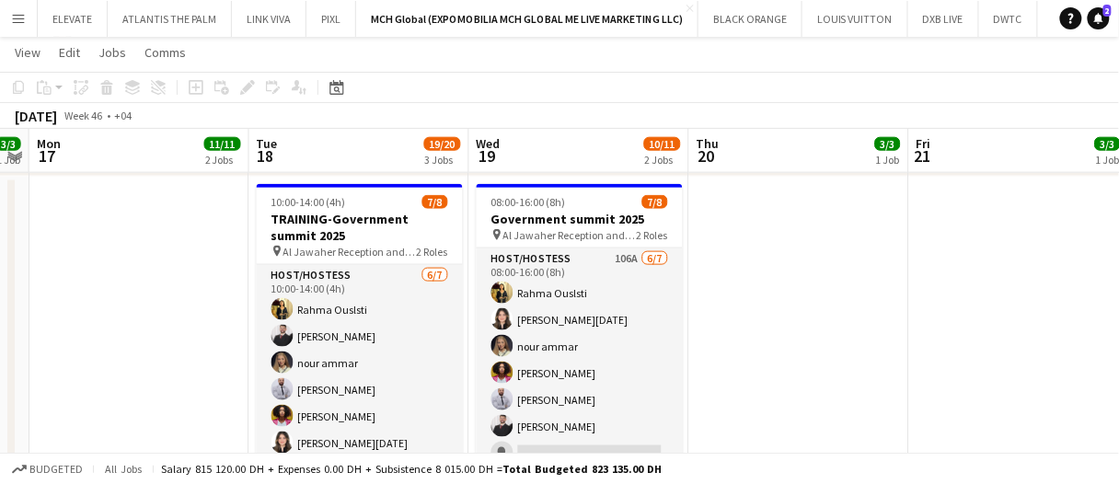
drag, startPoint x: 542, startPoint y: 360, endPoint x: 964, endPoint y: 149, distance: 471.9
click at [542, 360] on app-card-role "Host/Hostess 106A 6/7 08:00-16:00 (8h) Rahma Ouslsti Rama Ramadan nour ammar Ne…" at bounding box center [580, 359] width 206 height 223
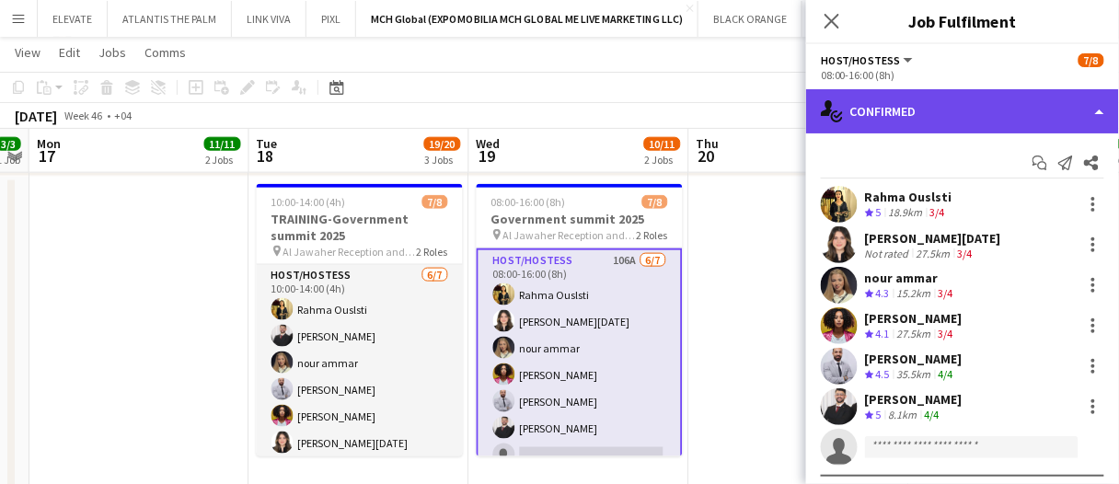
drag, startPoint x: 1032, startPoint y: 98, endPoint x: 1032, endPoint y: 127, distance: 28.5
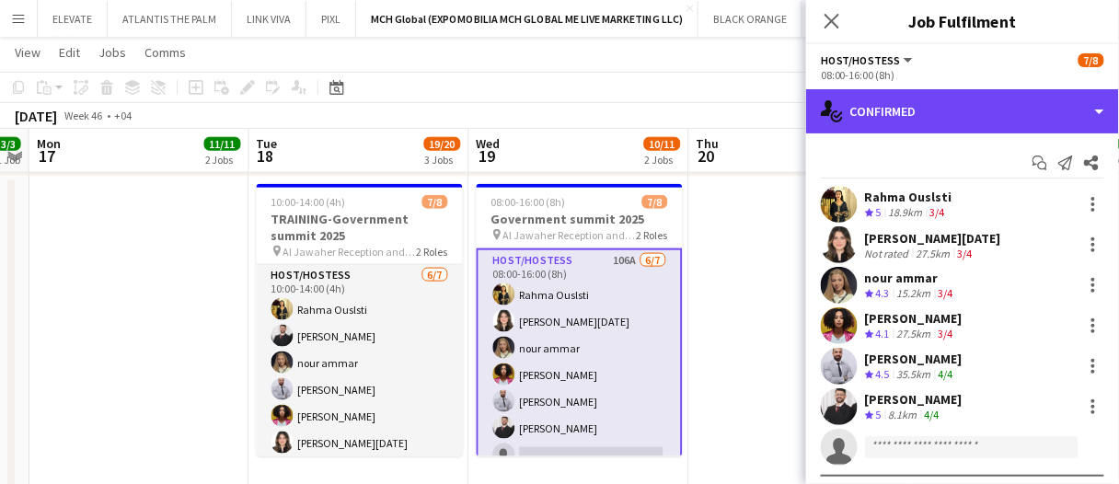
click at [1032, 98] on div "single-neutral-actions-check-2 Confirmed" at bounding box center [962, 111] width 313 height 44
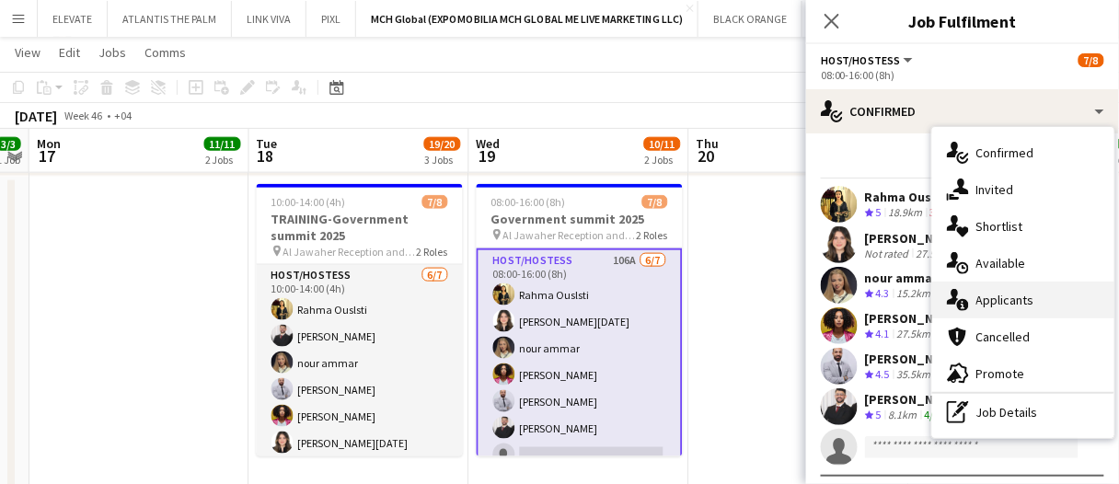
click at [1041, 304] on div "single-neutral-actions-information Applicants" at bounding box center [1023, 300] width 182 height 37
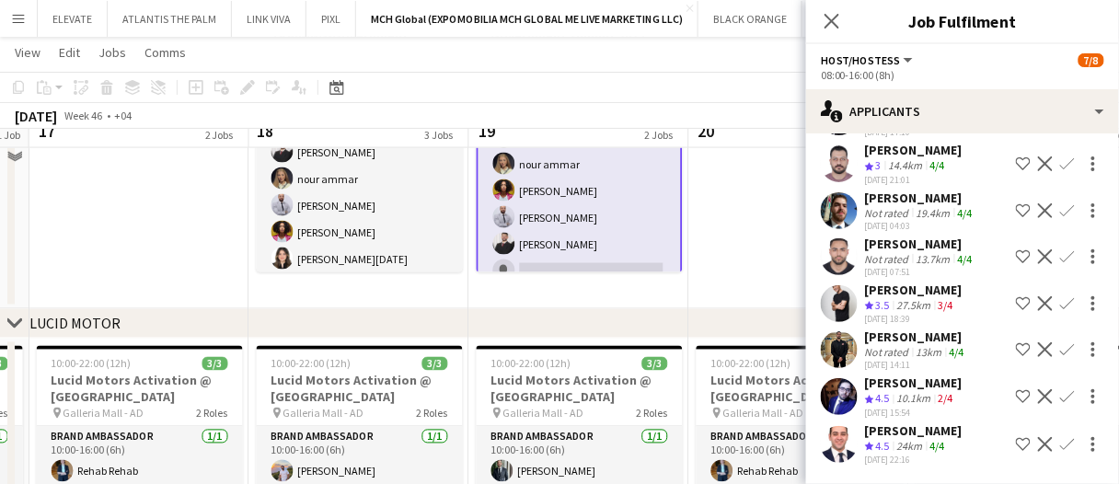
scroll to position [552, 0]
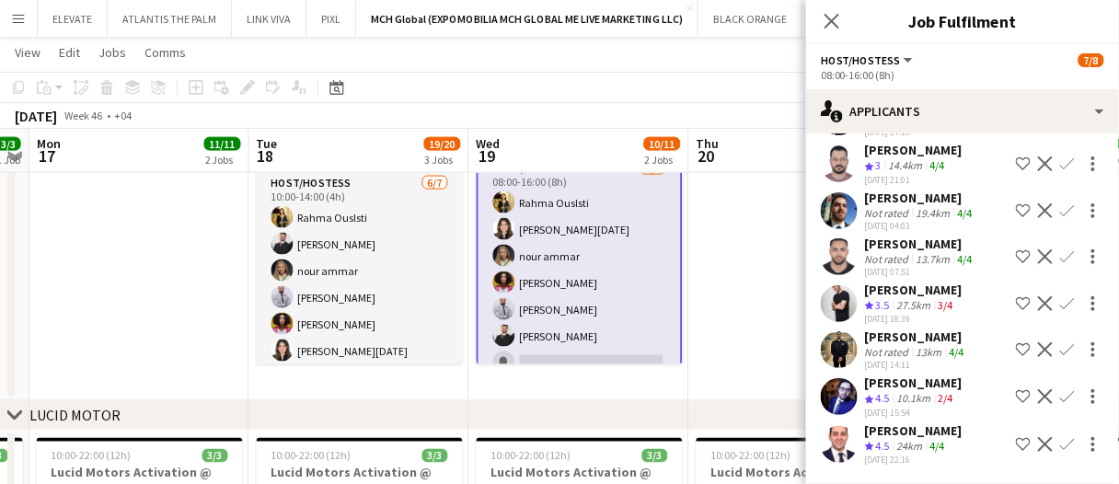
click at [741, 289] on app-date-cell at bounding box center [799, 243] width 220 height 316
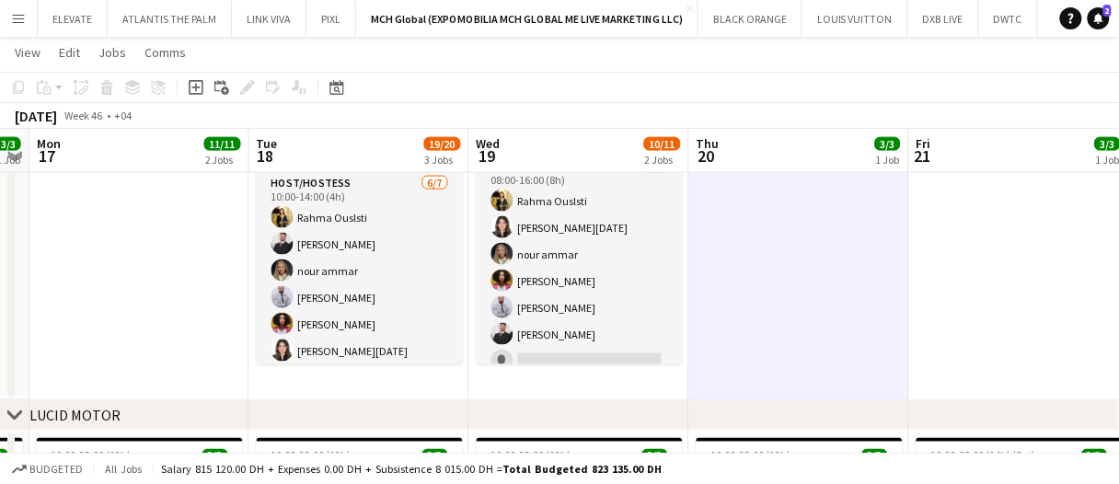
click at [753, 270] on app-date-cell at bounding box center [799, 243] width 220 height 316
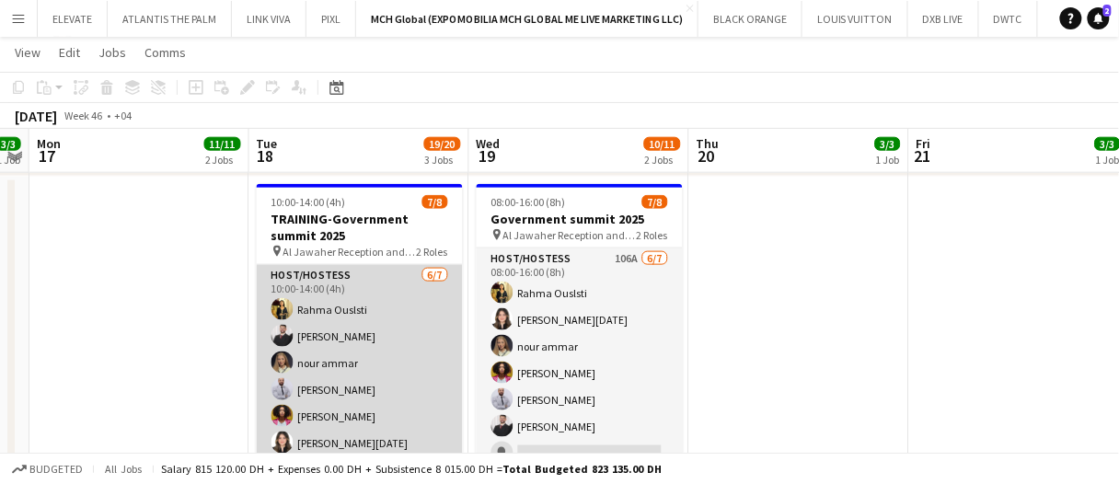
scroll to position [92, 0]
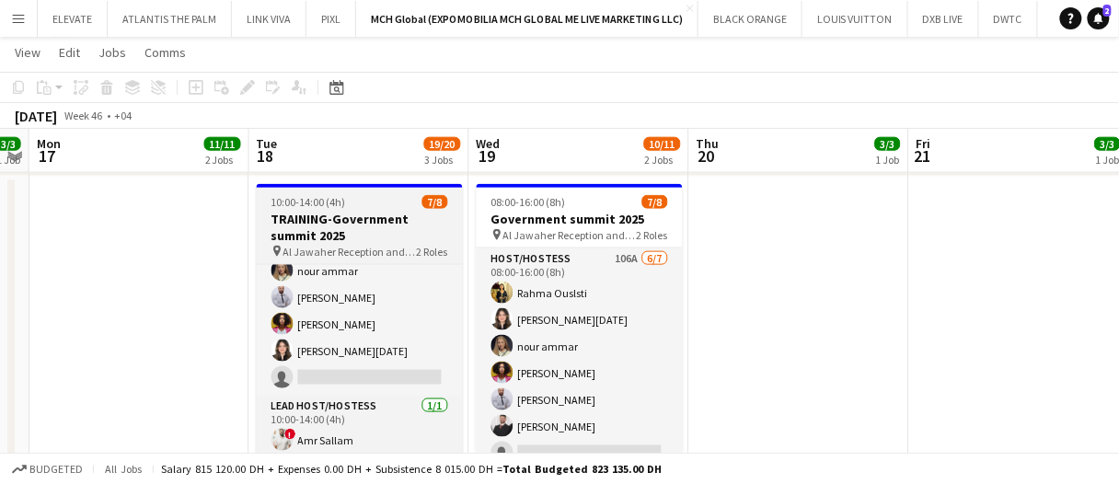
click at [400, 213] on h3 "TRAINING-Government summit 2025" at bounding box center [360, 227] width 206 height 33
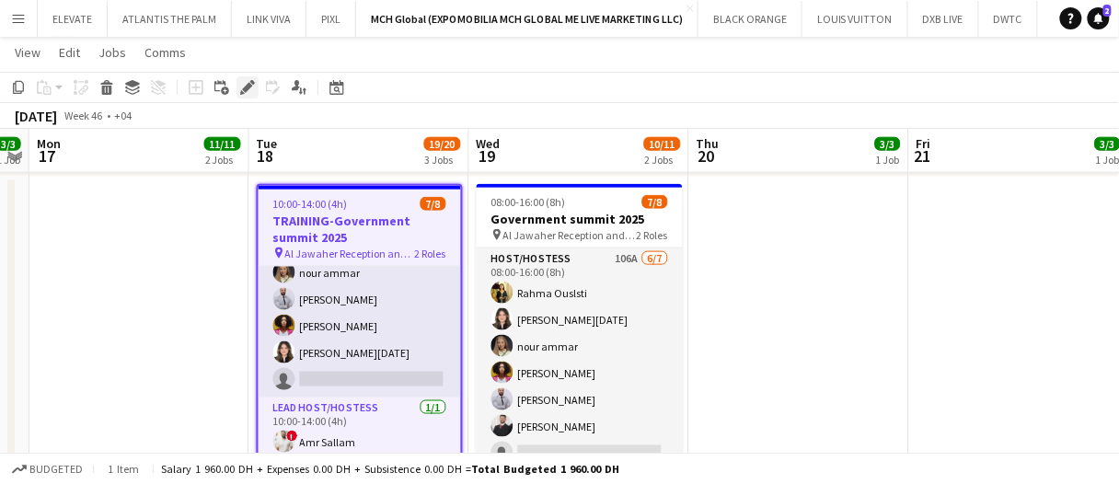
click at [241, 82] on icon "Edit" at bounding box center [247, 87] width 15 height 15
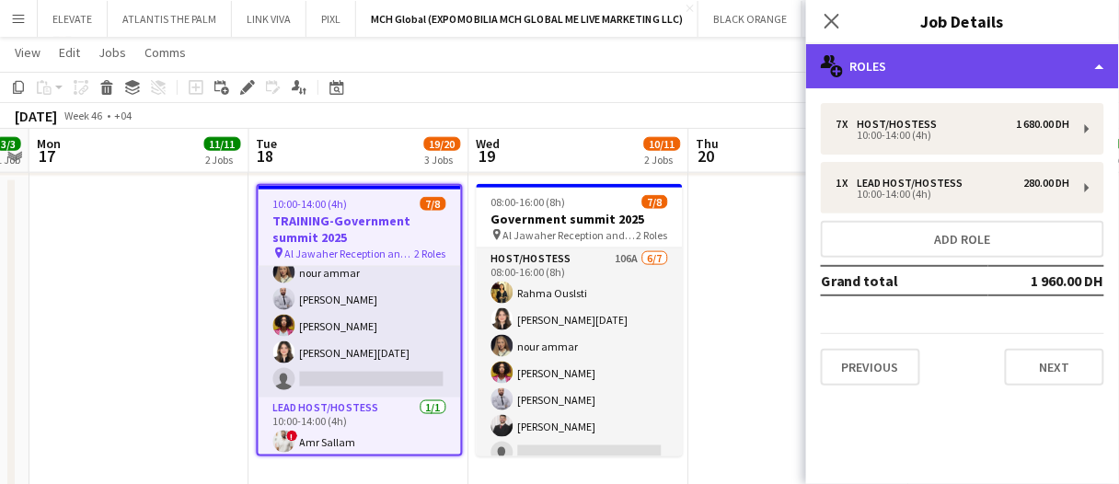
click at [819, 67] on div "multiple-users-add Roles" at bounding box center [962, 66] width 313 height 44
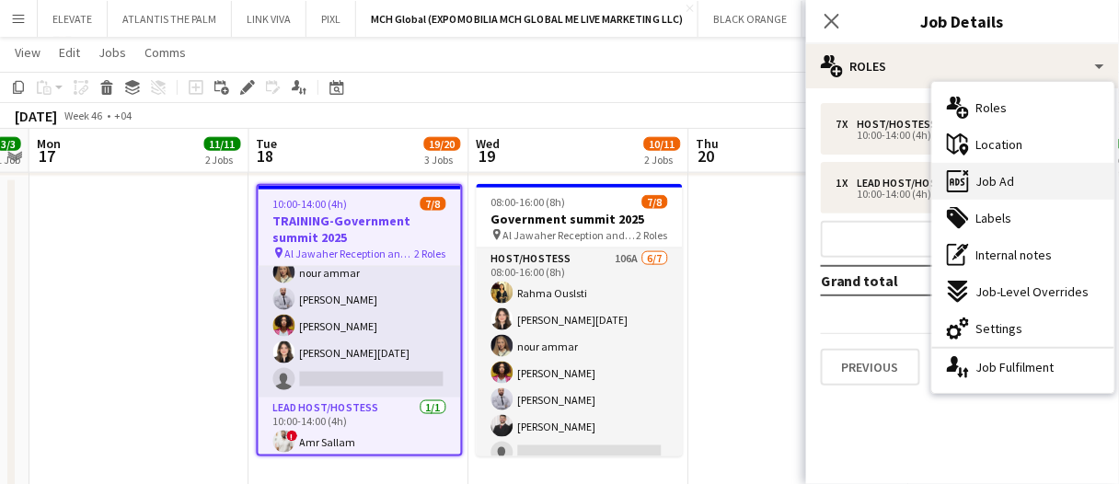
click at [1002, 173] on span "Job Ad" at bounding box center [995, 181] width 39 height 17
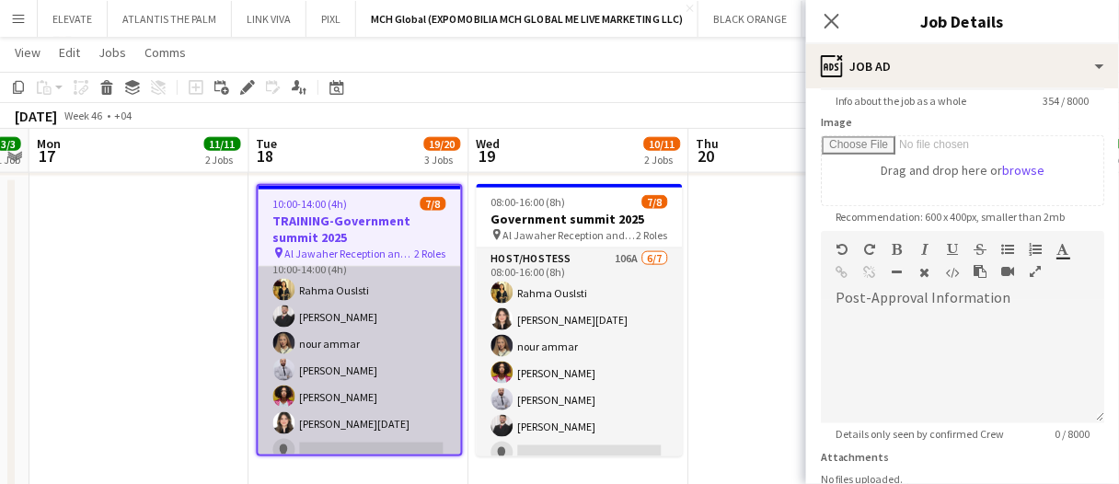
scroll to position [0, 0]
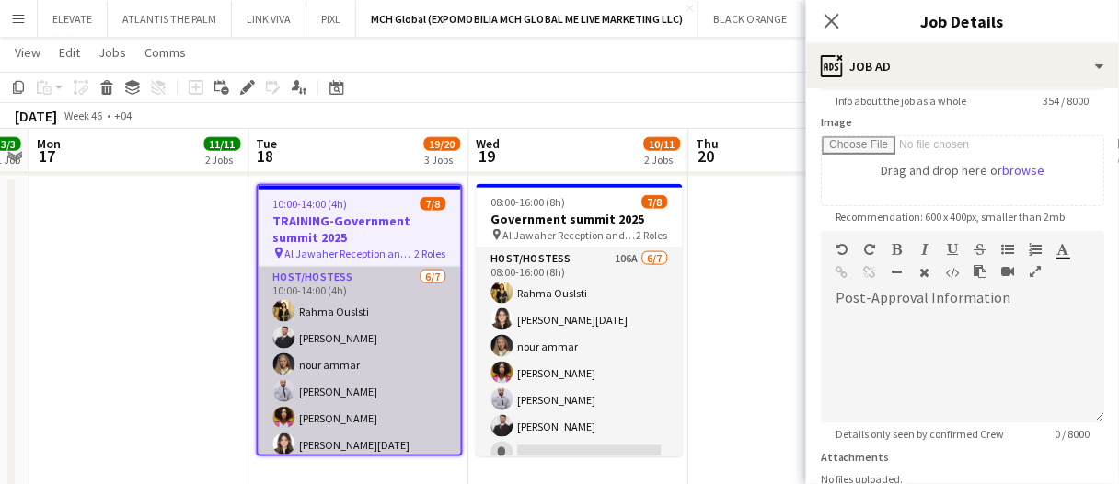
click at [352, 397] on app-card-role "Host/Hostess 6/7 10:00-14:00 (4h) Rahma Ouslsti Radwan Jrish nour ammar Laith A…" at bounding box center [360, 378] width 202 height 223
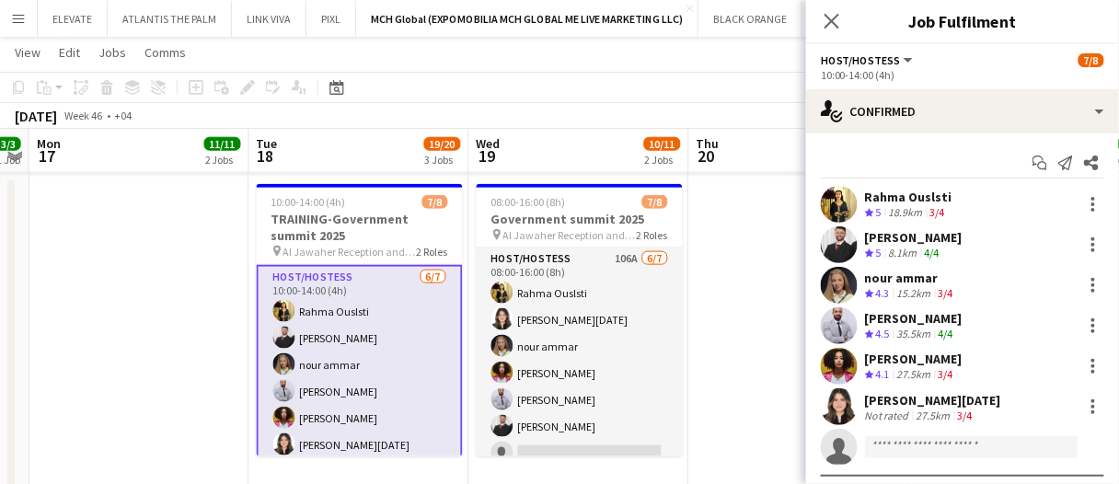
click at [913, 248] on div "8.1km" at bounding box center [903, 254] width 36 height 16
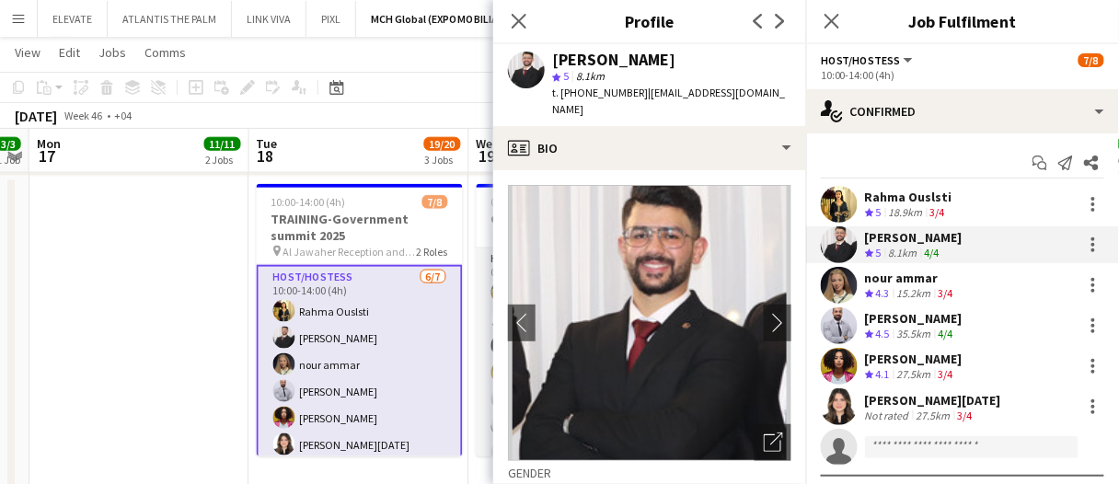
click at [998, 337] on div "Laith Abumusa Crew rating 4.5 35.5km 4/4" at bounding box center [962, 325] width 313 height 37
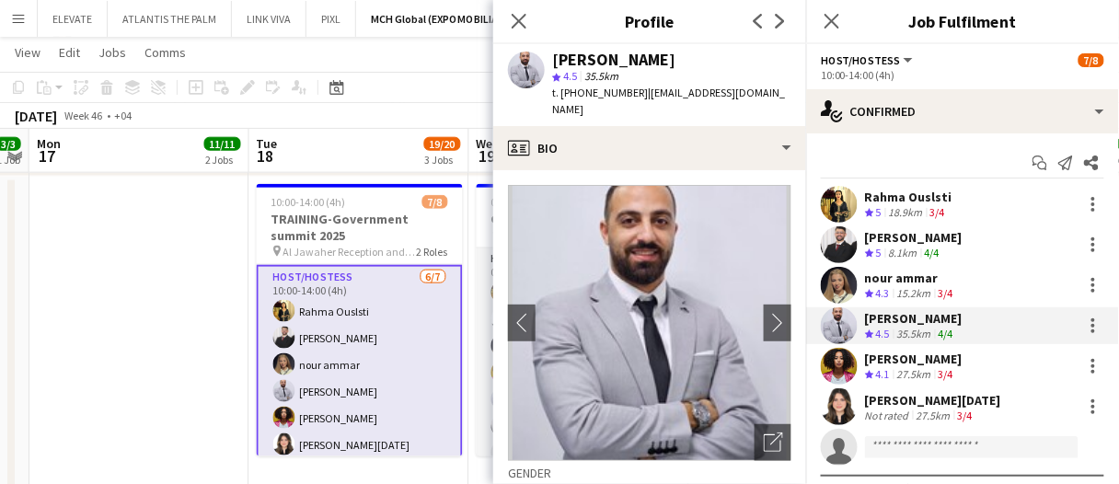
click at [208, 324] on app-date-cell at bounding box center [139, 335] width 220 height 316
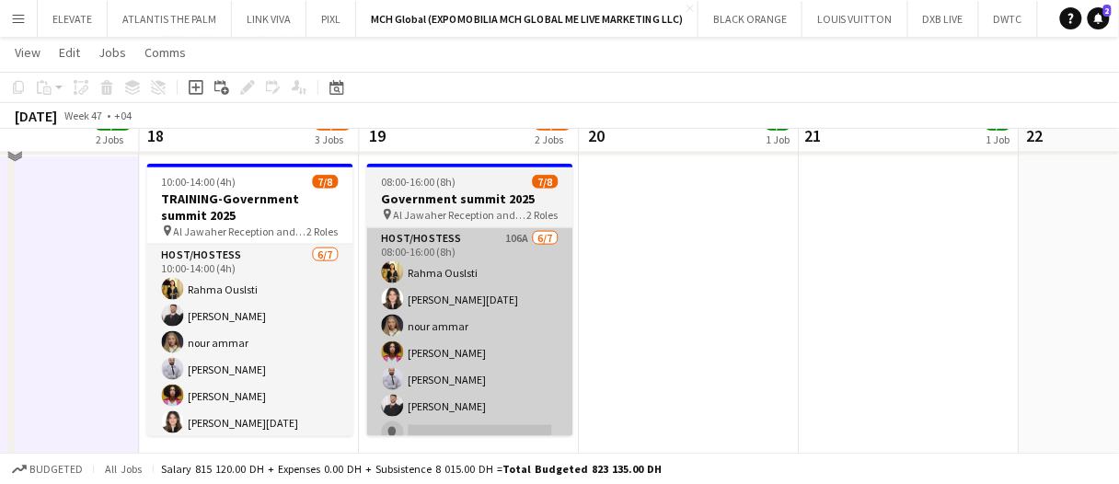
scroll to position [460, 0]
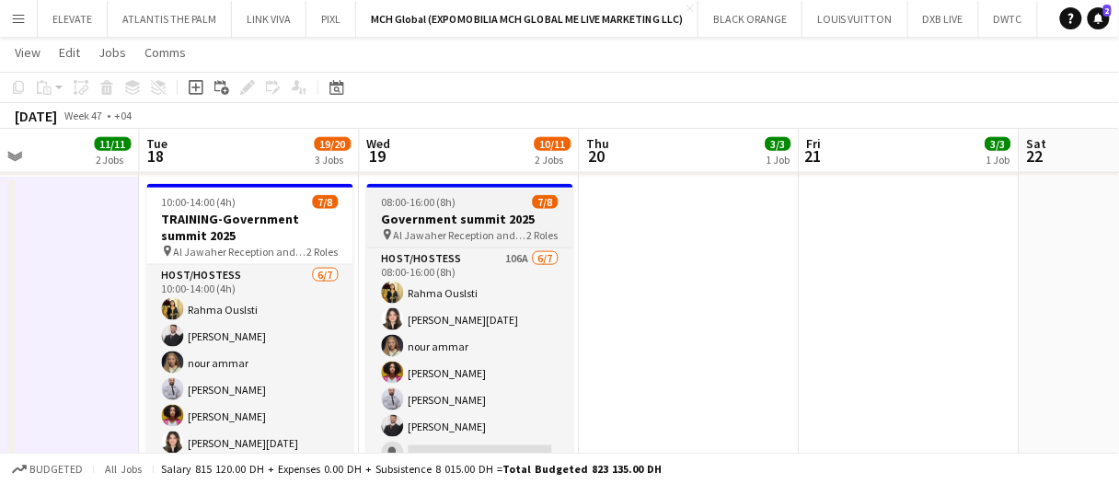
click at [506, 240] on span "Al Jawaher Reception and Convention Centre (‘JRCC’) in Sharjah" at bounding box center [460, 235] width 133 height 14
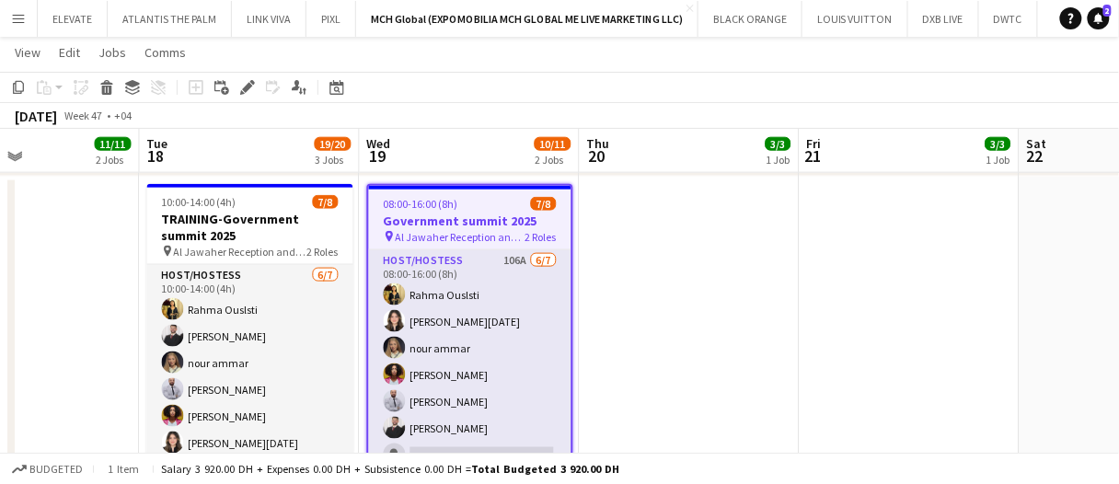
click at [620, 259] on app-date-cell at bounding box center [690, 335] width 220 height 316
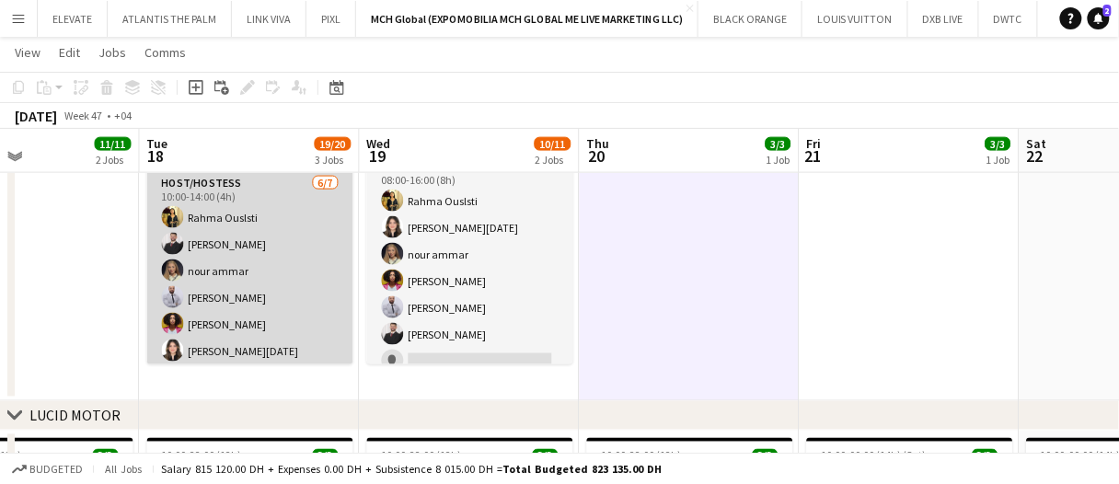
scroll to position [92, 0]
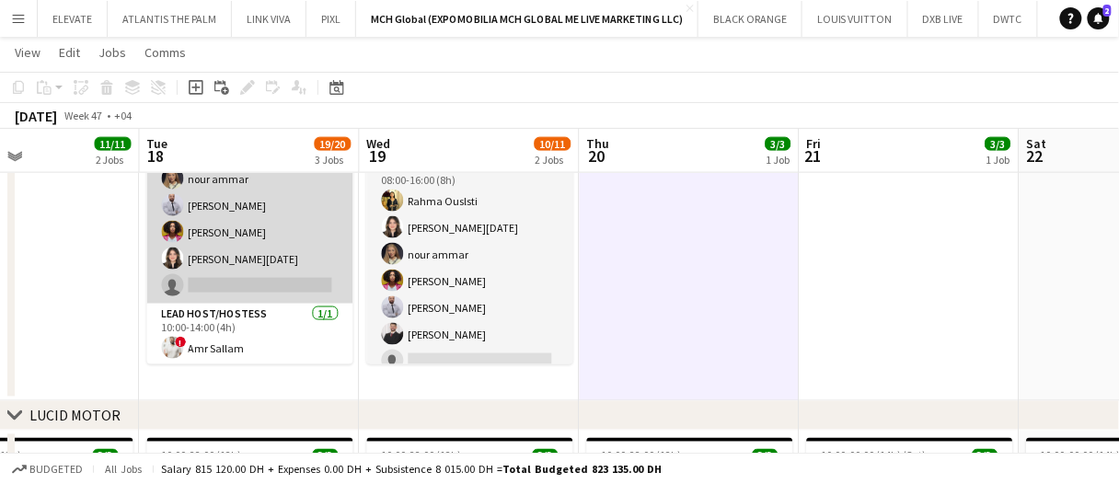
click at [210, 226] on app-card-role "Host/Hostess 6/7 10:00-14:00 (4h) Rahma Ouslsti Radwan Jrish nour ammar Laith A…" at bounding box center [250, 192] width 206 height 223
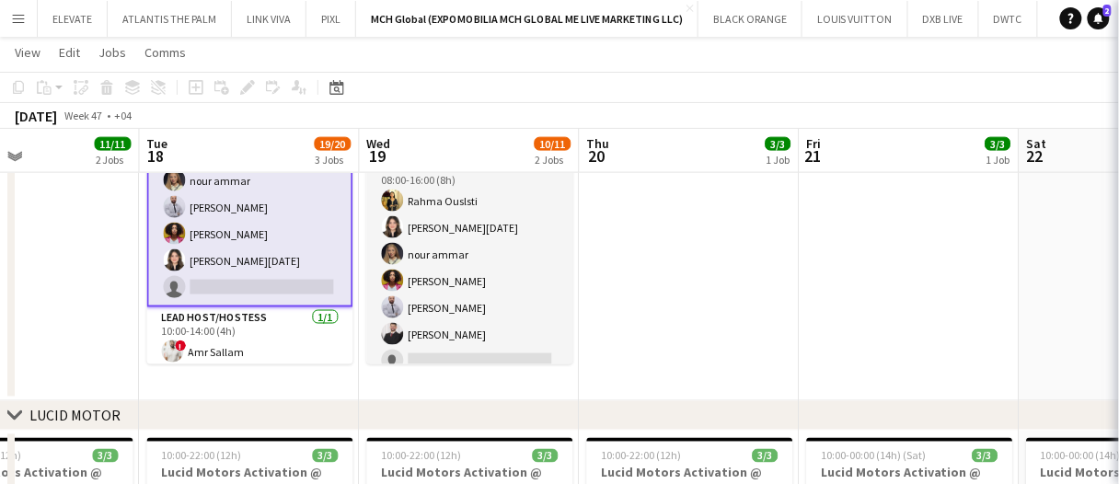
scroll to position [93, 0]
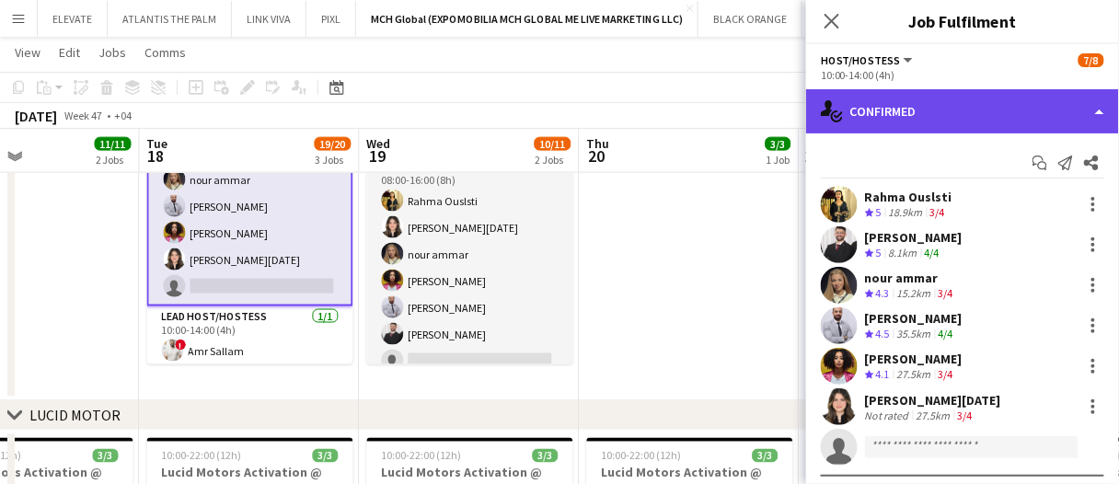
click at [944, 97] on div "single-neutral-actions-check-2 Confirmed" at bounding box center [962, 111] width 313 height 44
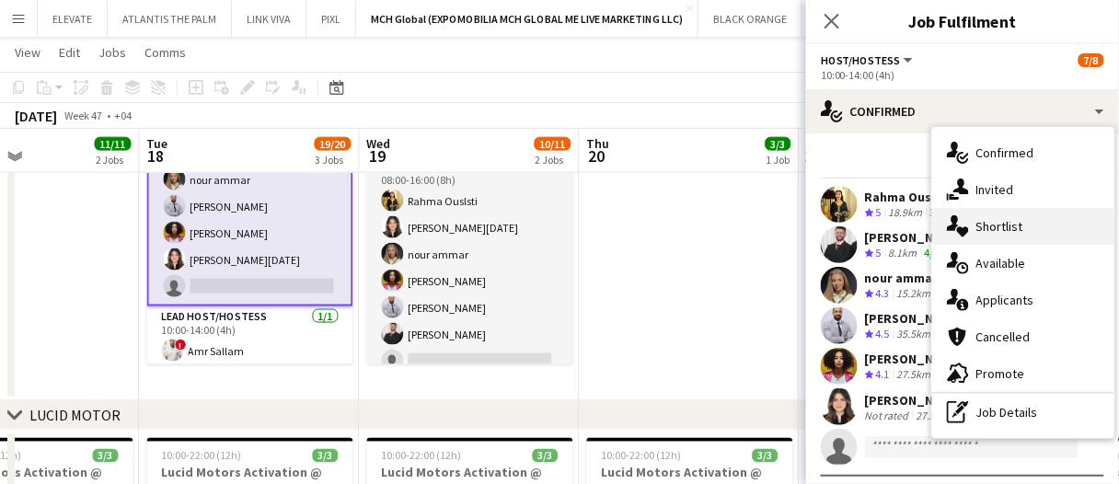
click at [1025, 224] on div "single-neutral-actions-heart Shortlist" at bounding box center [1023, 226] width 182 height 37
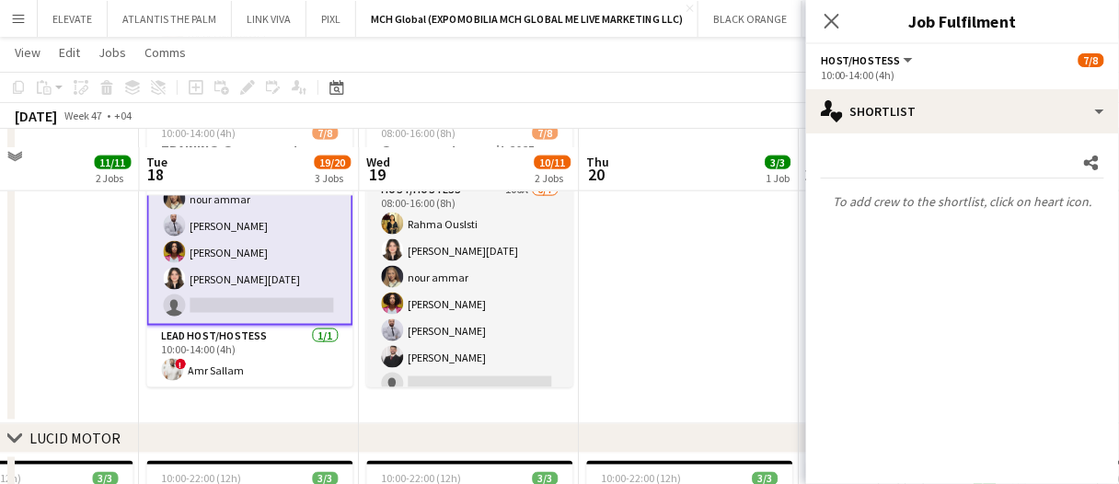
scroll to position [552, 0]
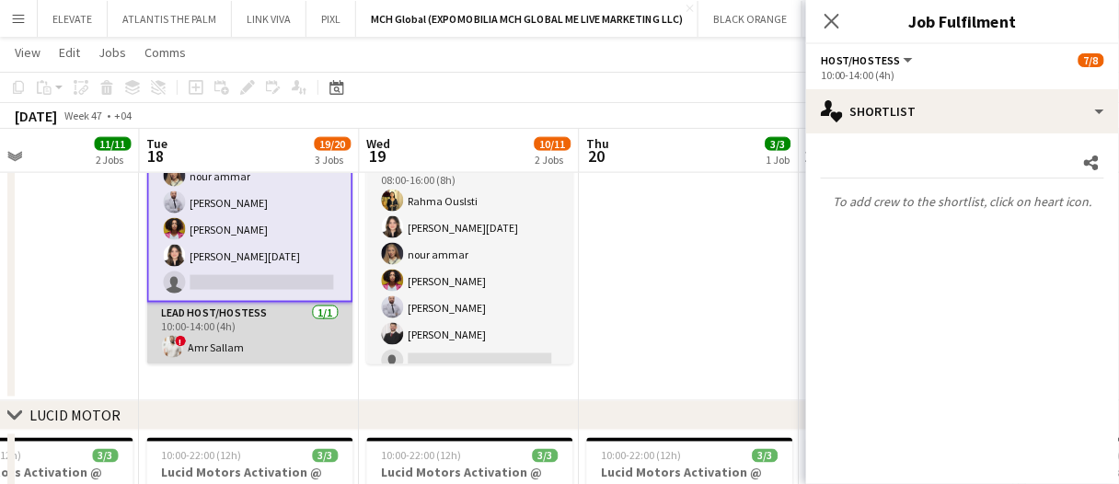
click at [268, 338] on app-card-role "Lead Host/Hostess 1/1 10:00-14:00 (4h) ! Amr Sallam" at bounding box center [250, 334] width 206 height 63
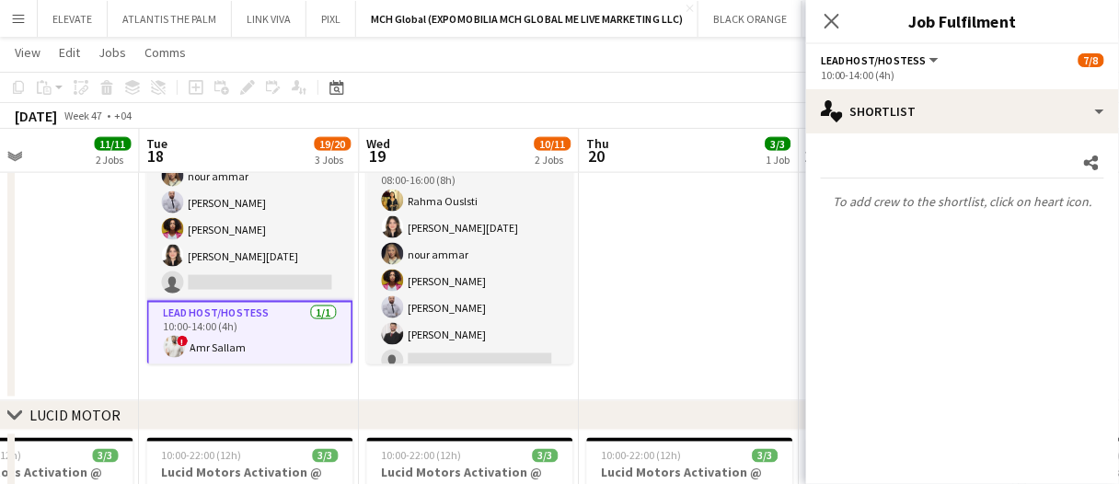
scroll to position [0, 0]
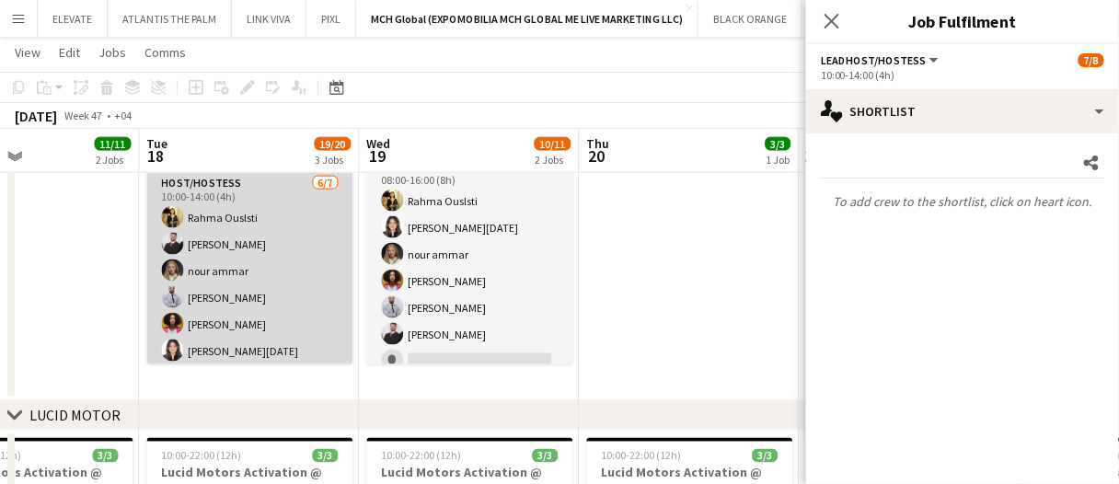
click at [272, 302] on app-card-role "Host/Hostess 6/7 10:00-14:00 (4h) Rahma Ouslsti Radwan Jrish nour ammar Laith A…" at bounding box center [250, 284] width 206 height 223
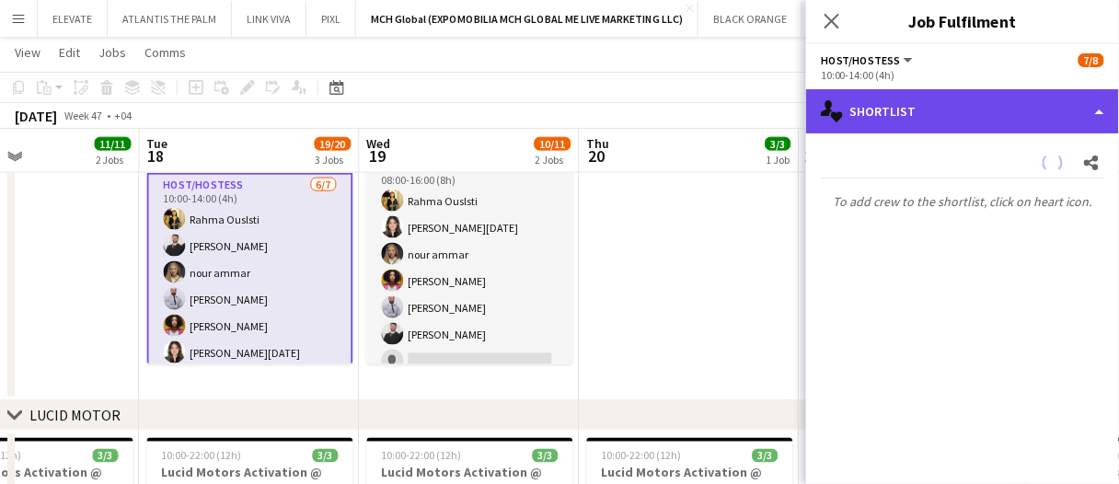
click at [914, 110] on div "single-neutral-actions-heart Shortlist" at bounding box center [962, 111] width 313 height 44
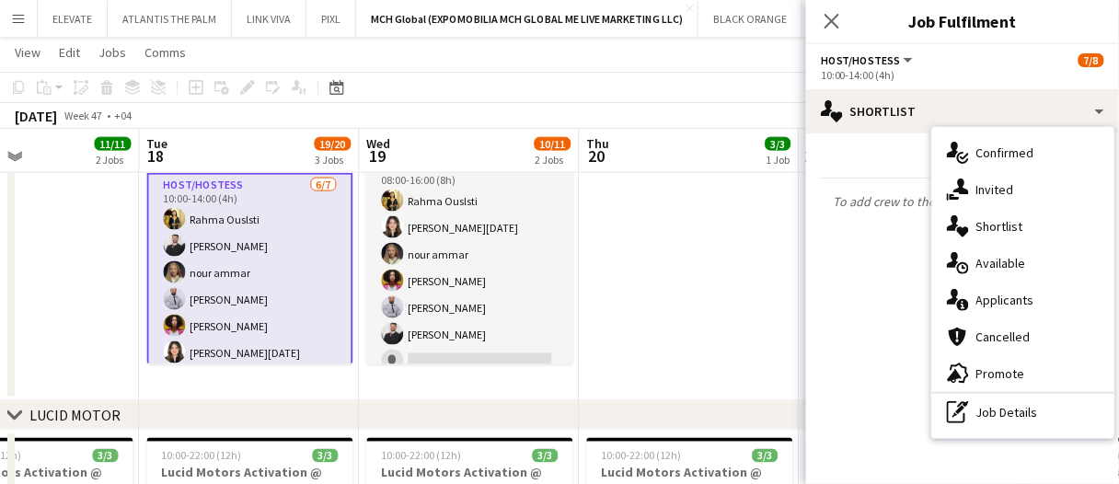
drag, startPoint x: 966, startPoint y: 148, endPoint x: 941, endPoint y: 242, distance: 97.1
click at [966, 148] on icon "single-neutral-actions-check-2" at bounding box center [958, 153] width 22 height 22
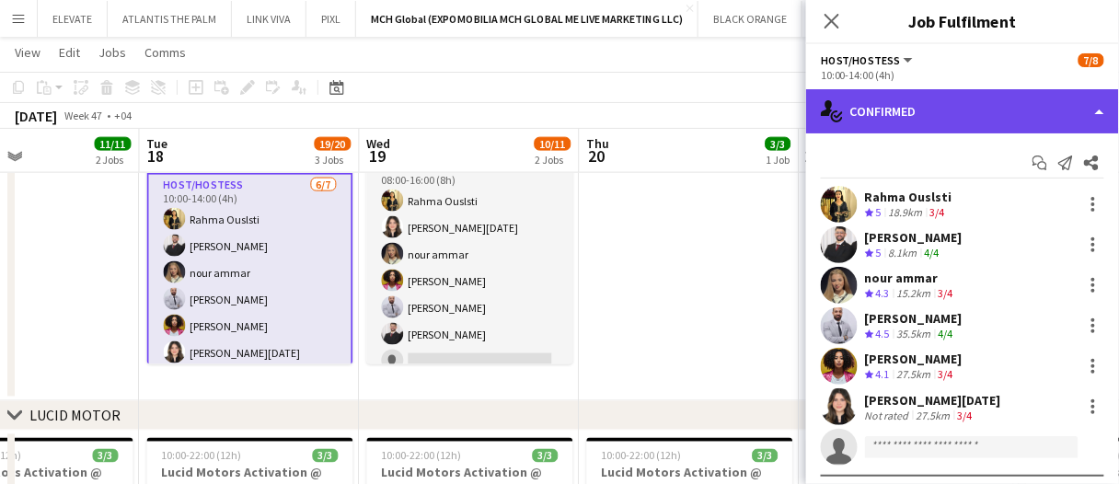
click at [920, 98] on div "single-neutral-actions-check-2 Confirmed" at bounding box center [962, 111] width 313 height 44
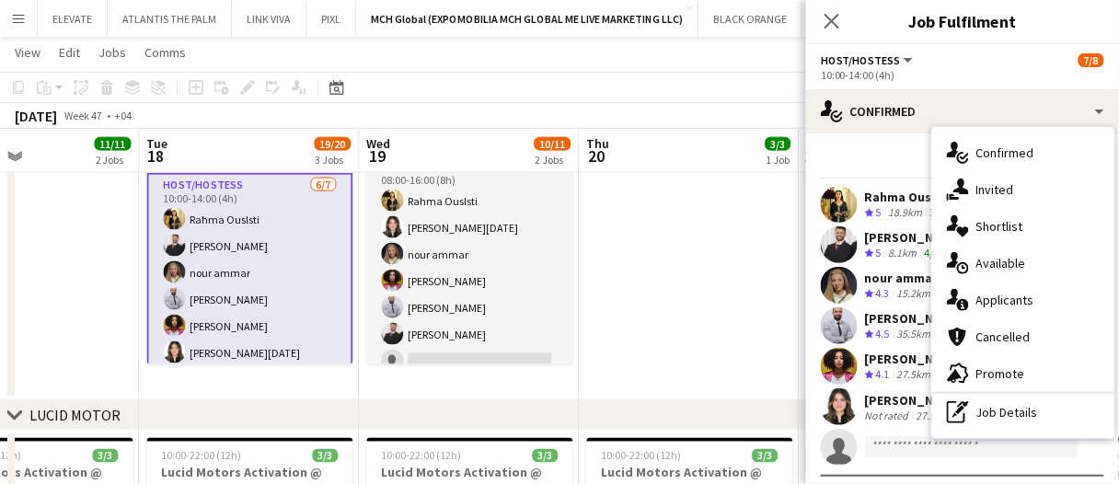
click at [996, 424] on div "pen-write Job Details" at bounding box center [1023, 412] width 182 height 37
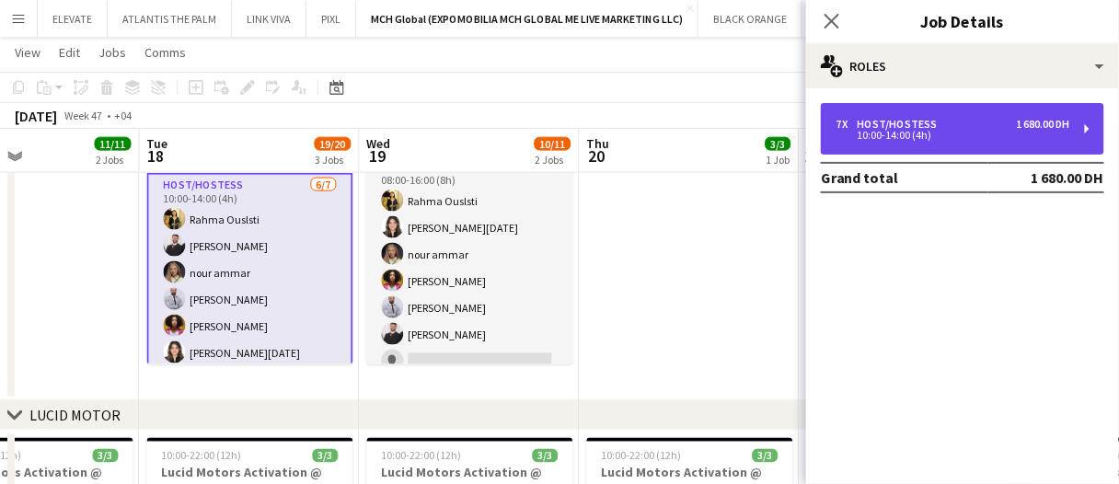
click at [969, 126] on div "7 x Host/Hostess 1 680.00 DH" at bounding box center [952, 124] width 235 height 13
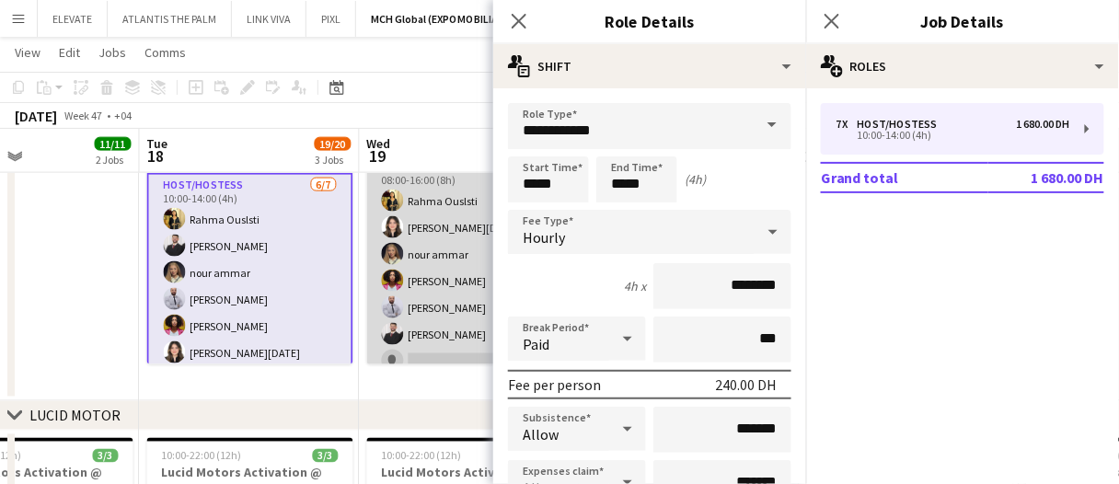
click at [458, 273] on app-card-role "Host/Hostess 106A 6/7 08:00-16:00 (8h) Rahma Ouslsti Rama Ramadan nour ammar Ne…" at bounding box center [470, 267] width 206 height 223
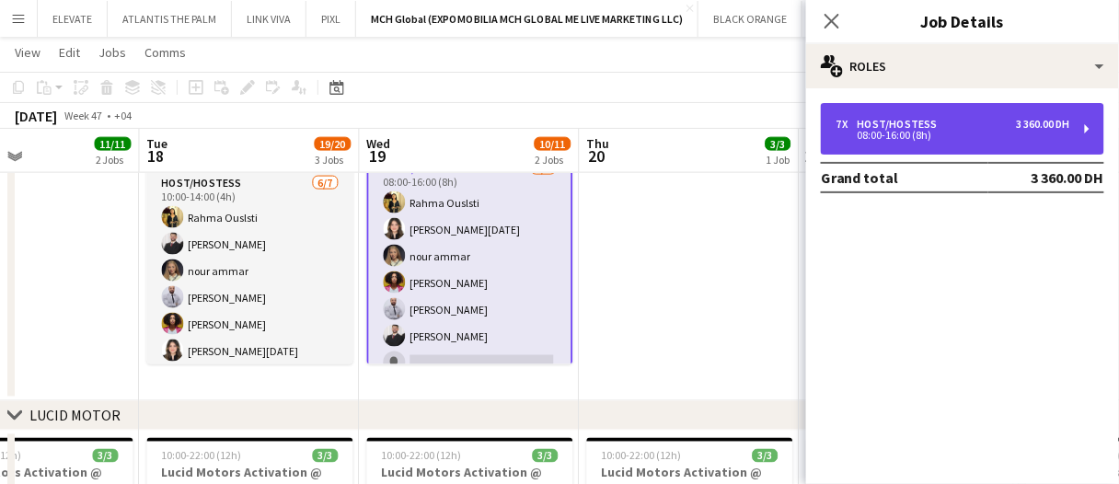
click at [1014, 118] on div "7 x Host/Hostess 3 360.00 DH" at bounding box center [952, 124] width 235 height 13
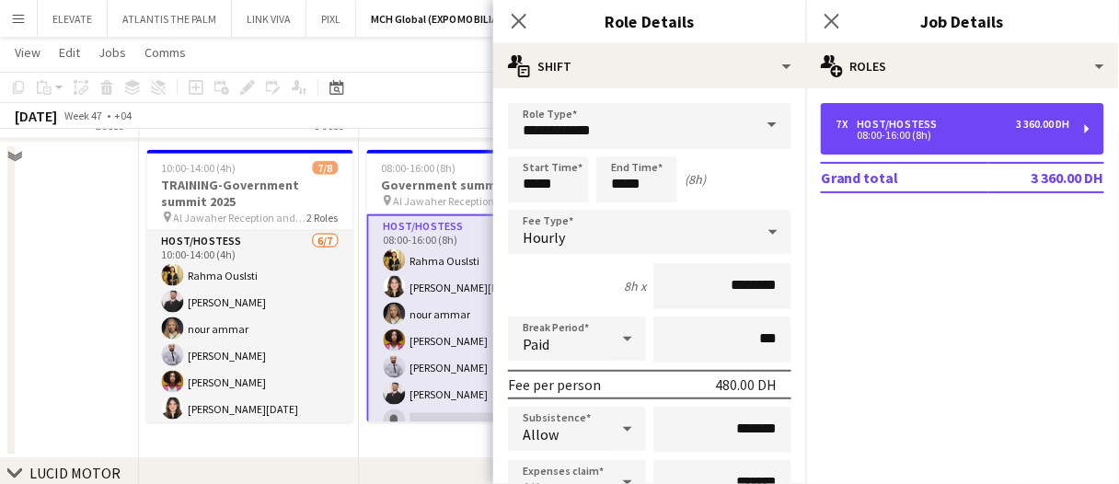
scroll to position [460, 0]
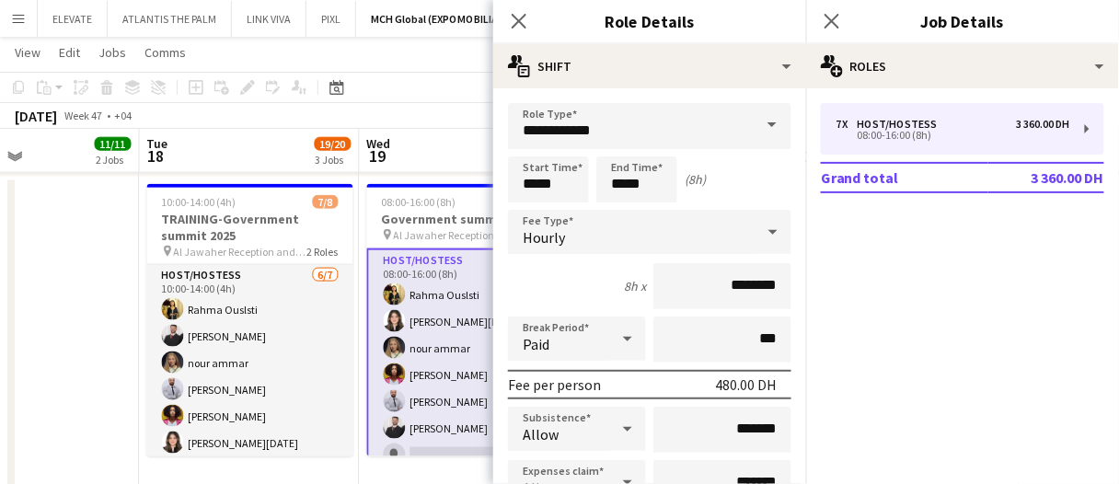
click at [116, 304] on app-date-cell at bounding box center [30, 335] width 220 height 316
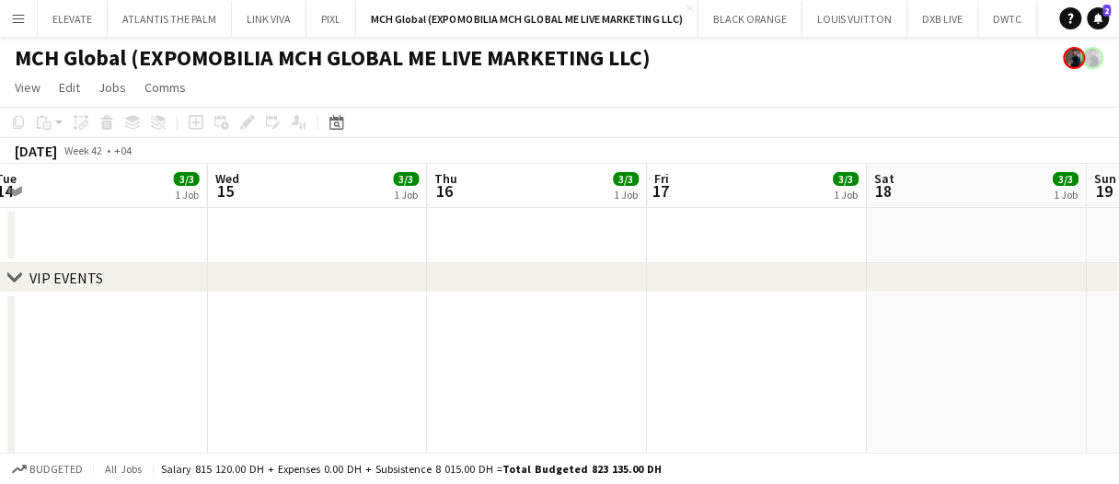
scroll to position [0, 388]
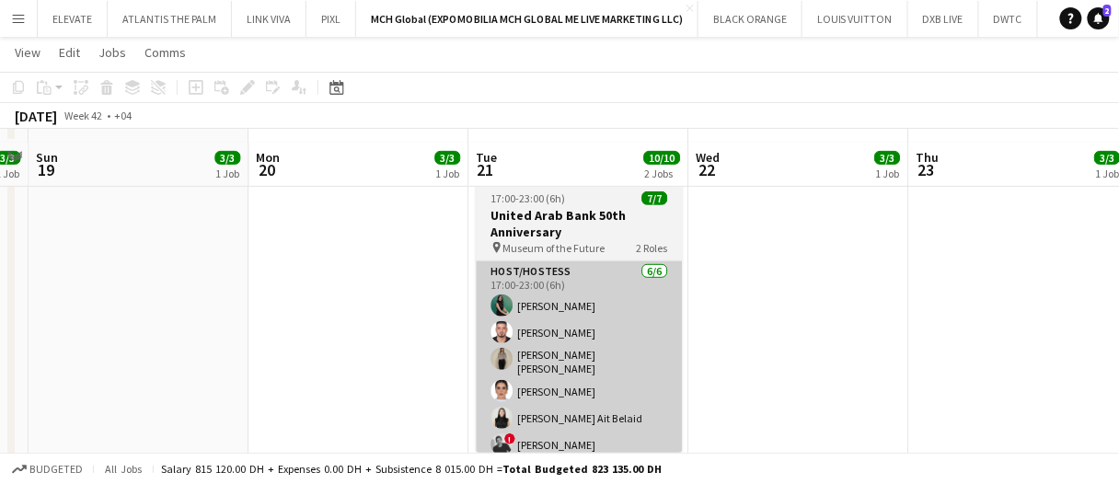
scroll to position [92, 0]
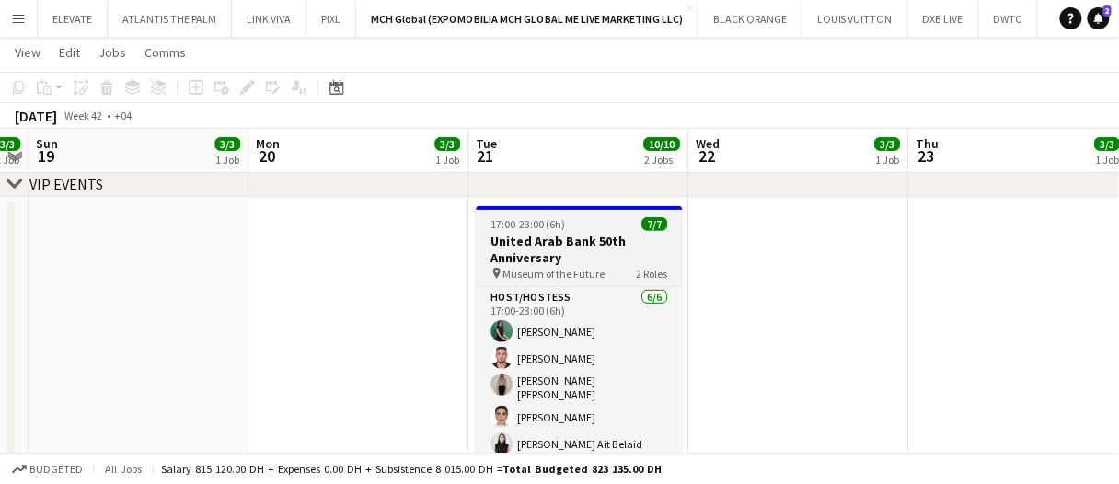
click at [587, 241] on h3 "United Arab Bank 50th Anniversary" at bounding box center [579, 249] width 206 height 33
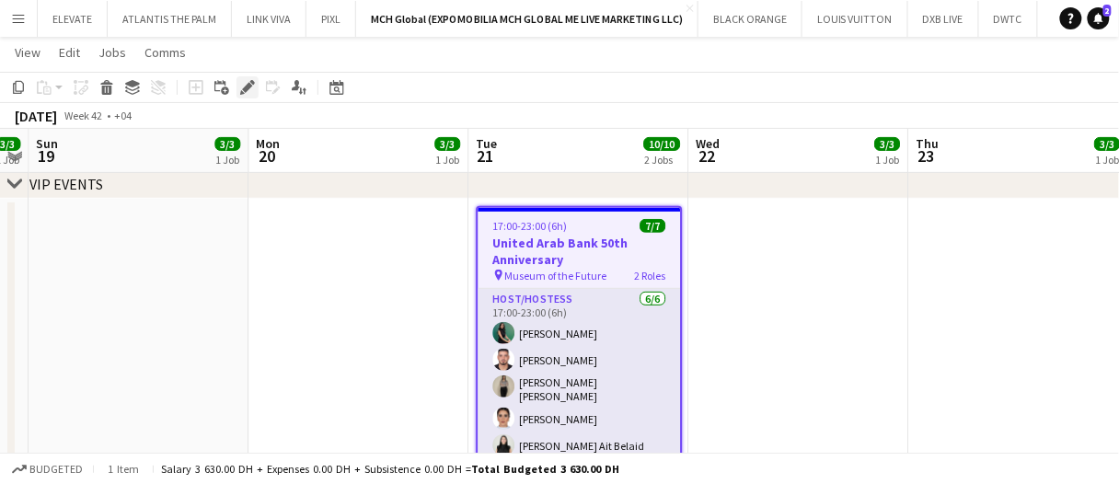
click at [242, 78] on div "Edit" at bounding box center [247, 87] width 22 height 22
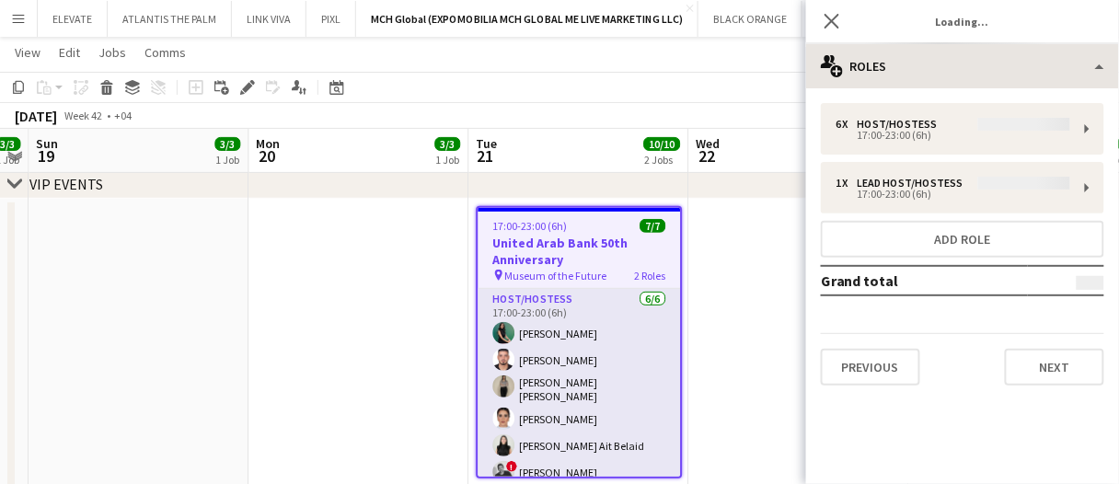
type input "**********"
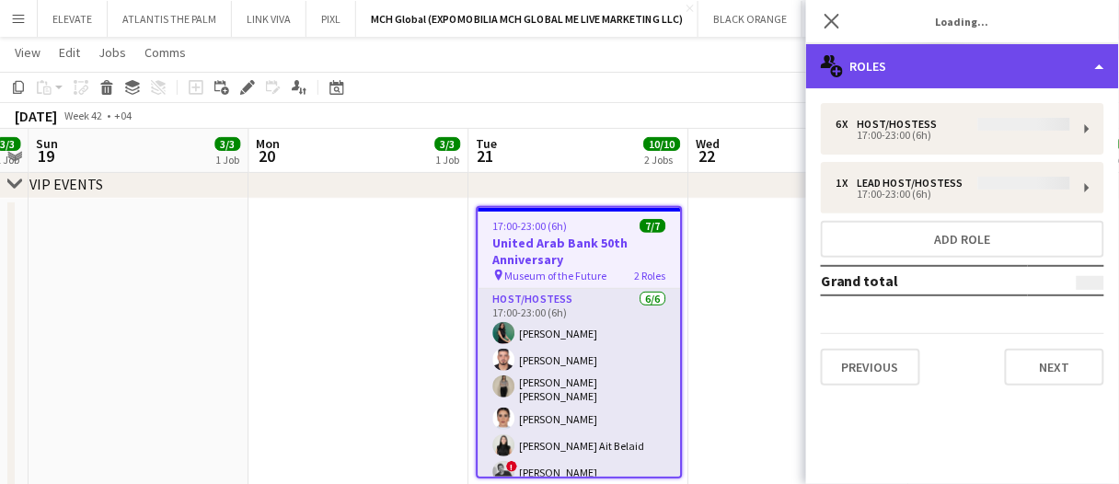
click at [983, 75] on div "multiple-users-add Roles" at bounding box center [962, 66] width 313 height 44
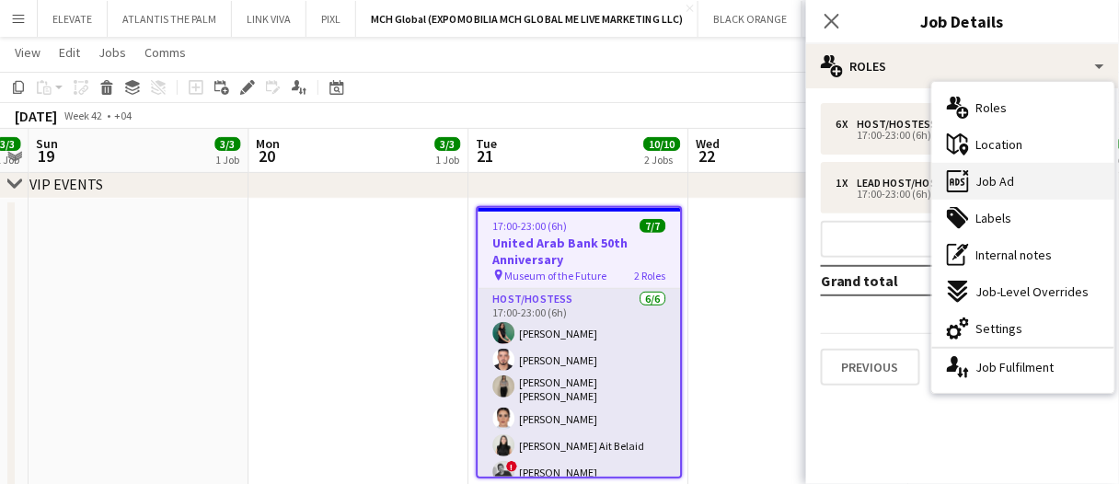
click at [1027, 189] on div "ads-window Job Ad" at bounding box center [1023, 181] width 182 height 37
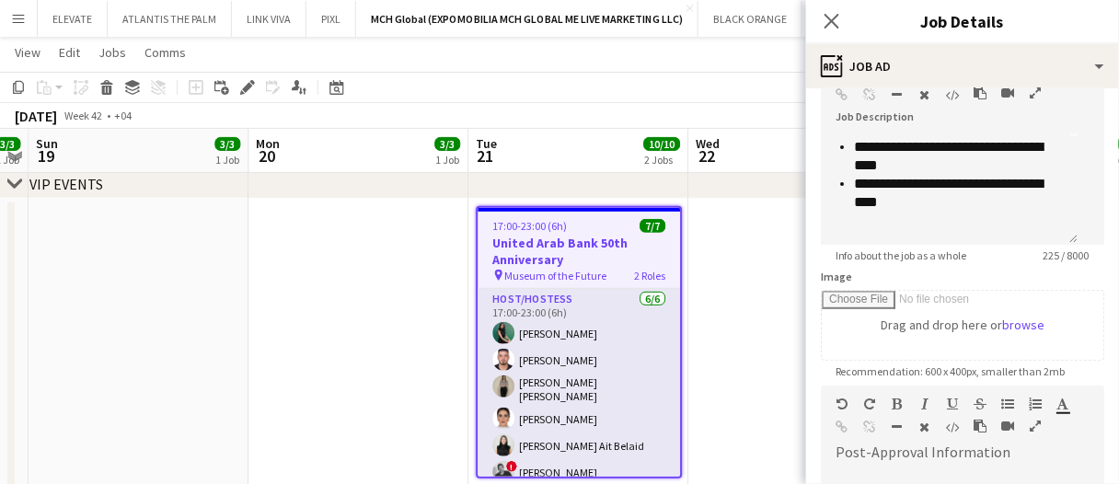
scroll to position [184, 0]
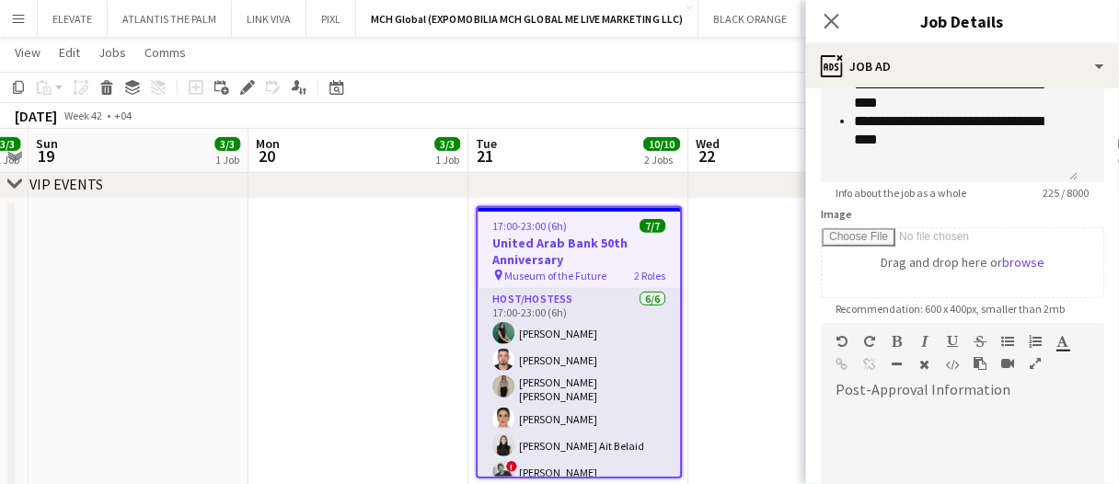
click at [959, 392] on div at bounding box center [962, 453] width 283 height 123
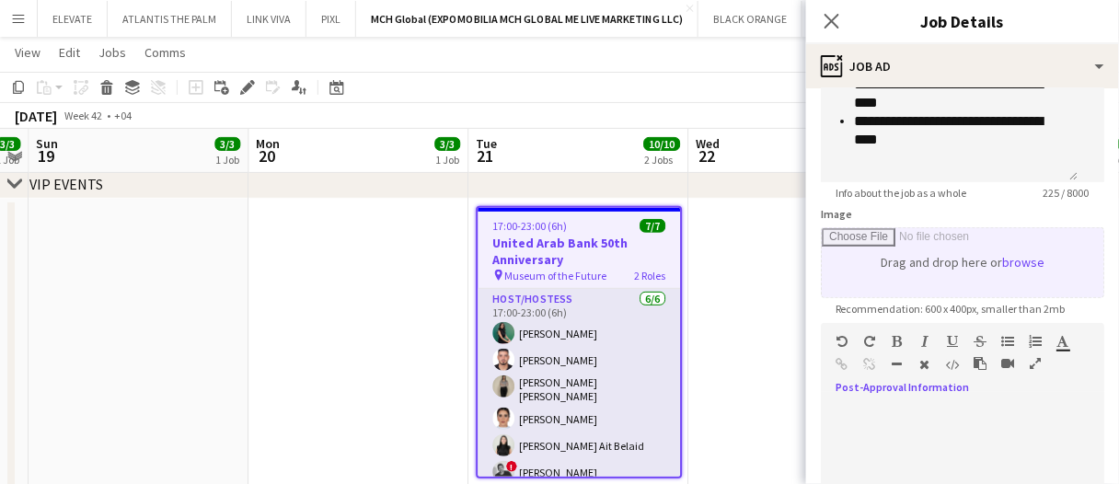
paste div
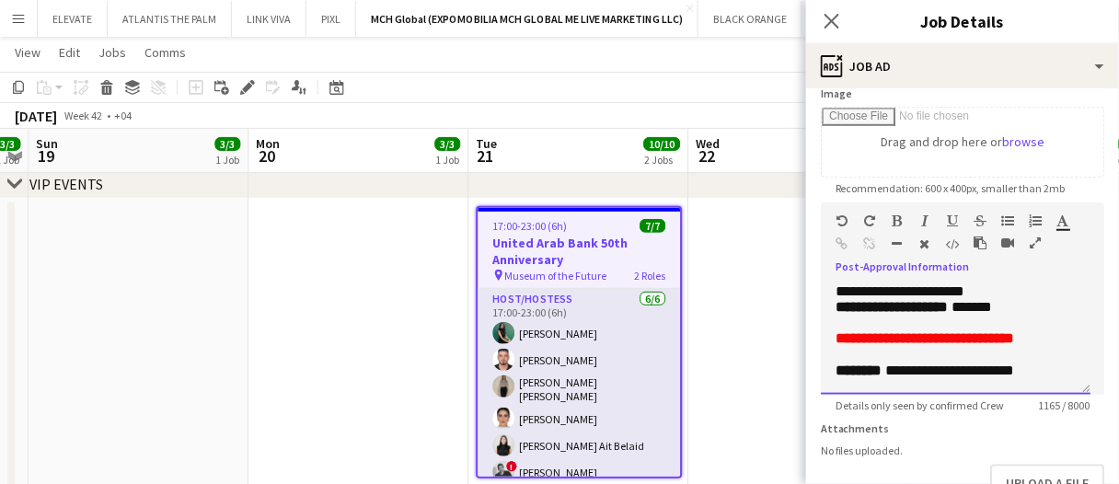
scroll to position [634, 0]
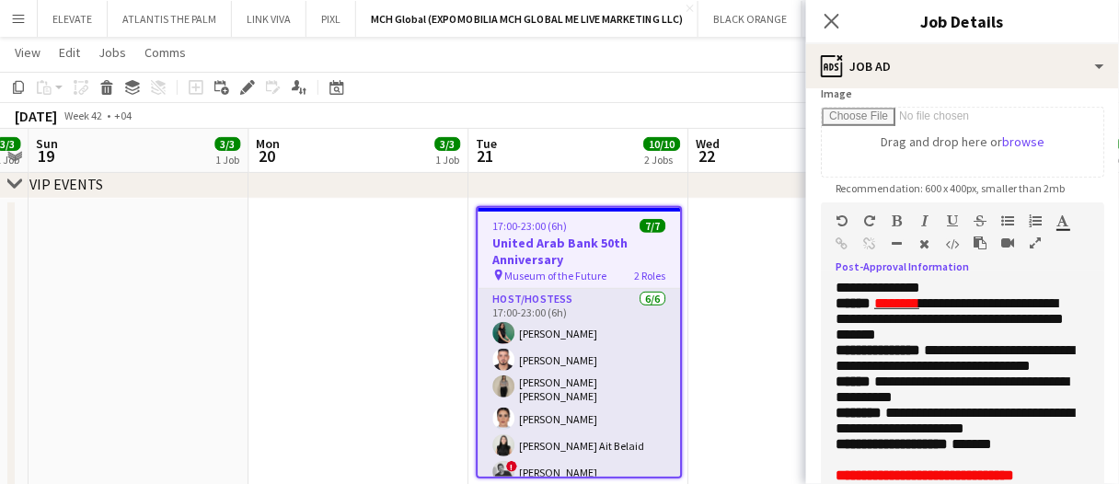
drag, startPoint x: 1090, startPoint y: 387, endPoint x: 954, endPoint y: 192, distance: 237.9
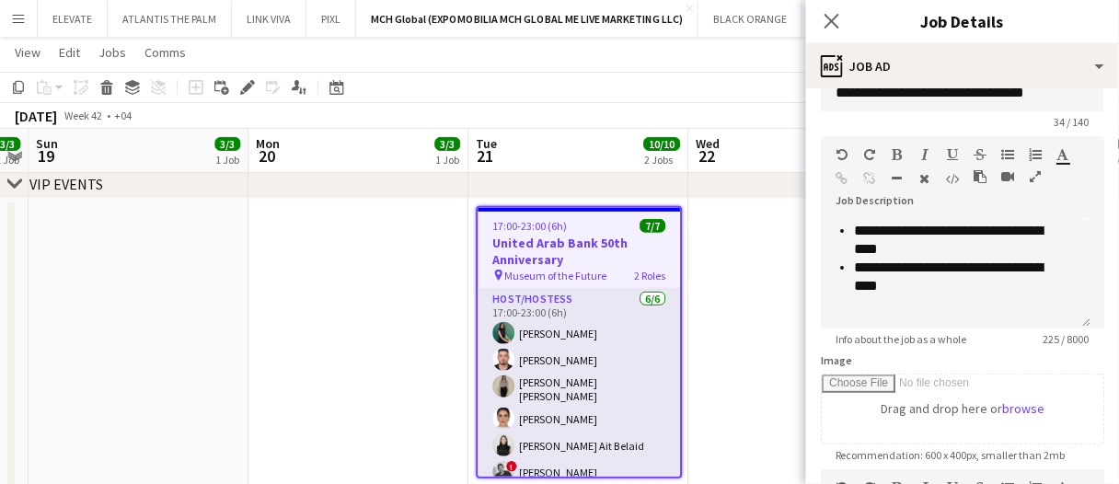
scroll to position [0, 0]
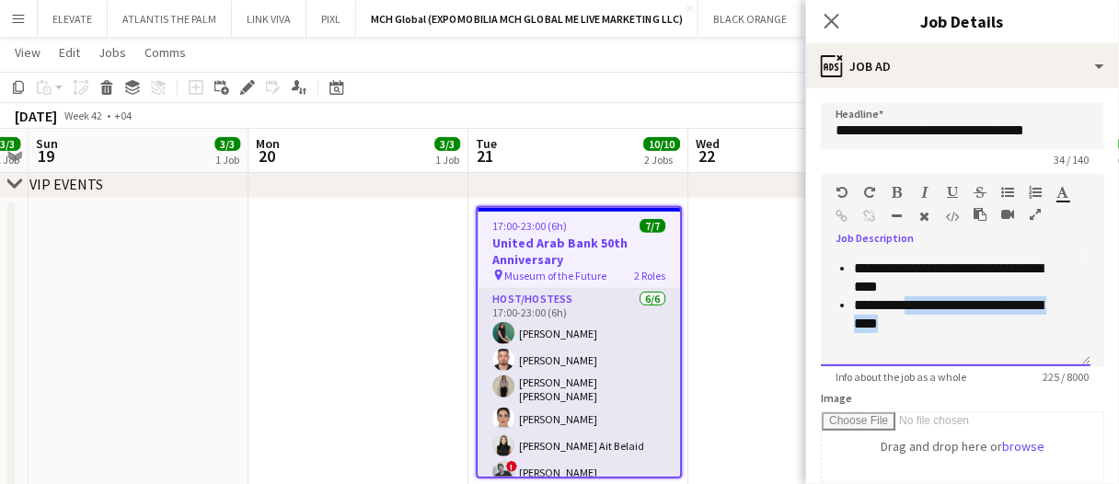
drag, startPoint x: 920, startPoint y: 318, endPoint x: 908, endPoint y: 299, distance: 22.7
click at [908, 303] on li "**********" at bounding box center [958, 314] width 209 height 37
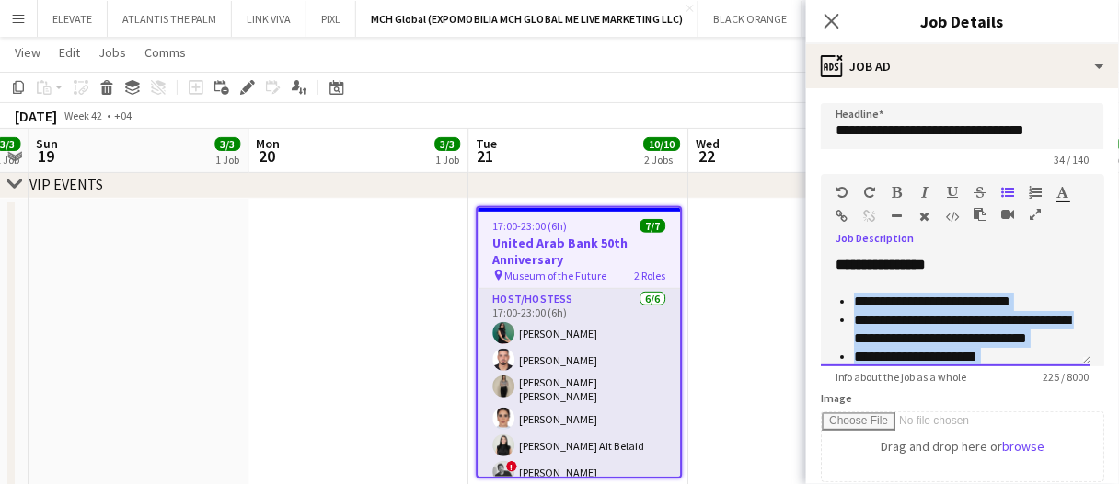
click at [837, 299] on ul "**********" at bounding box center [955, 366] width 240 height 147
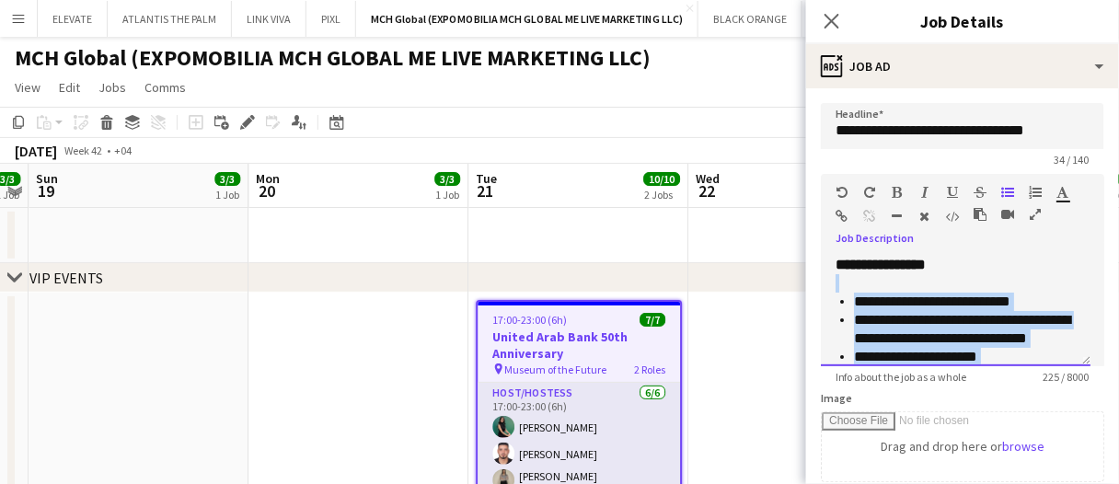
click at [851, 288] on div at bounding box center [955, 283] width 240 height 18
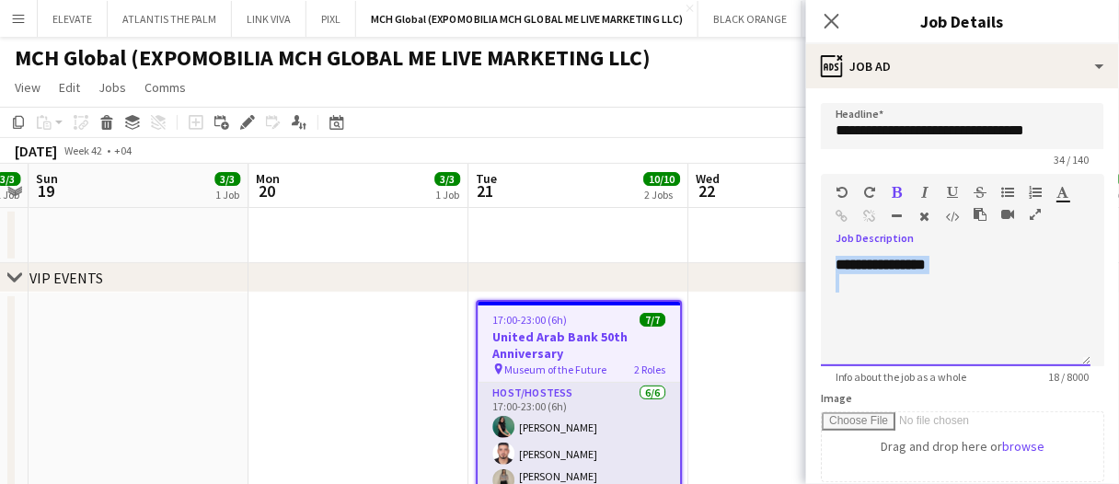
drag, startPoint x: 935, startPoint y: 320, endPoint x: 806, endPoint y: 230, distance: 157.2
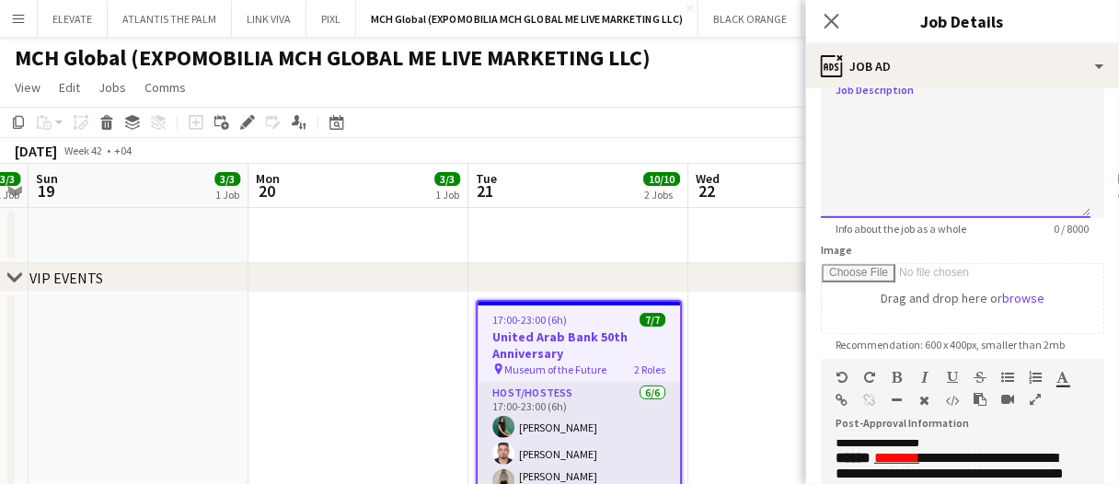
scroll to position [276, 0]
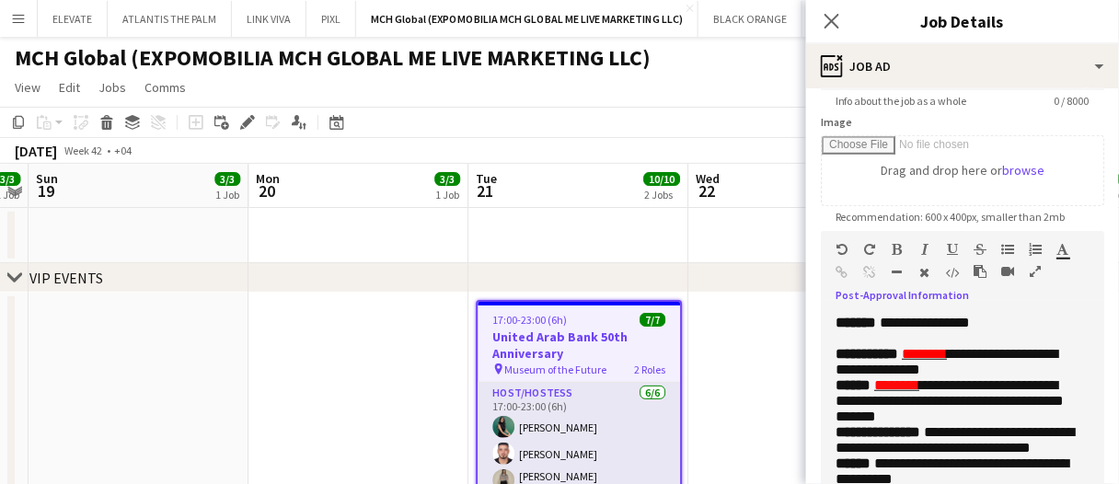
drag, startPoint x: 1042, startPoint y: 399, endPoint x: 1013, endPoint y: 364, distance: 45.7
click at [1015, 299] on p "**********" at bounding box center [955, 197] width 240 height 203
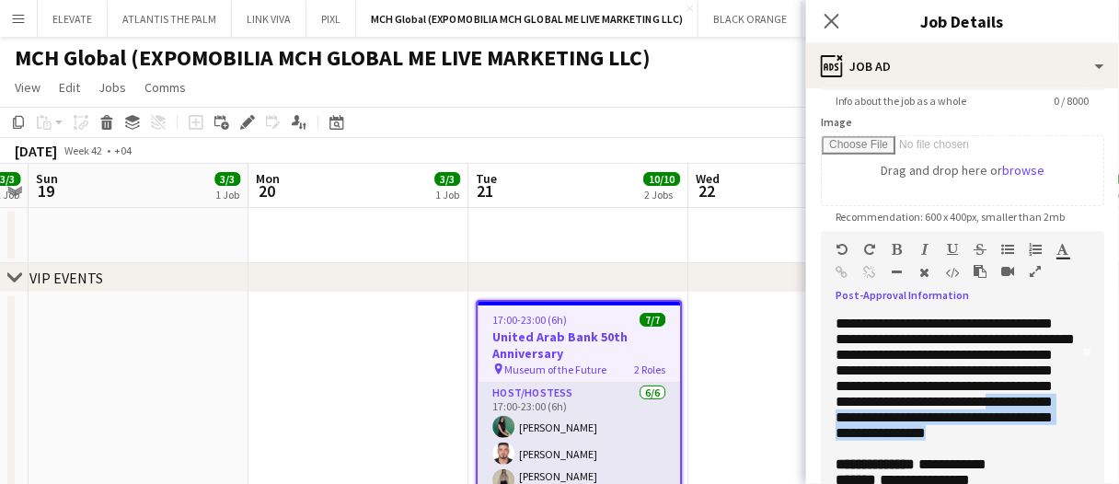
scroll to position [174, 0]
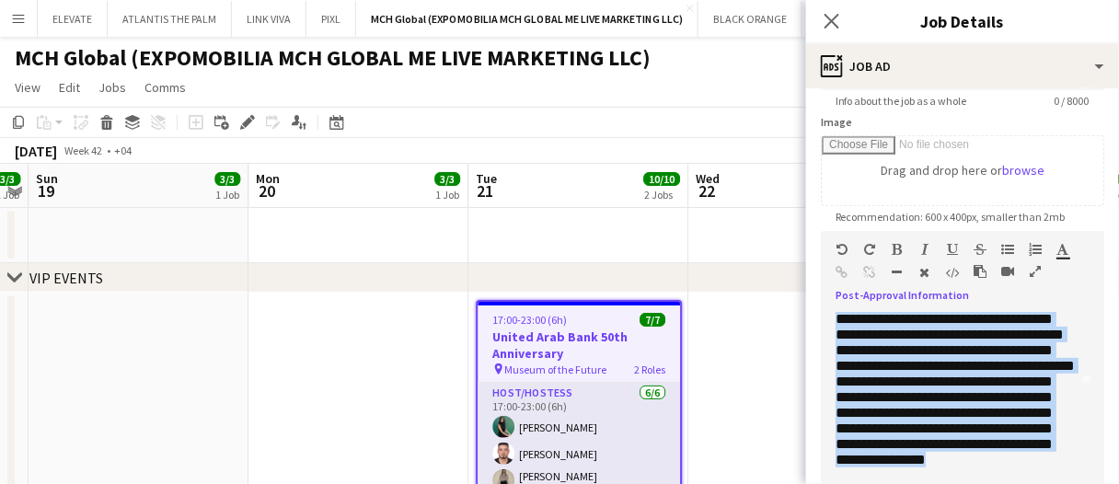
click at [836, 334] on span "**********" at bounding box center [954, 374] width 239 height 186
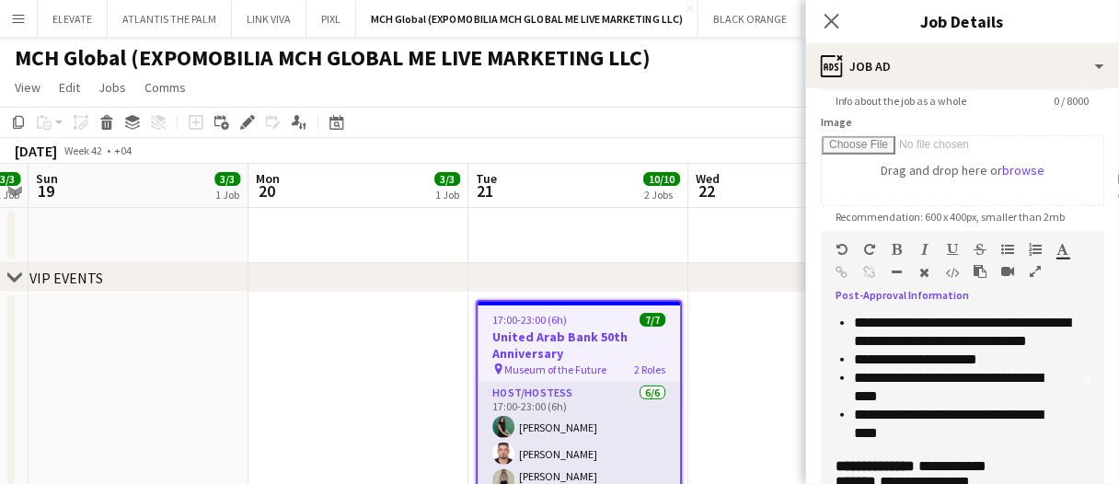
scroll to position [302, 0]
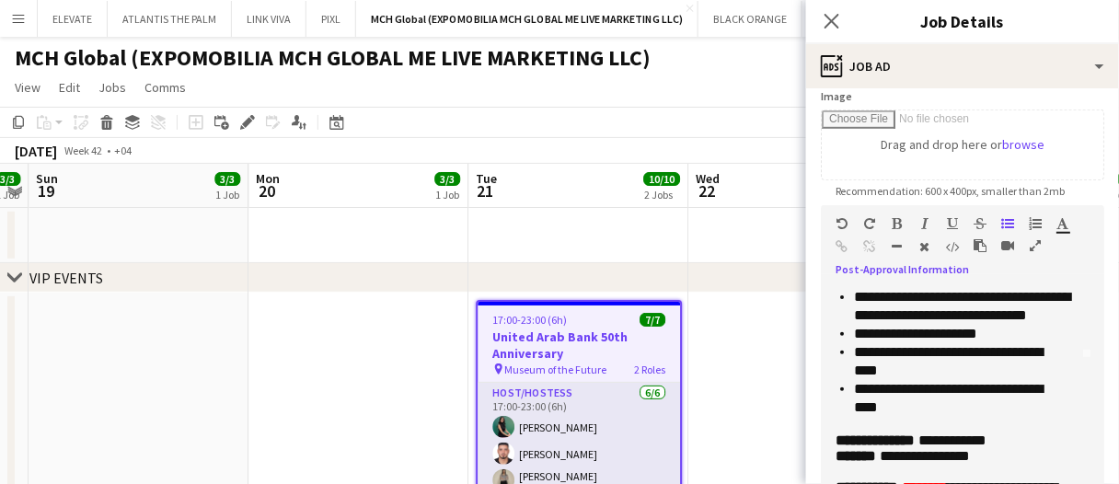
click at [852, 270] on p at bounding box center [955, 262] width 240 height 16
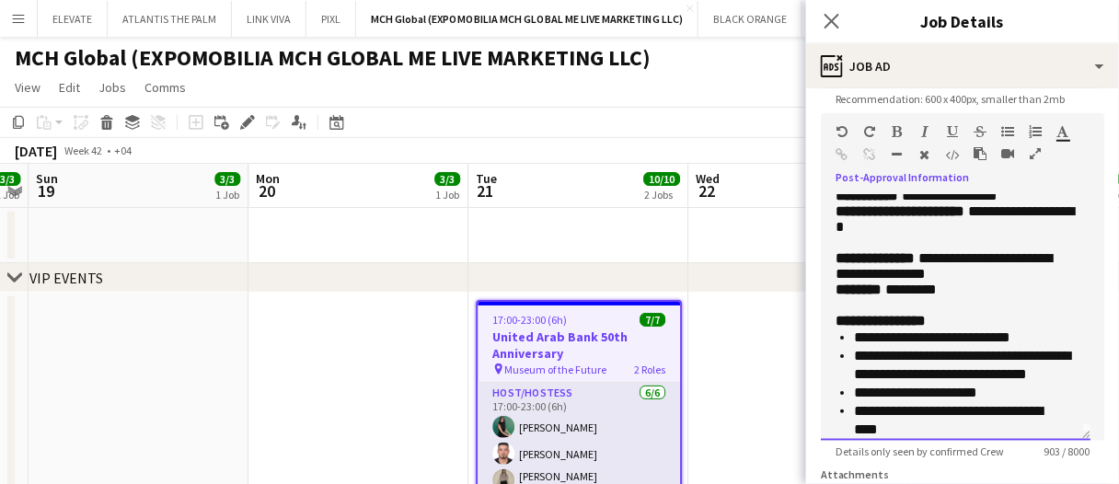
scroll to position [0, 0]
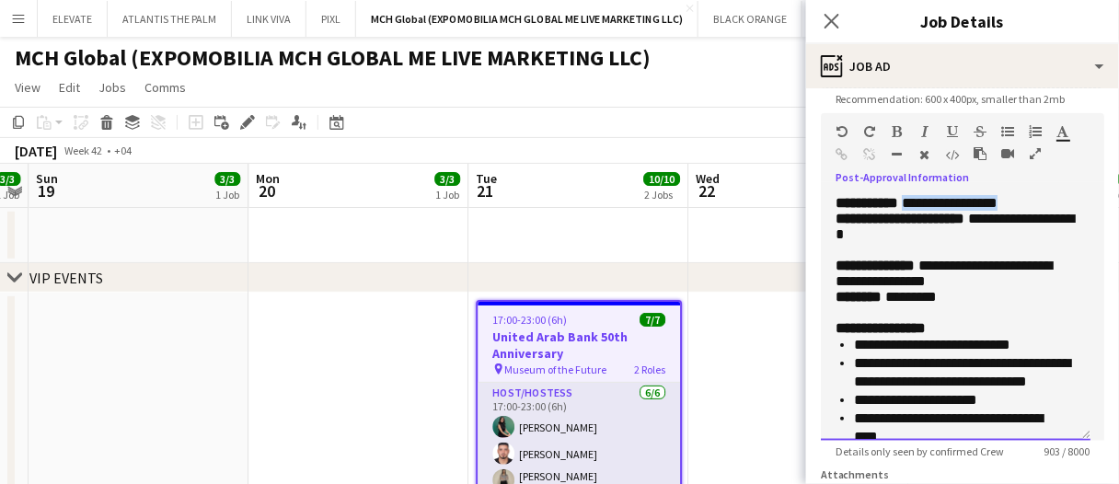
drag, startPoint x: 1048, startPoint y: 197, endPoint x: 923, endPoint y: 202, distance: 125.2
click at [923, 202] on p "**********" at bounding box center [955, 203] width 240 height 16
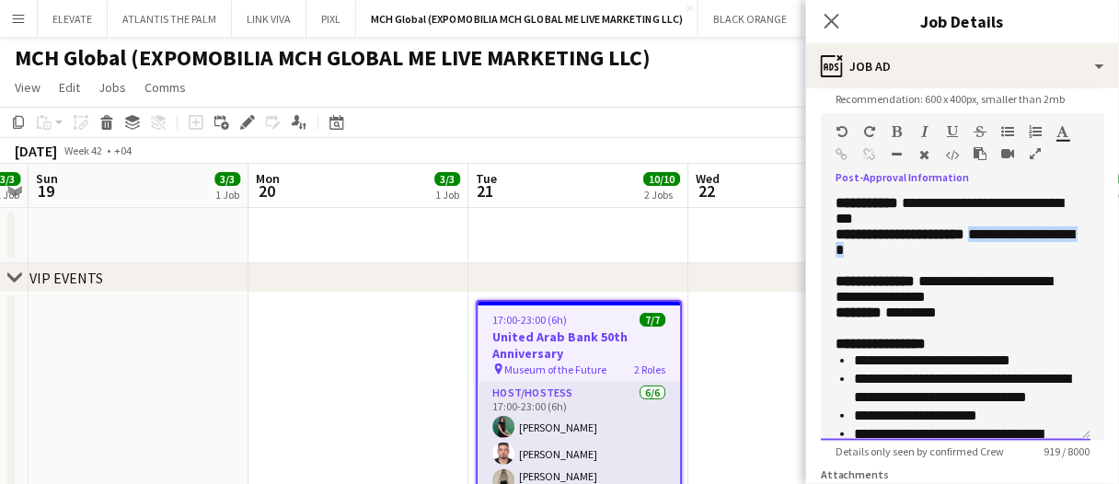
drag, startPoint x: 972, startPoint y: 258, endPoint x: 987, endPoint y: 241, distance: 22.2
click at [987, 241] on p "**********" at bounding box center [955, 249] width 240 height 47
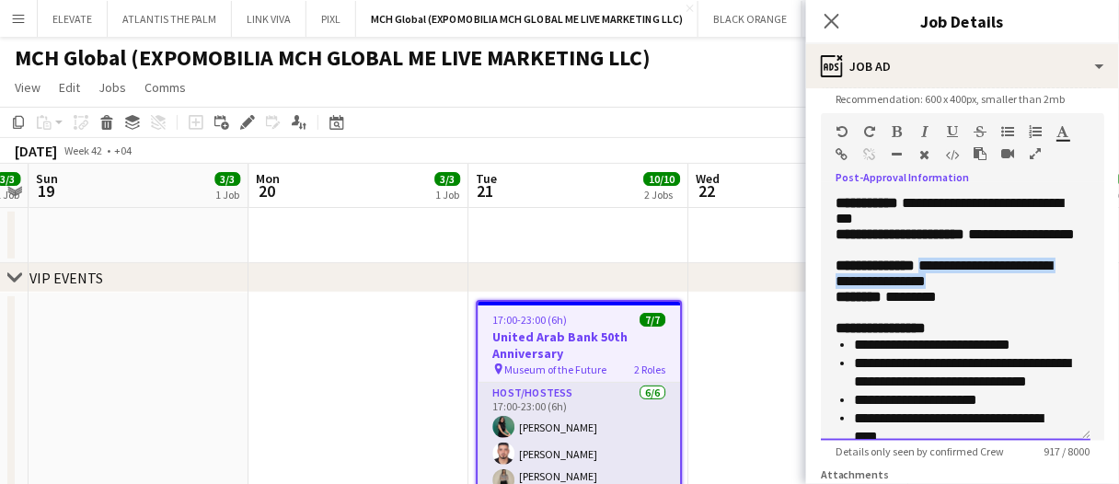
drag, startPoint x: 966, startPoint y: 337, endPoint x: 880, endPoint y: 320, distance: 87.1
click at [880, 289] on p "**********" at bounding box center [955, 273] width 240 height 31
click at [1029, 305] on p "******** *********" at bounding box center [955, 297] width 240 height 16
drag, startPoint x: 982, startPoint y: 335, endPoint x: 878, endPoint y: 317, distance: 105.4
click at [878, 289] on p "**********" at bounding box center [955, 273] width 240 height 31
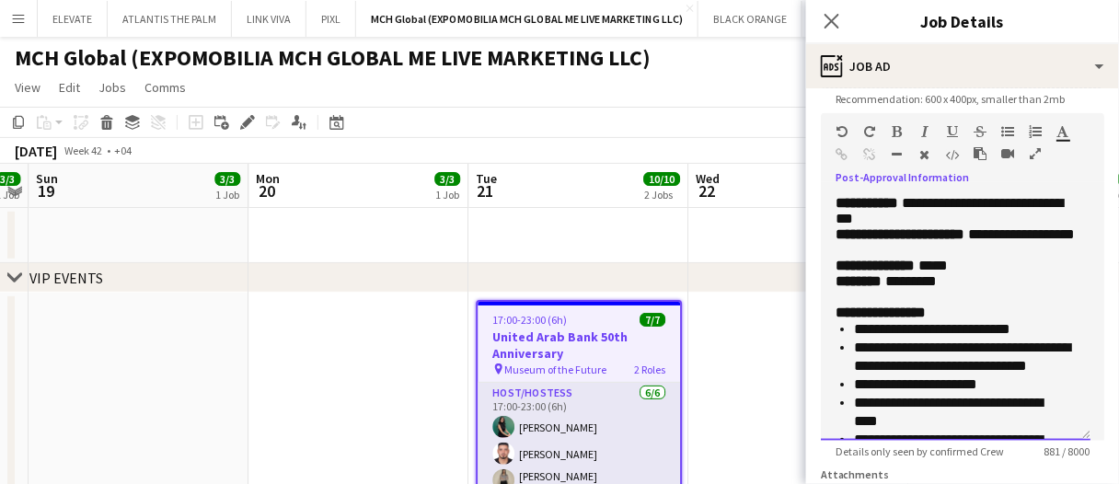
click at [971, 289] on p "******** *********" at bounding box center [955, 281] width 240 height 16
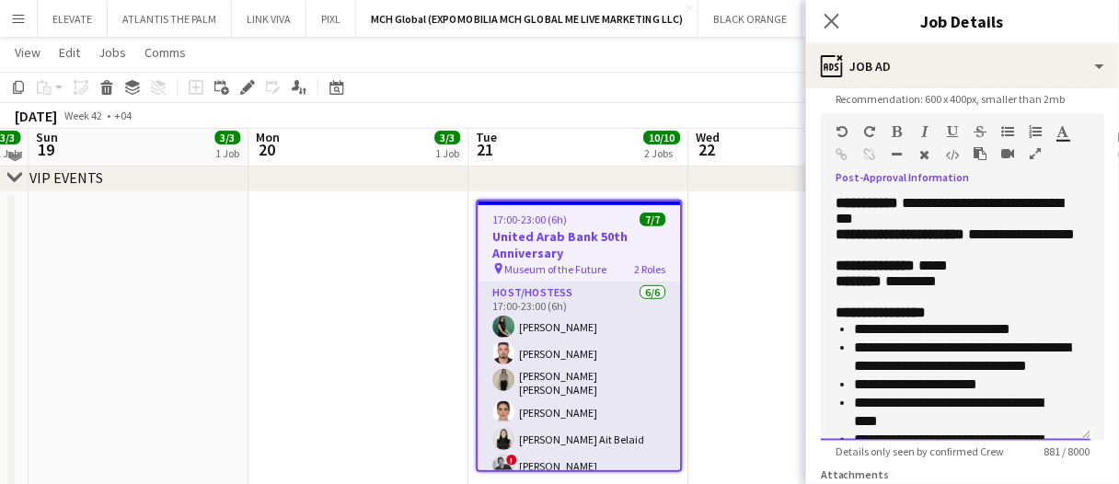
scroll to position [92, 0]
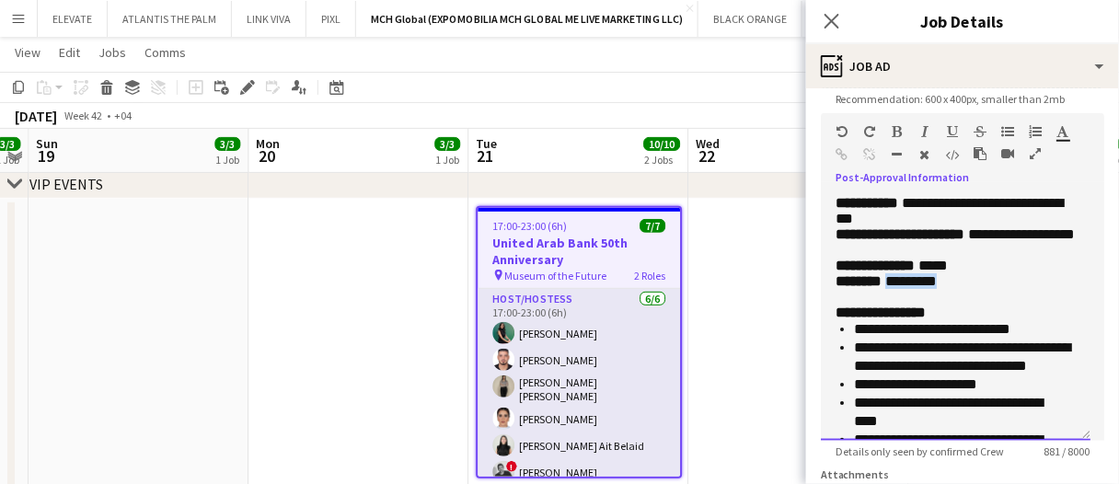
drag, startPoint x: 975, startPoint y: 318, endPoint x: 895, endPoint y: 313, distance: 80.2
click at [895, 289] on p "******** *********" at bounding box center [955, 281] width 240 height 16
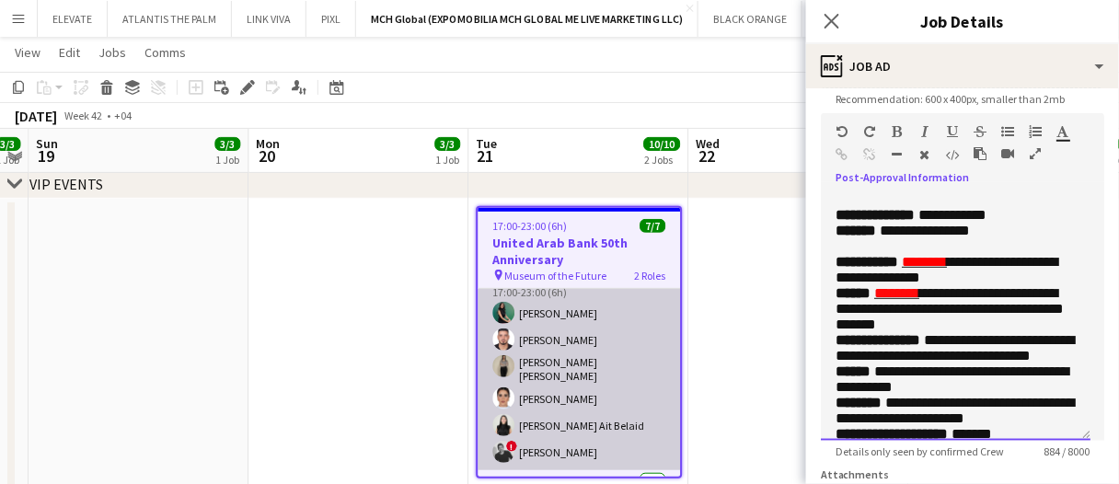
scroll to position [0, 0]
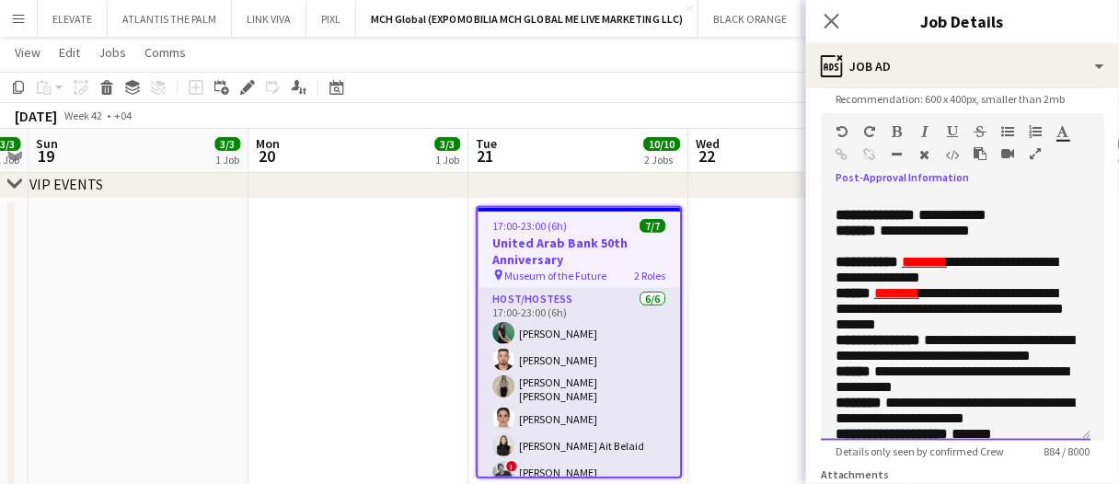
click at [980, 285] on p "**********" at bounding box center [955, 269] width 240 height 31
drag, startPoint x: 992, startPoint y: 355, endPoint x: 933, endPoint y: 351, distance: 59.0
click at [977, 285] on p "**********" at bounding box center [955, 269] width 240 height 31
click at [985, 285] on p "**********" at bounding box center [955, 269] width 240 height 31
drag, startPoint x: 973, startPoint y: 351, endPoint x: 974, endPoint y: 340, distance: 11.1
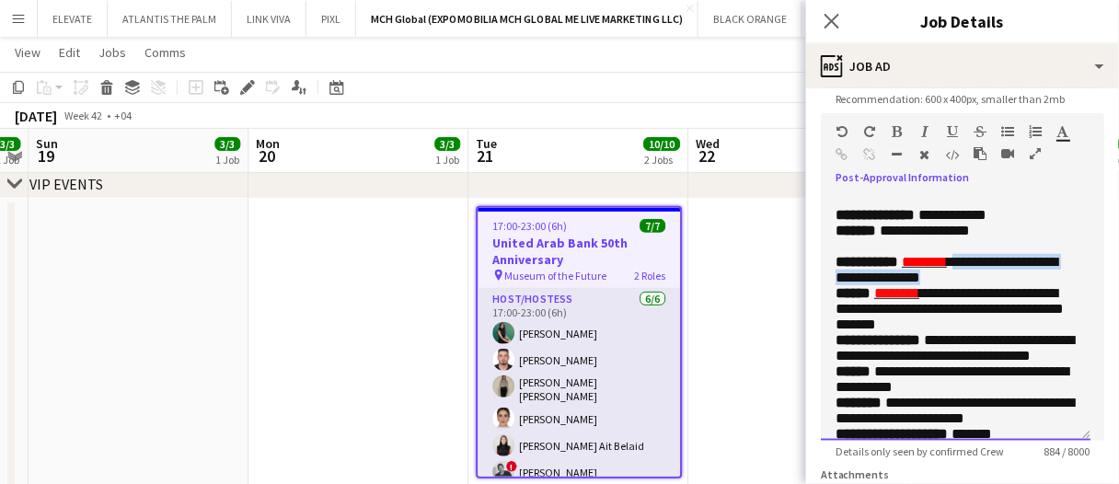
click at [974, 285] on p "**********" at bounding box center [955, 269] width 240 height 31
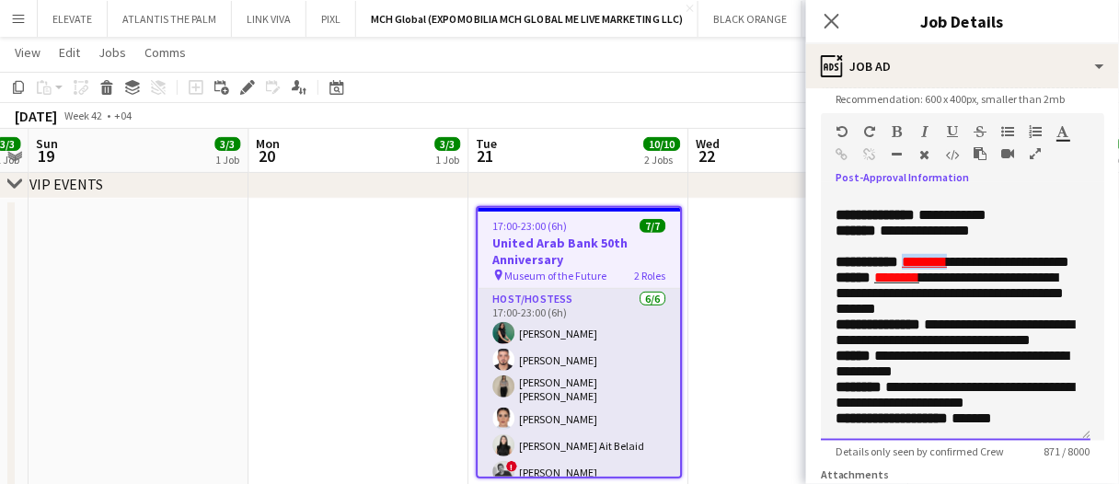
drag, startPoint x: 972, startPoint y: 339, endPoint x: 930, endPoint y: 351, distance: 44.0
click at [919, 270] on p "**********" at bounding box center [955, 262] width 240 height 16
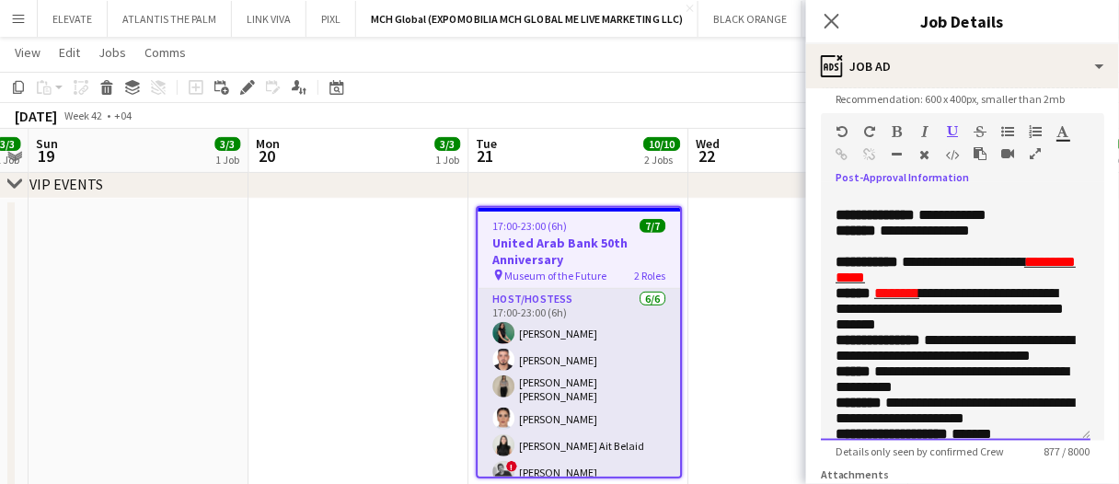
click at [902, 269] on span "**********" at bounding box center [963, 262] width 122 height 14
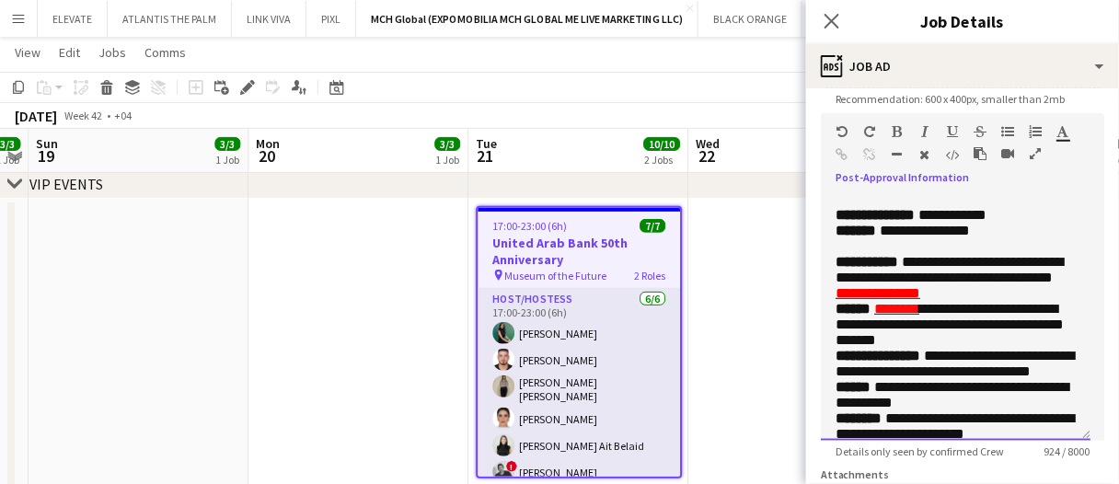
scroll to position [368, 0]
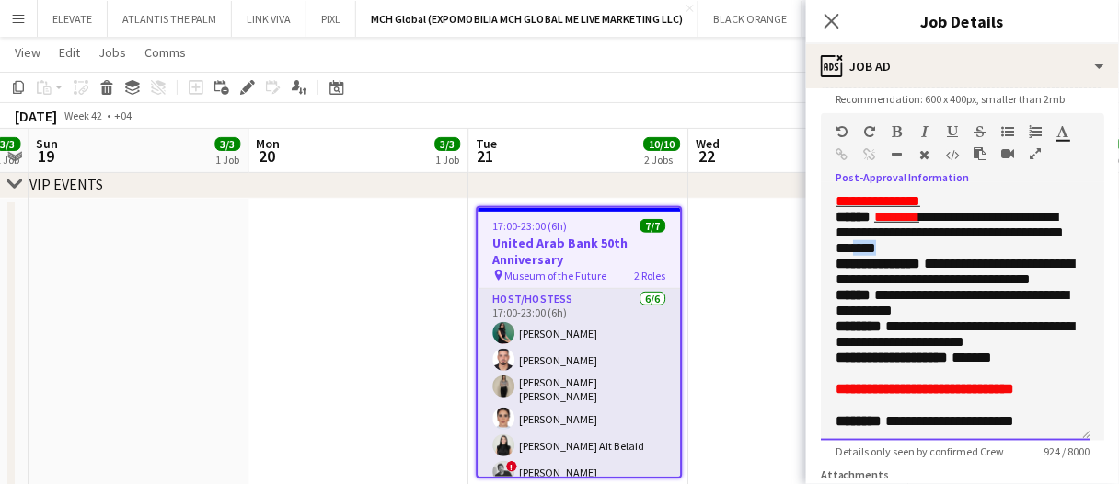
drag, startPoint x: 1023, startPoint y: 338, endPoint x: 983, endPoint y: 333, distance: 40.7
click at [983, 256] on p "**********" at bounding box center [955, 232] width 240 height 47
click at [1027, 256] on p "**********" at bounding box center [955, 232] width 240 height 47
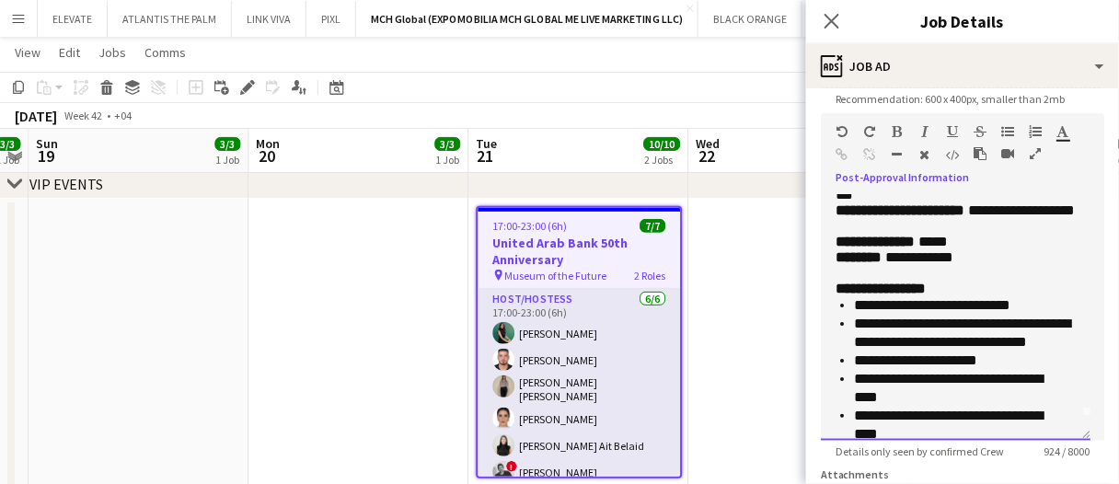
scroll to position [0, 0]
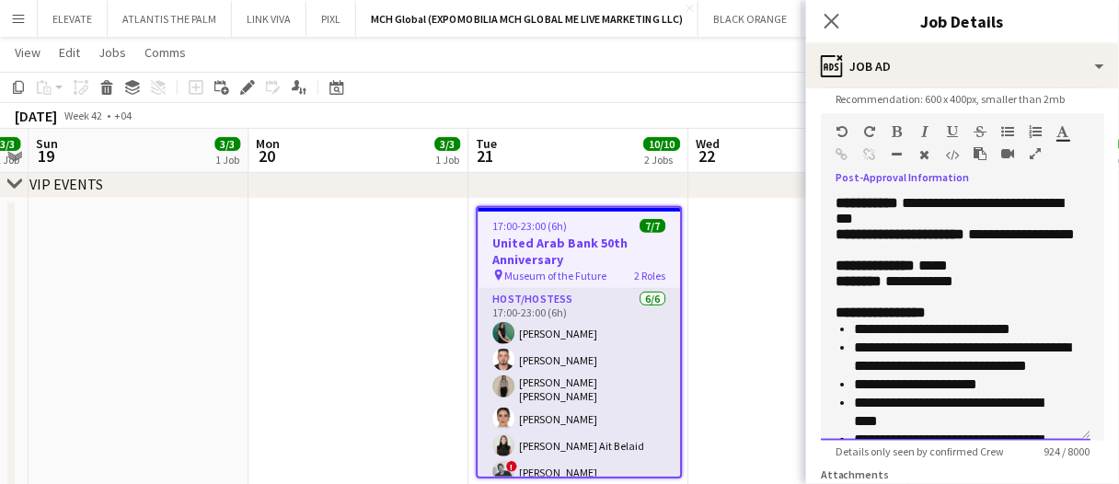
click at [980, 273] on p "******* ****** *****" at bounding box center [955, 266] width 240 height 16
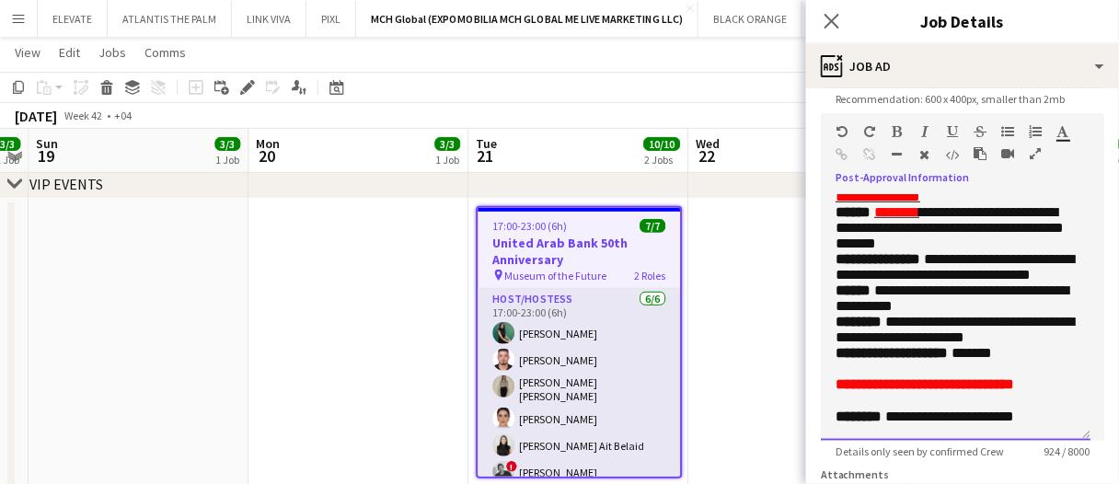
scroll to position [573, 0]
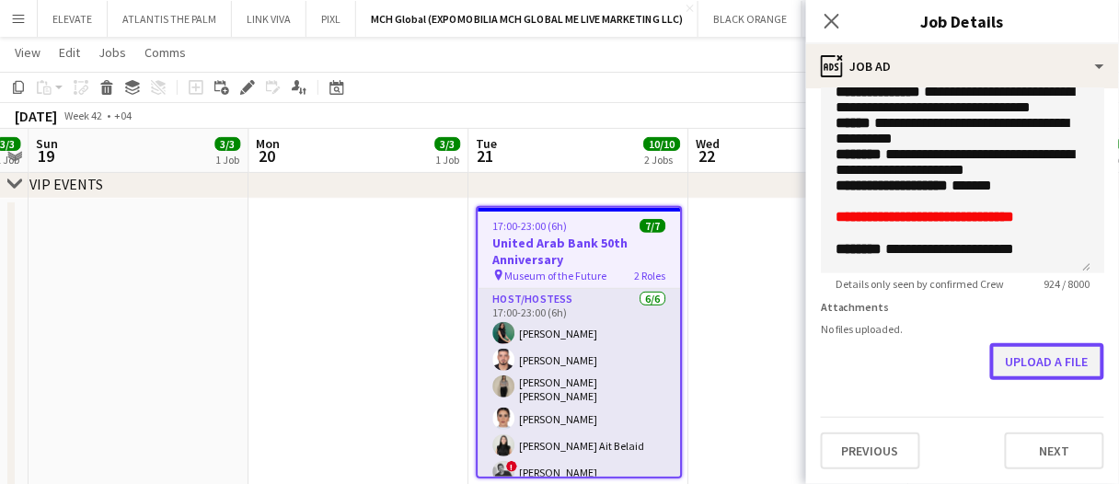
click at [1026, 359] on button "Upload a file" at bounding box center [1047, 361] width 114 height 37
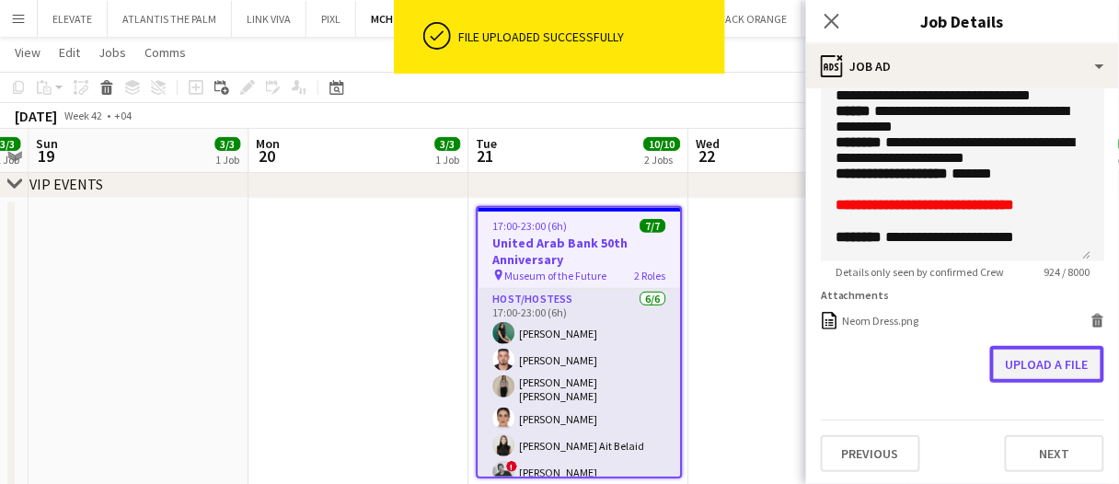
click at [1023, 362] on button "Upload a file" at bounding box center [1047, 364] width 114 height 37
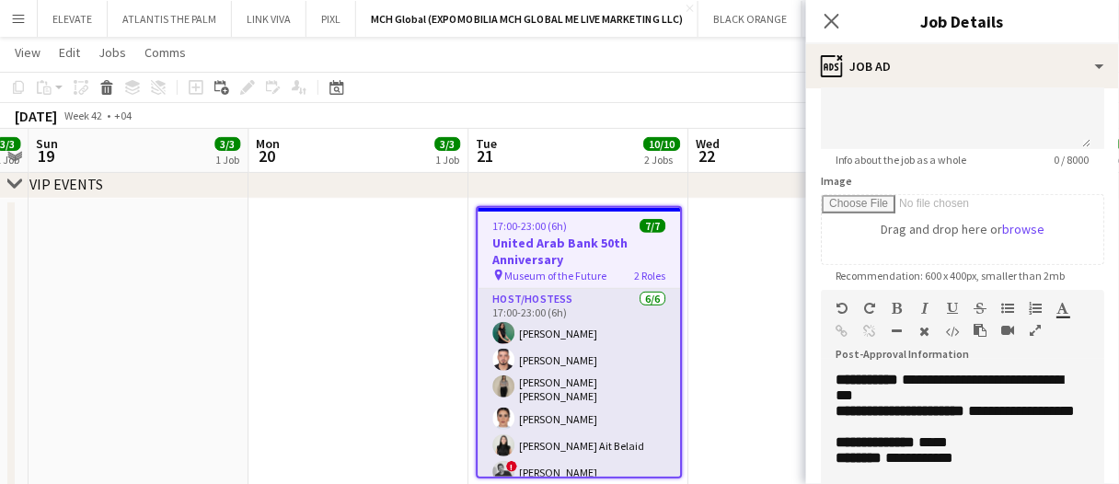
scroll to position [392, 0]
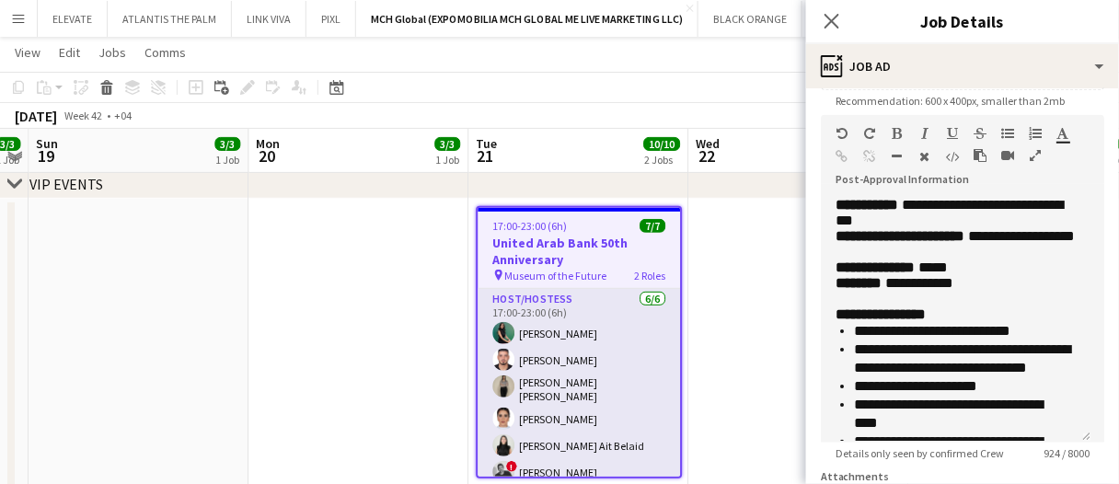
click at [762, 370] on app-date-cell at bounding box center [798, 357] width 220 height 316
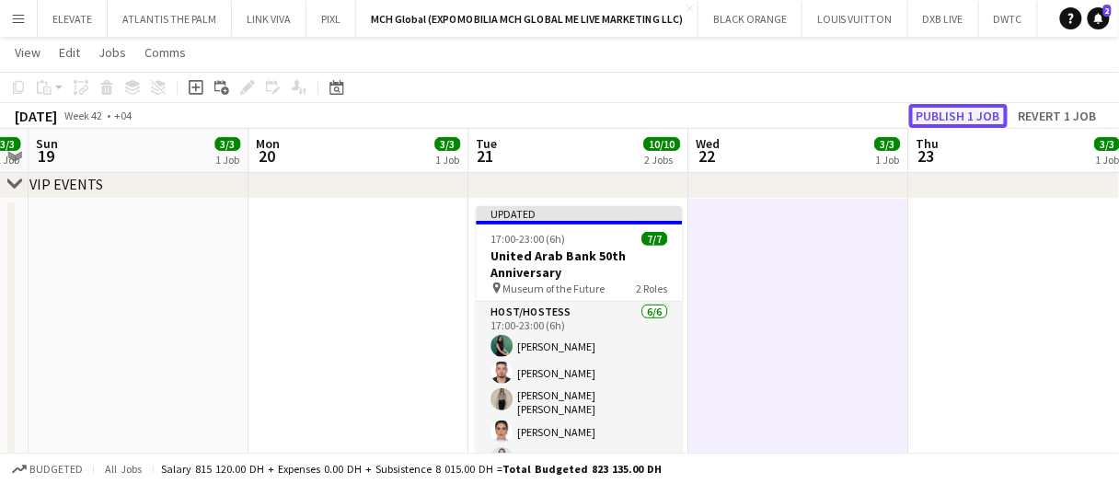
click at [969, 111] on button "Publish 1 job" at bounding box center [958, 116] width 98 height 24
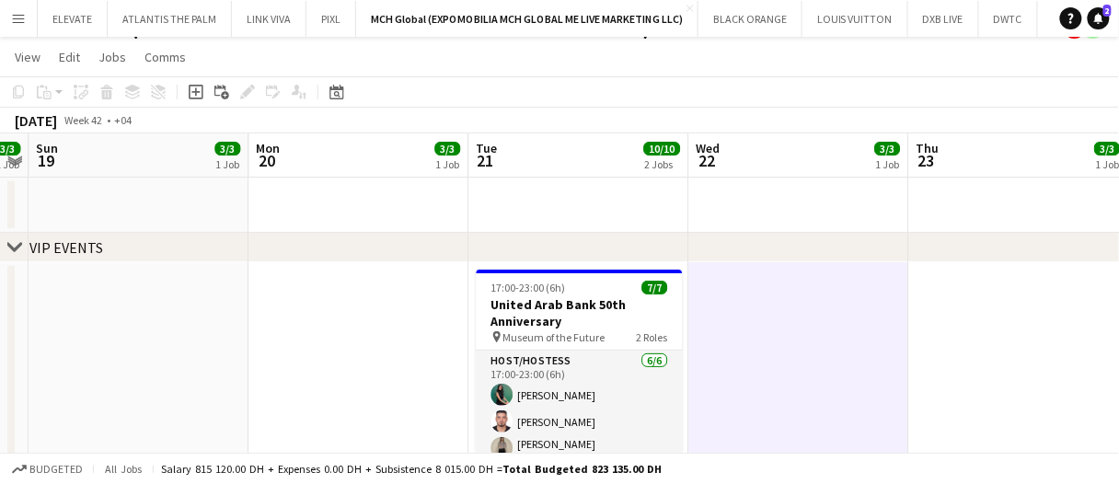
scroll to position [0, 0]
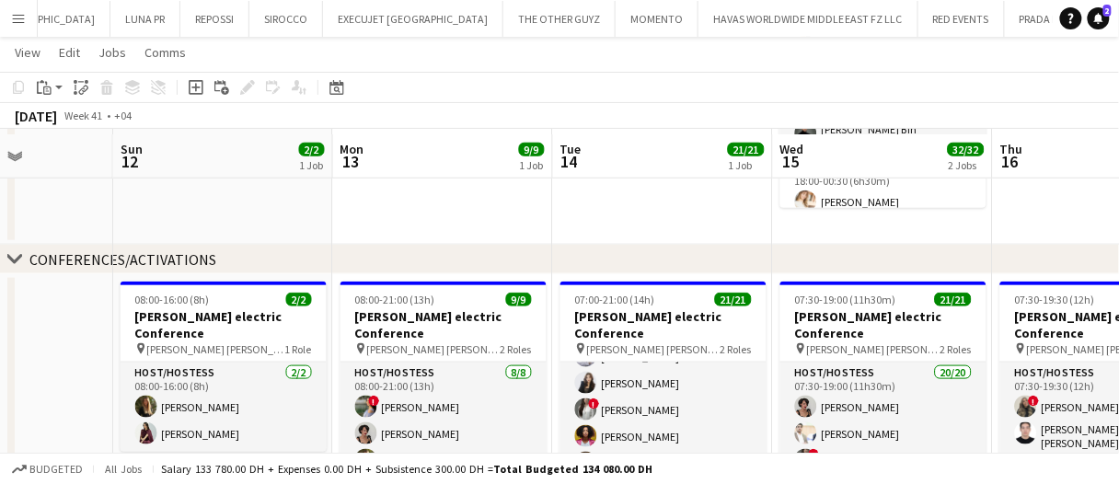
scroll to position [368, 0]
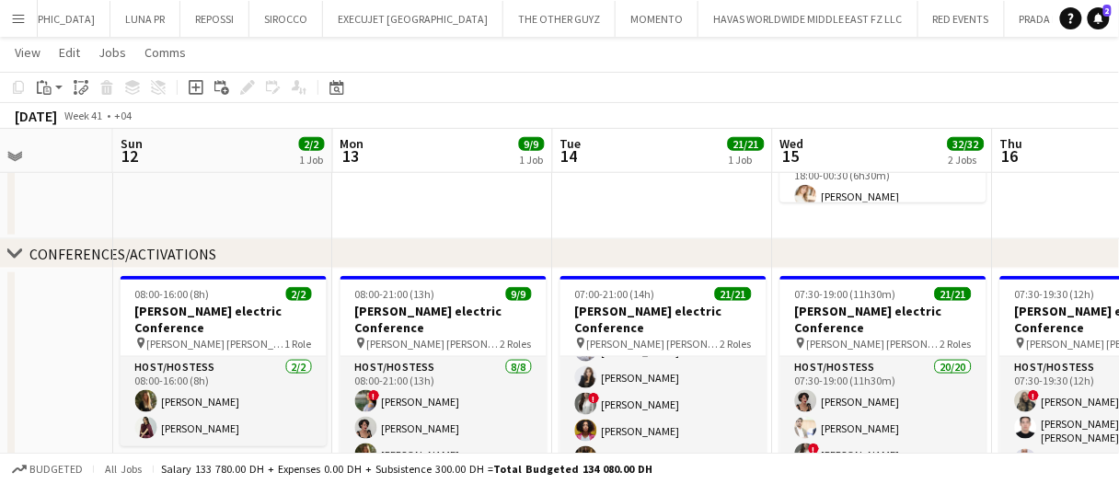
click at [487, 398] on app-card-role "Host/Hostess 8/8 08:00-21:00 (13h) ! Nourhan Mamdouh Ramila Aitova Georgina Gem…" at bounding box center [443, 484] width 206 height 255
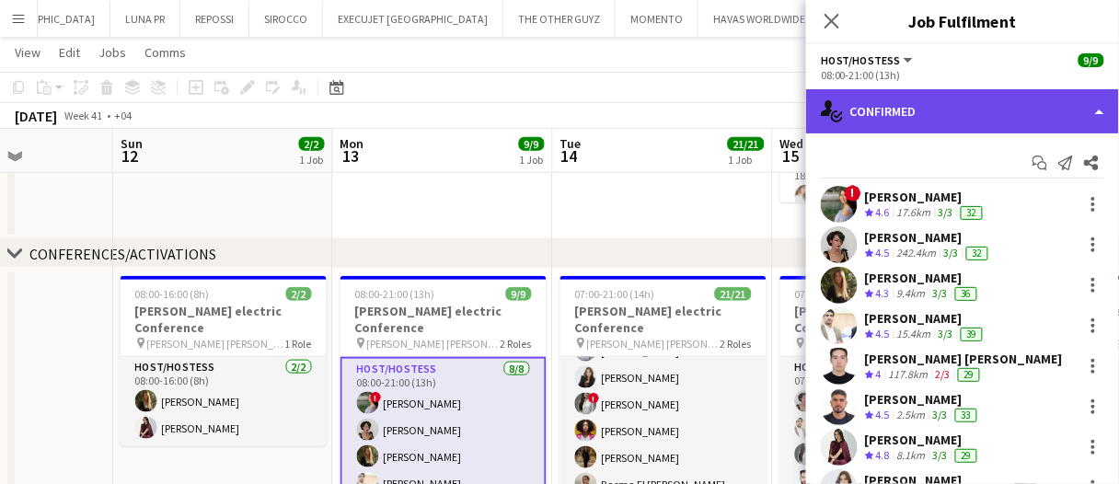
drag, startPoint x: 980, startPoint y: 101, endPoint x: 971, endPoint y: 126, distance: 26.5
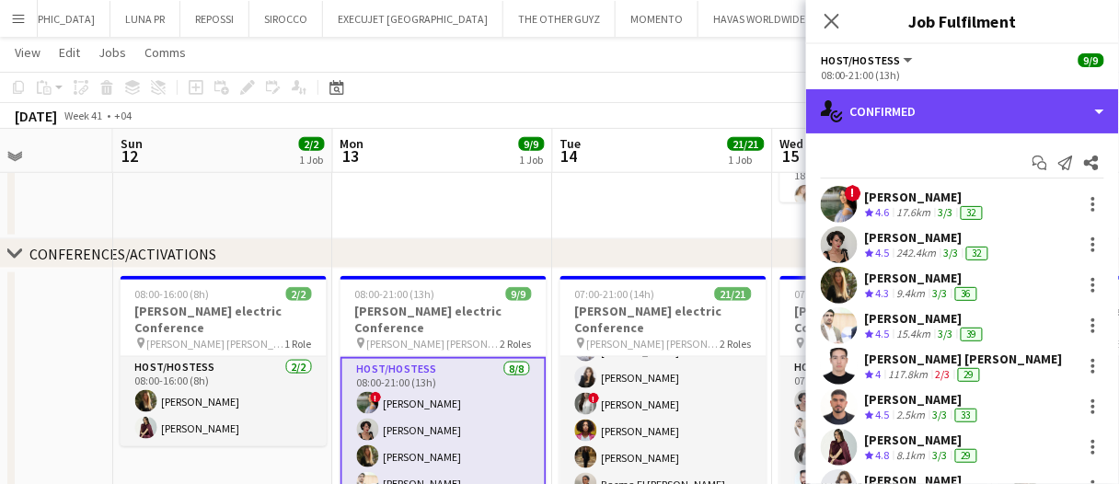
click at [980, 101] on div "single-neutral-actions-check-2 Confirmed" at bounding box center [962, 111] width 313 height 44
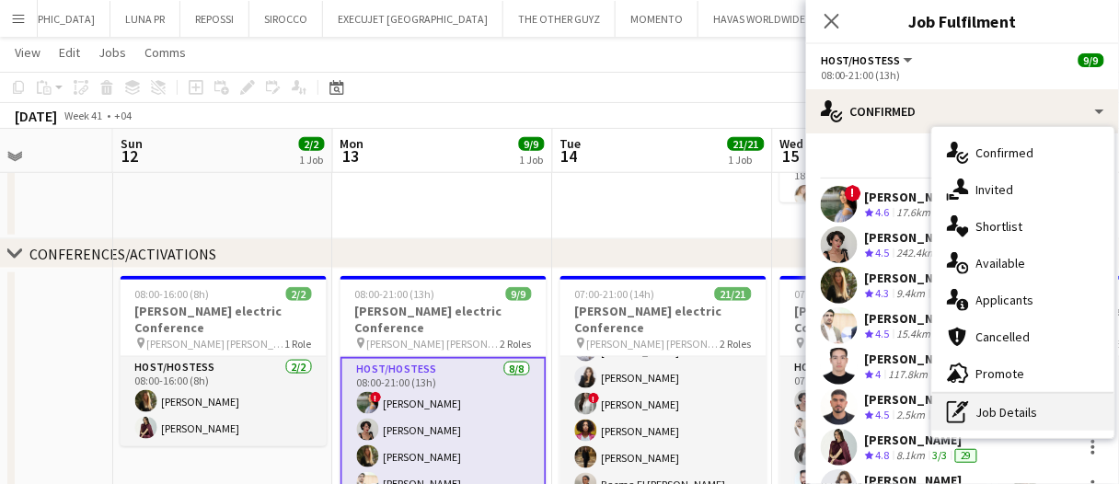
drag, startPoint x: 1004, startPoint y: 406, endPoint x: 993, endPoint y: 284, distance: 121.9
click at [1004, 406] on div "pen-write Job Details" at bounding box center [1023, 412] width 182 height 37
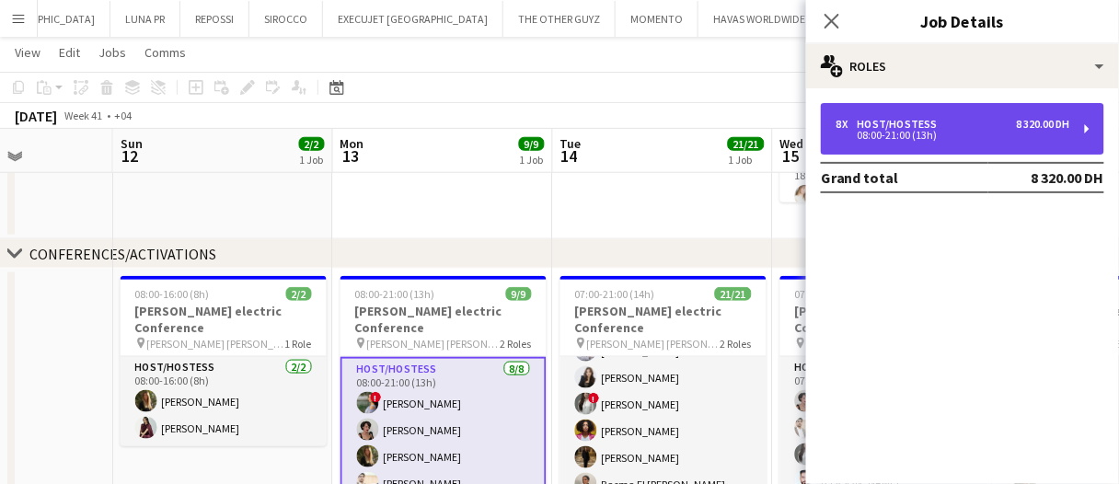
click at [949, 103] on div "8 x Host/Hostess 8 320.00 DH 08:00-21:00 (13h)" at bounding box center [962, 129] width 283 height 52
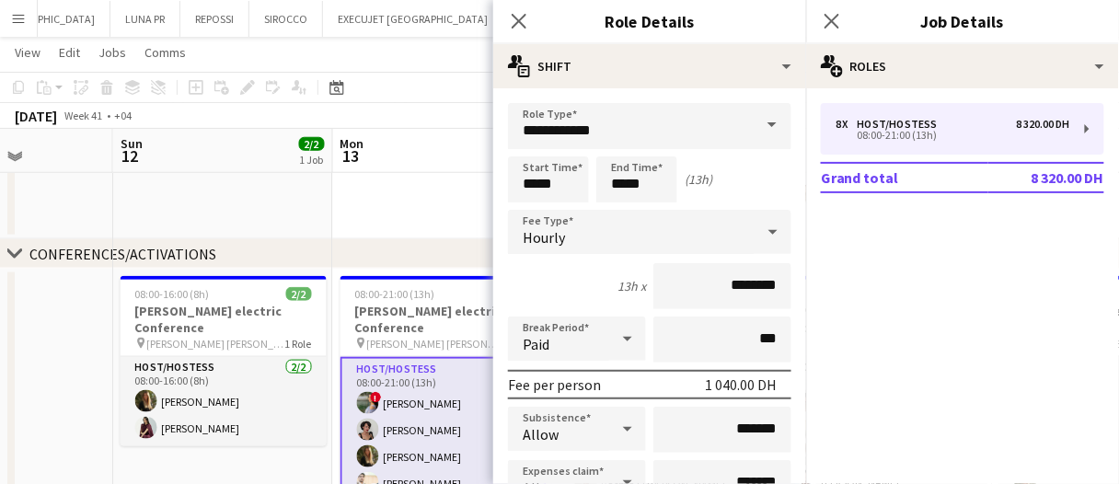
click at [423, 196] on app-date-cell at bounding box center [443, 81] width 220 height 316
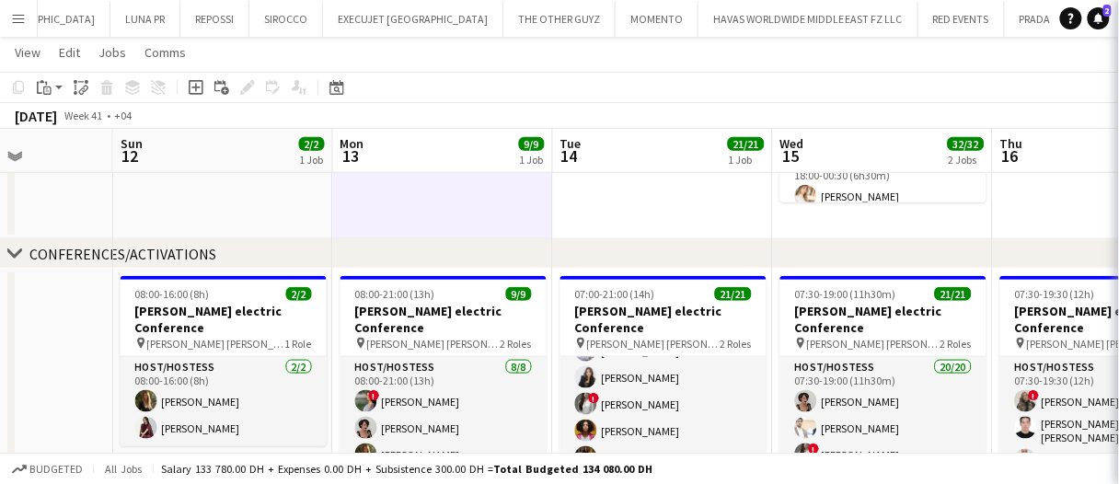
click at [423, 196] on app-date-cell at bounding box center [443, 81] width 220 height 316
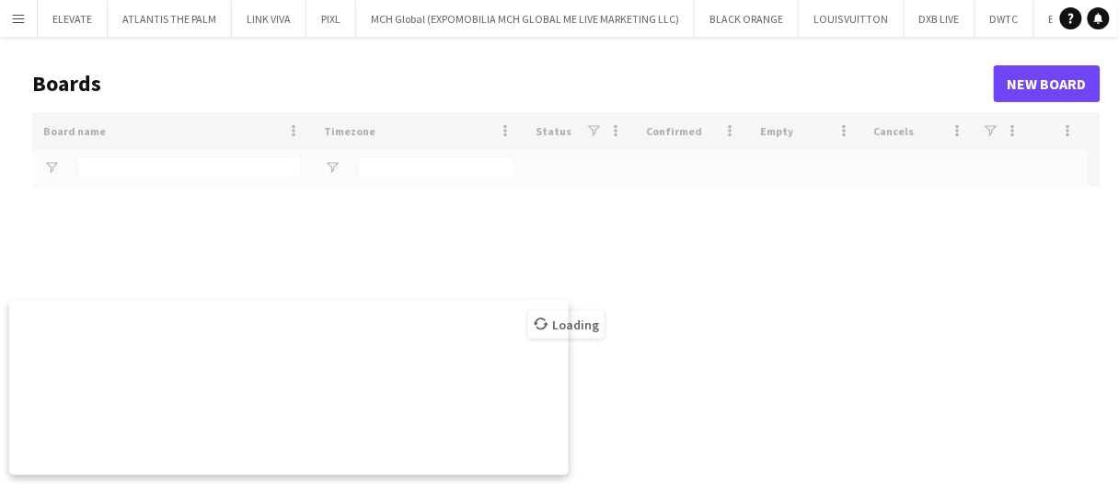
type input "**********"
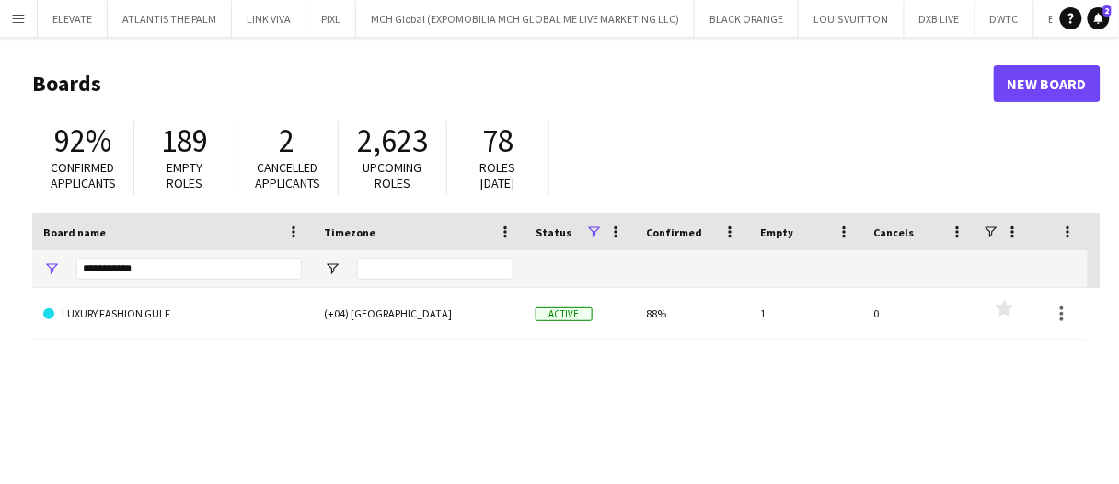
click at [34, 25] on button "Menu" at bounding box center [18, 18] width 37 height 37
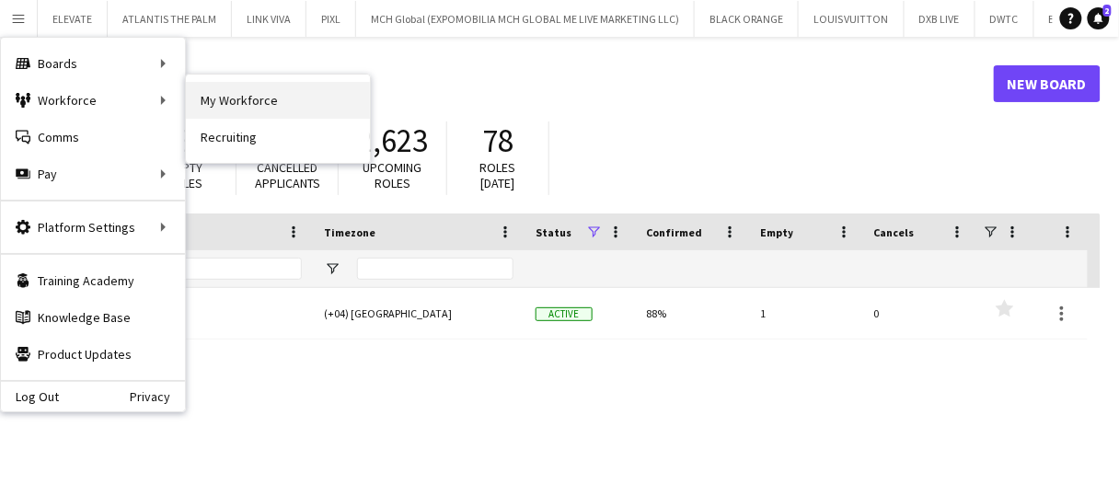
click at [220, 99] on link "My Workforce" at bounding box center [278, 100] width 184 height 37
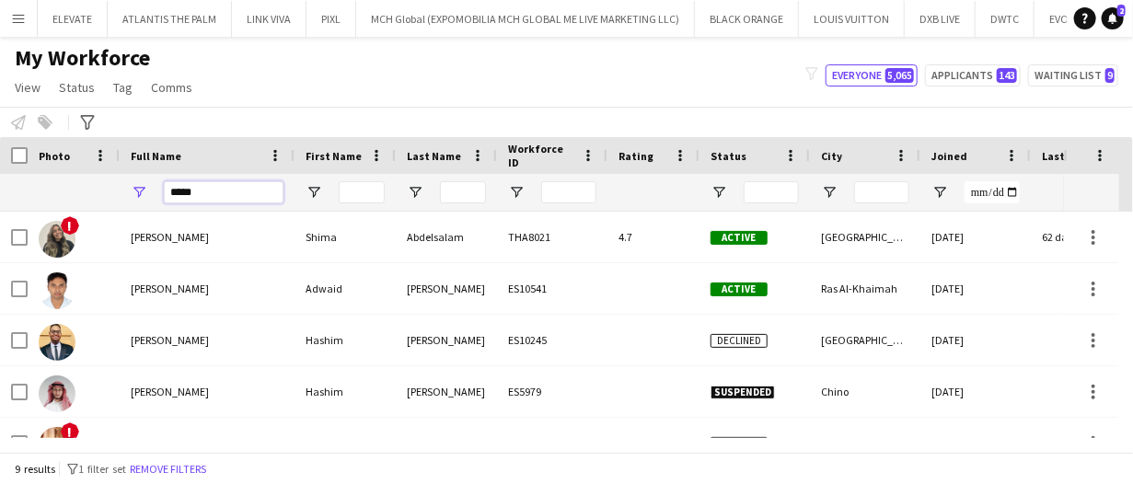
drag, startPoint x: 150, startPoint y: 184, endPoint x: 132, endPoint y: 180, distance: 17.9
click at [134, 180] on div "*****" at bounding box center [207, 192] width 175 height 37
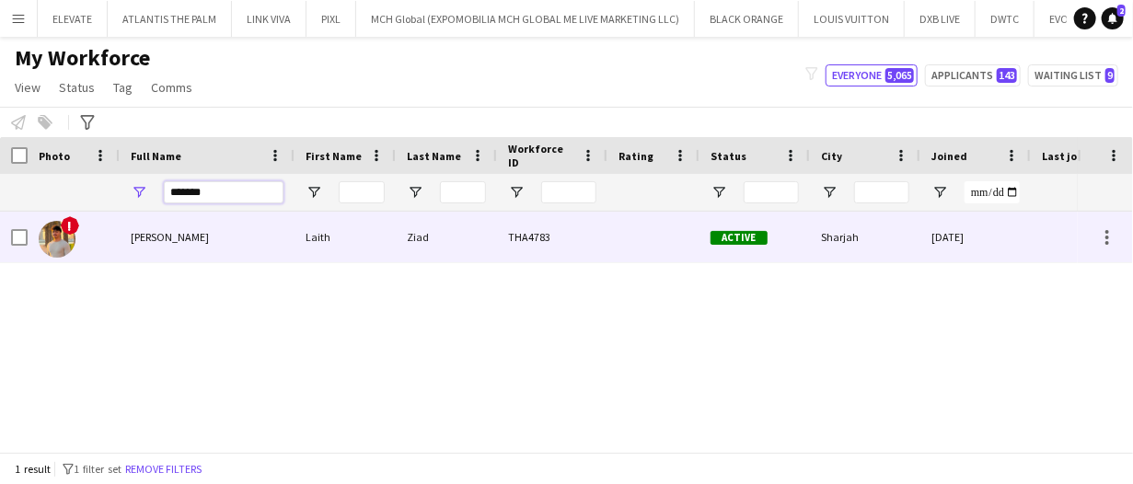
type input "*******"
click at [229, 261] on div "Laith Ziad" at bounding box center [207, 237] width 175 height 51
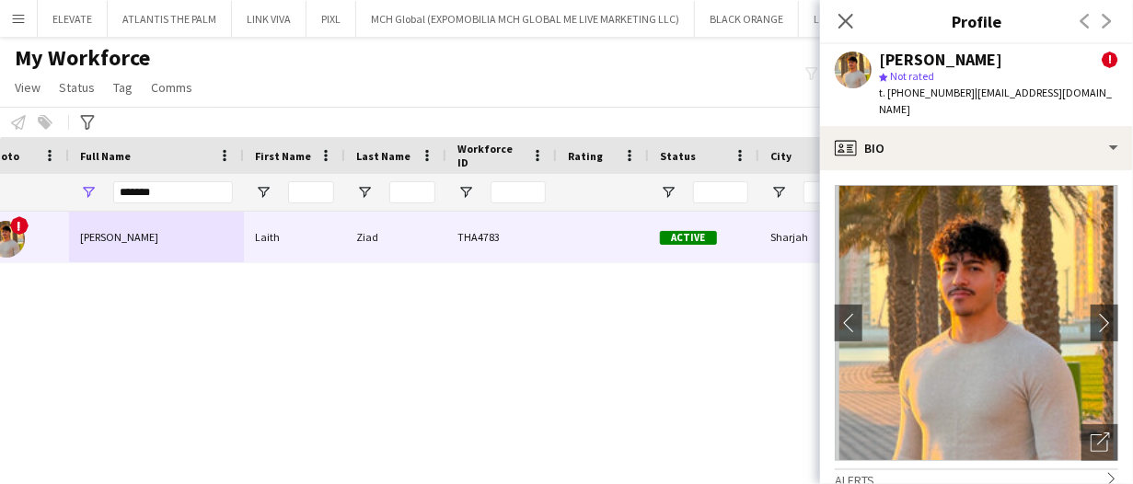
scroll to position [0, 121]
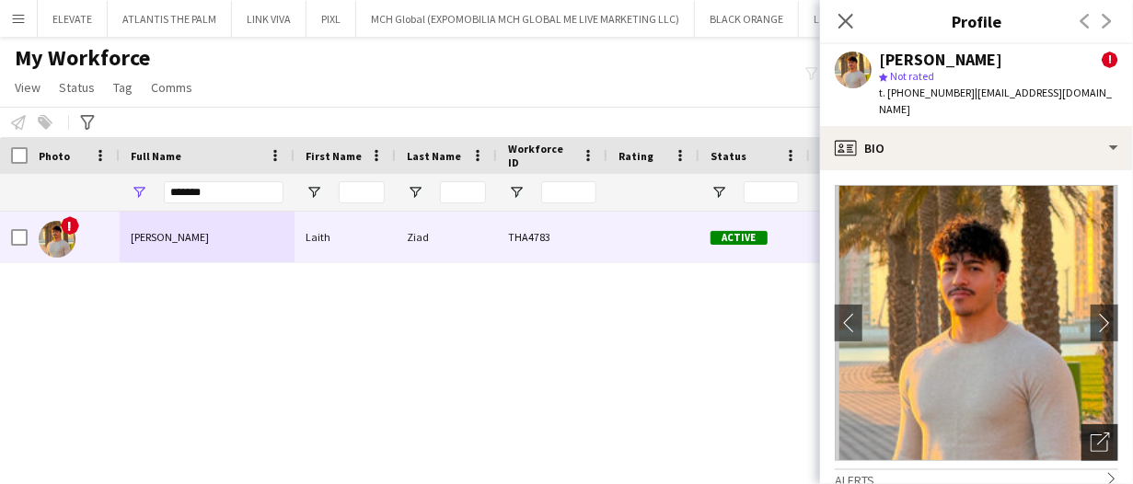
click at [1090, 432] on icon "Open photos pop-in" at bounding box center [1099, 441] width 19 height 19
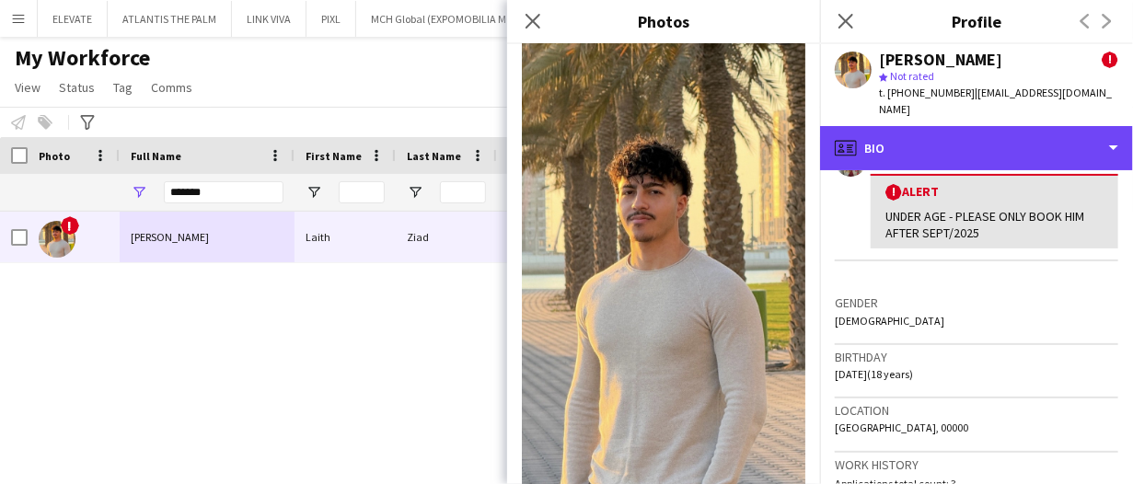
click at [929, 126] on div "profile Bio" at bounding box center [976, 148] width 313 height 44
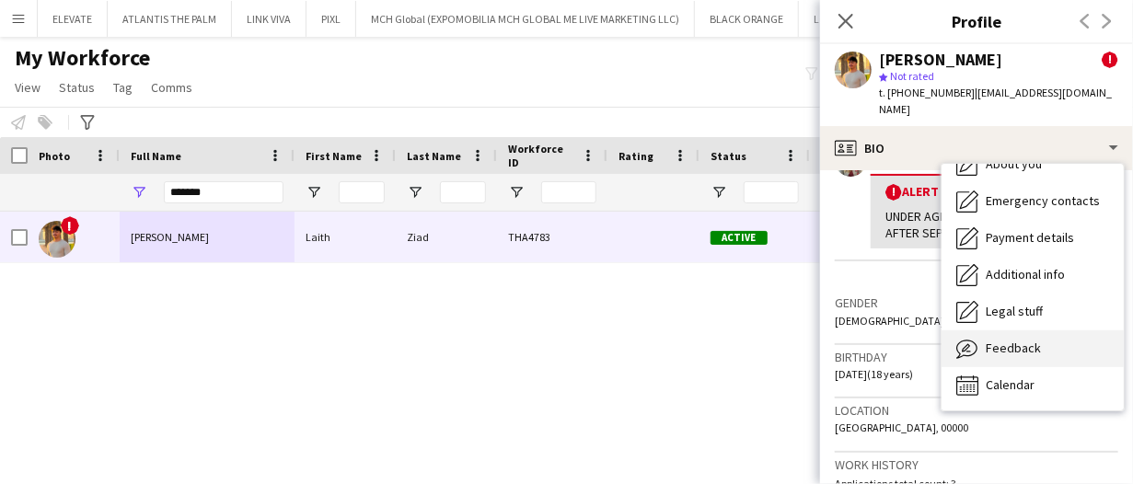
click at [1023, 339] on span "Feedback" at bounding box center [1012, 347] width 55 height 17
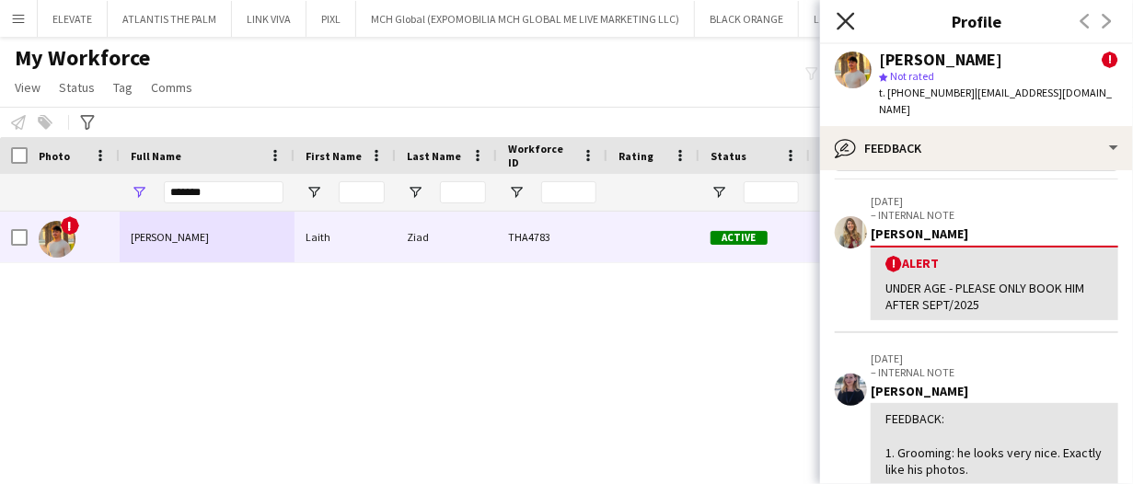
click at [849, 27] on icon "Close pop-in" at bounding box center [844, 20] width 17 height 17
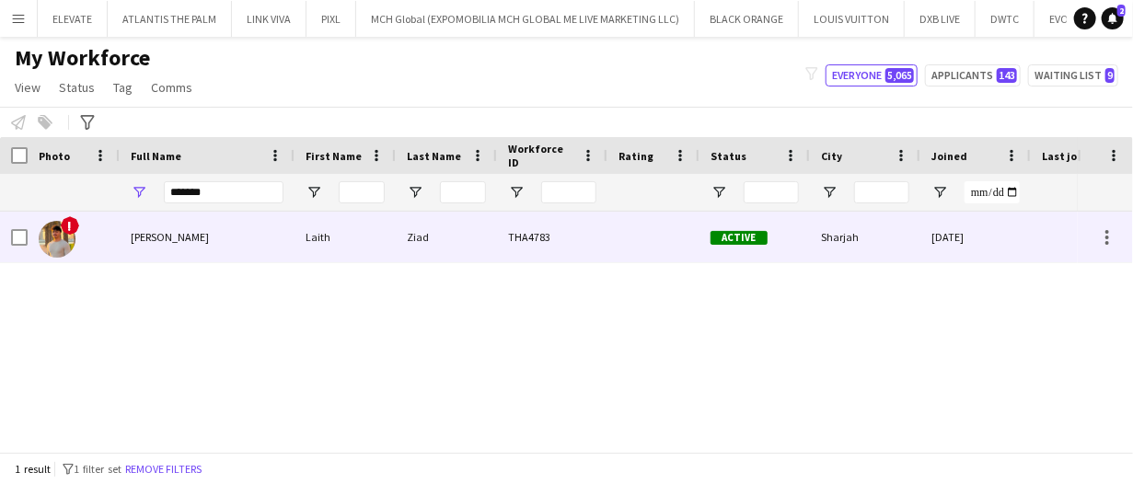
click at [431, 243] on div "Ziad" at bounding box center [446, 237] width 101 height 51
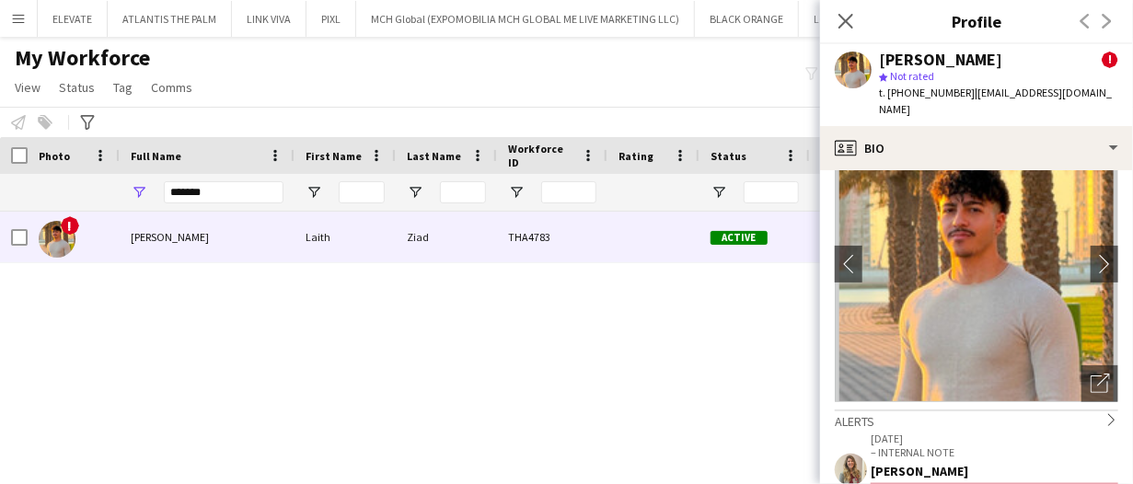
scroll to position [0, 0]
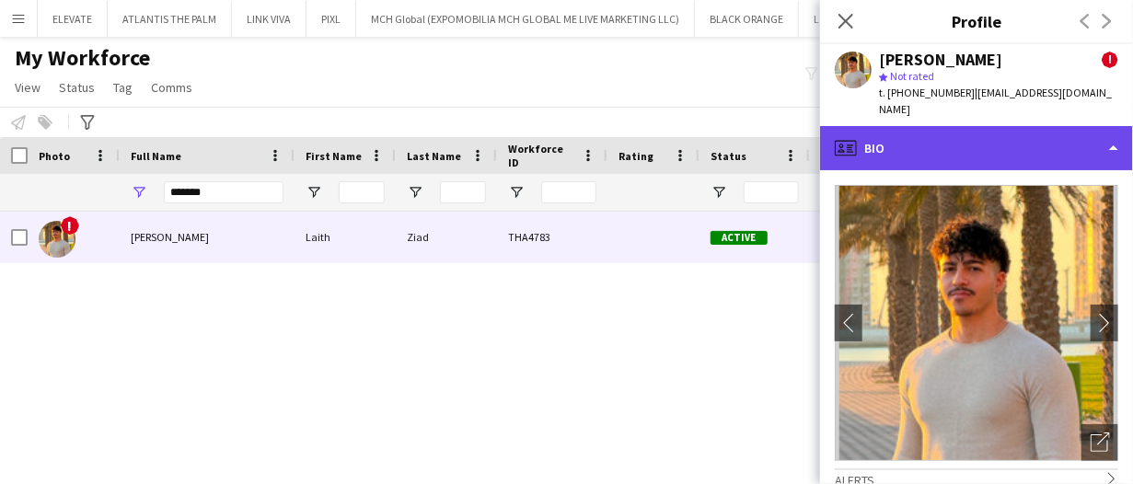
click at [881, 126] on div "profile Bio" at bounding box center [976, 148] width 313 height 44
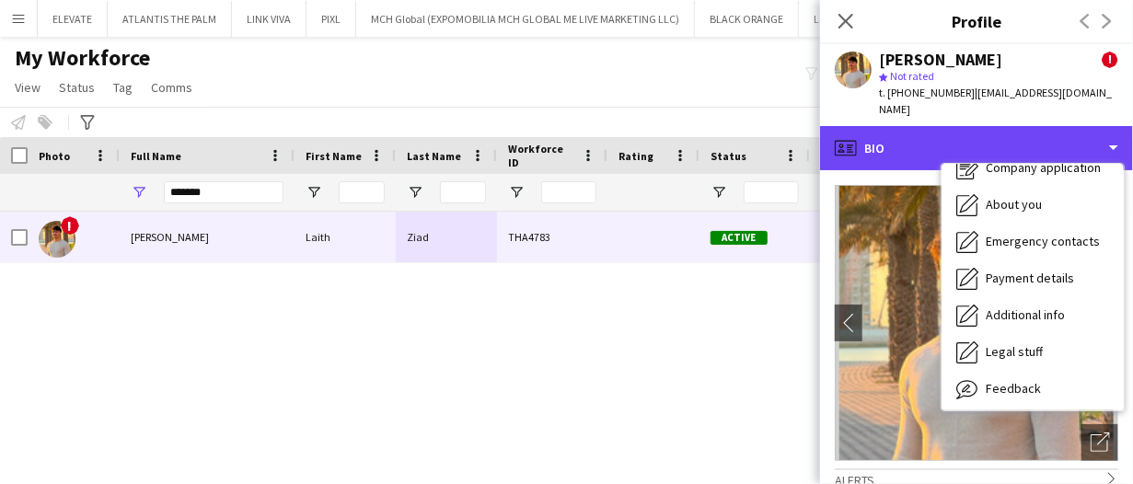
scroll to position [98, 0]
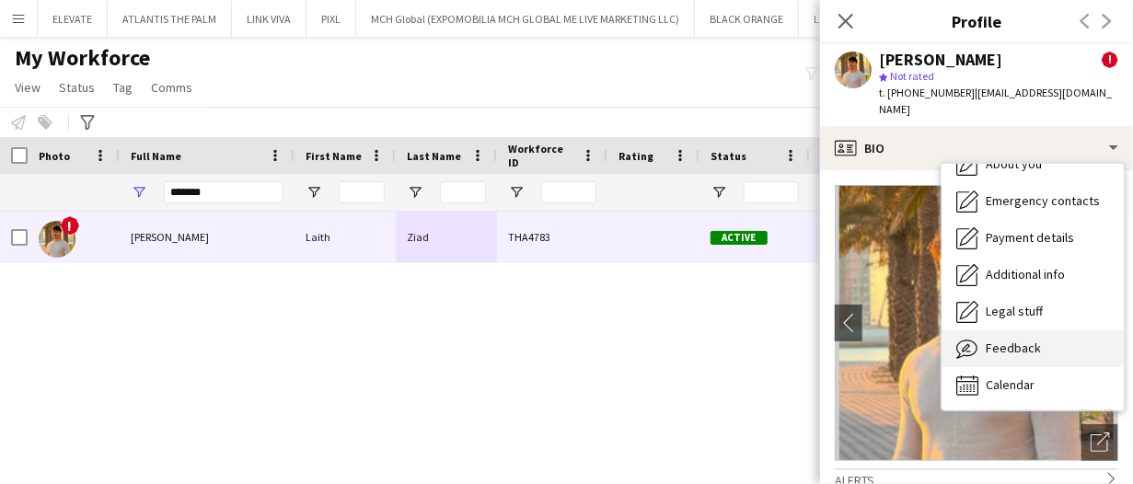
click at [1038, 330] on div "Feedback Feedback" at bounding box center [1032, 348] width 182 height 37
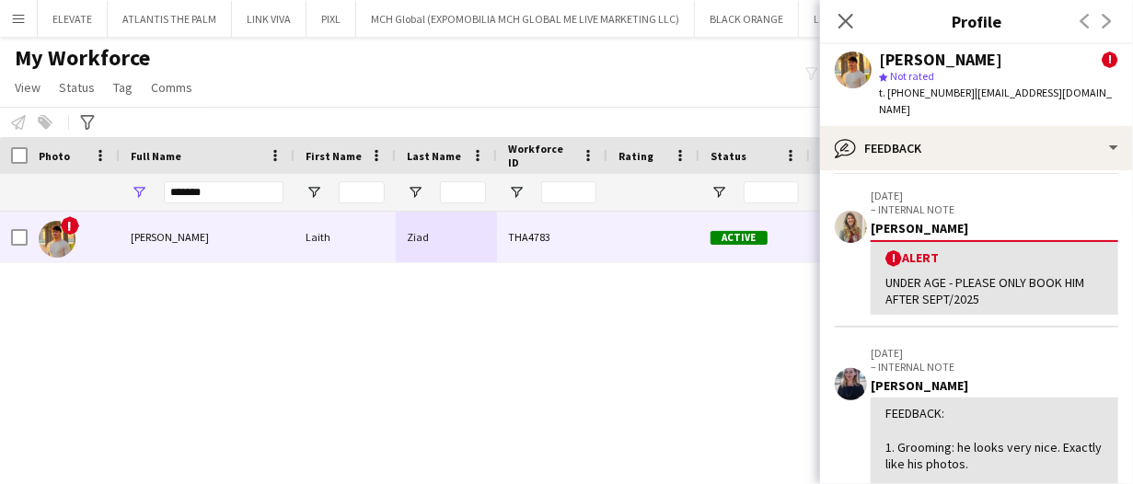
scroll to position [0, 0]
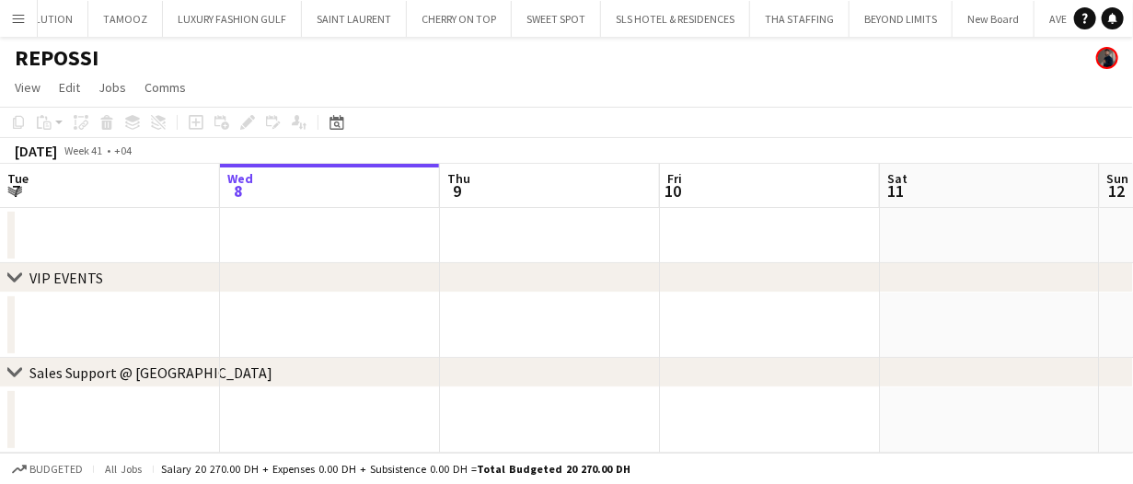
scroll to position [0, 1257]
